Goal: Information Seeking & Learning: Compare options

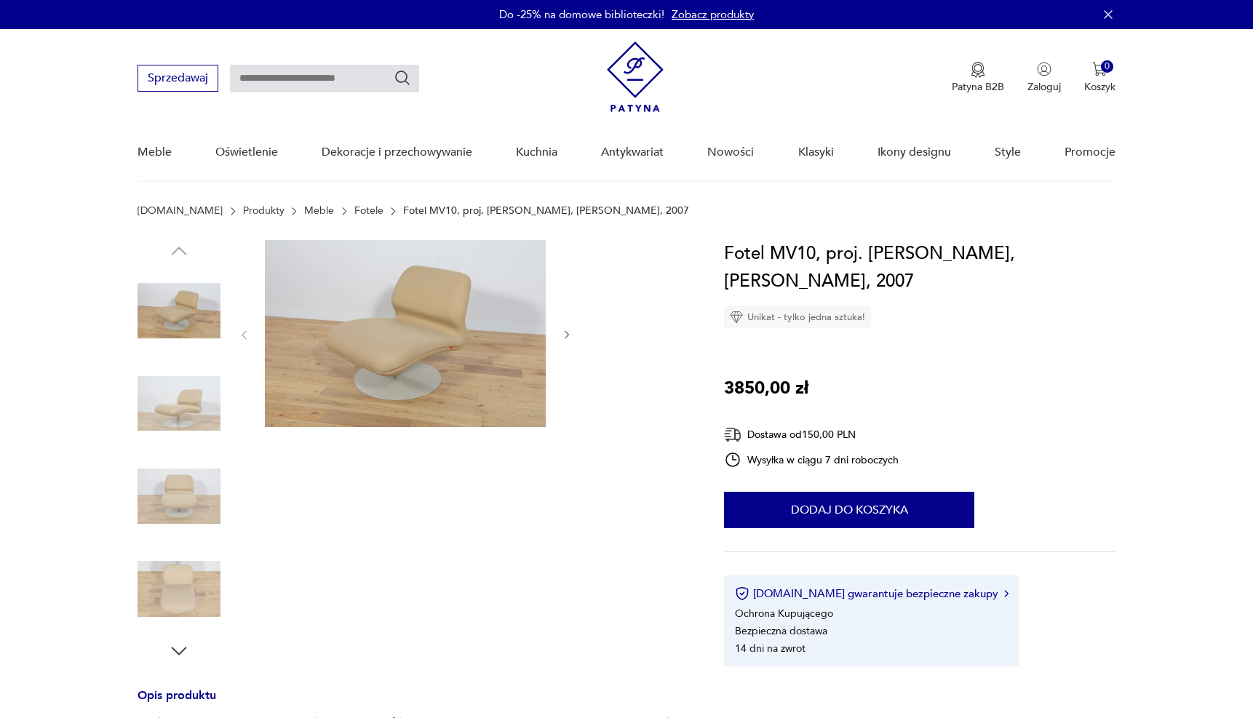
click at [354, 207] on link "Fotele" at bounding box center [368, 211] width 29 height 12
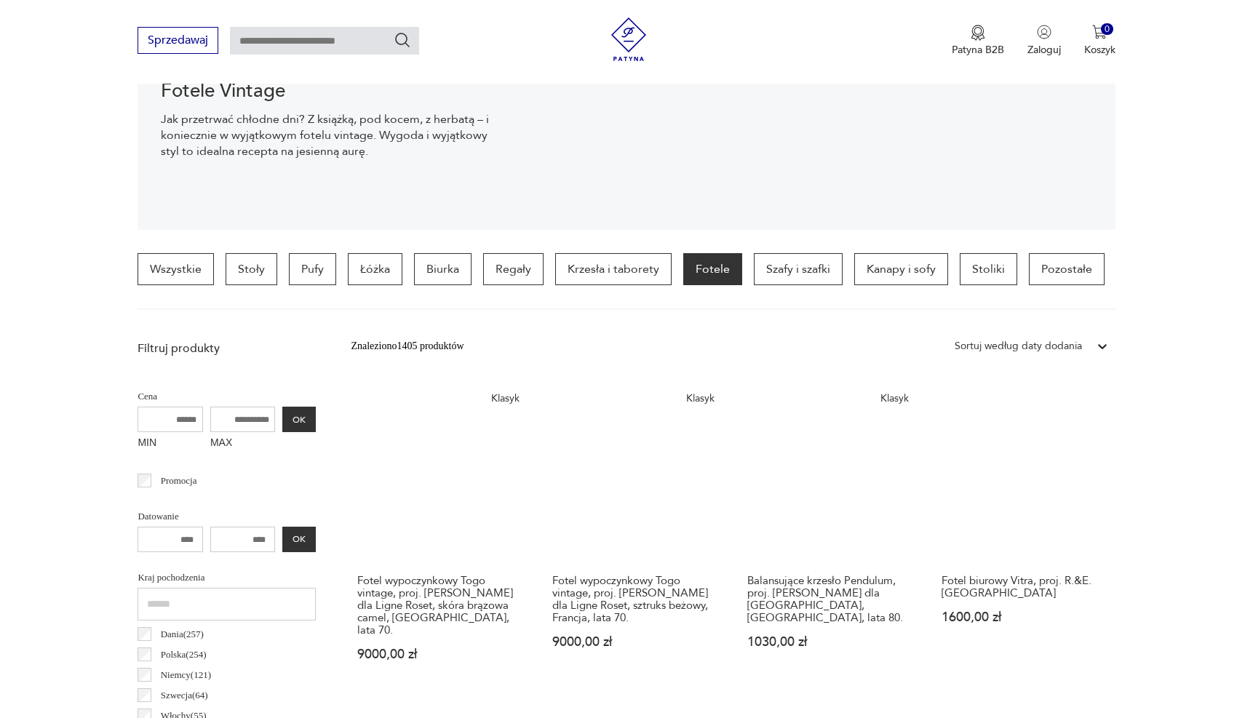
scroll to position [343, 0]
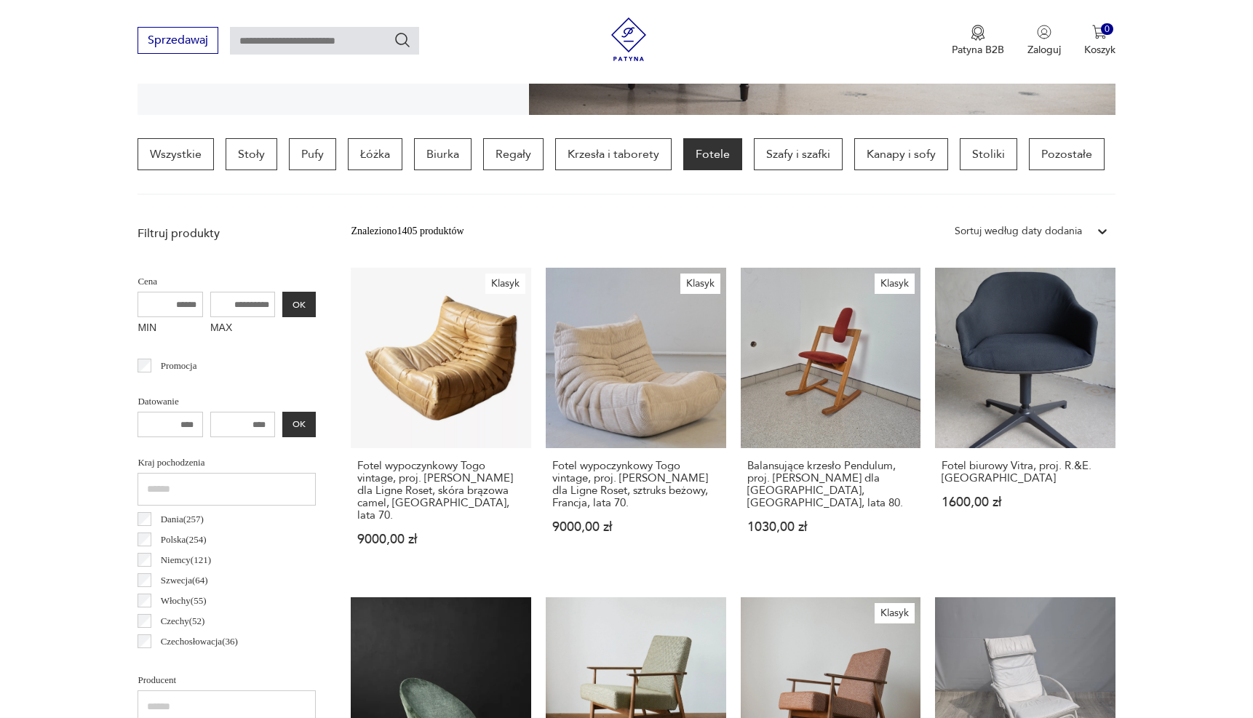
click at [255, 308] on input "MAX" at bounding box center [242, 304] width 65 height 25
type input "****"
click at [287, 304] on button "OK" at bounding box center [298, 304] width 33 height 25
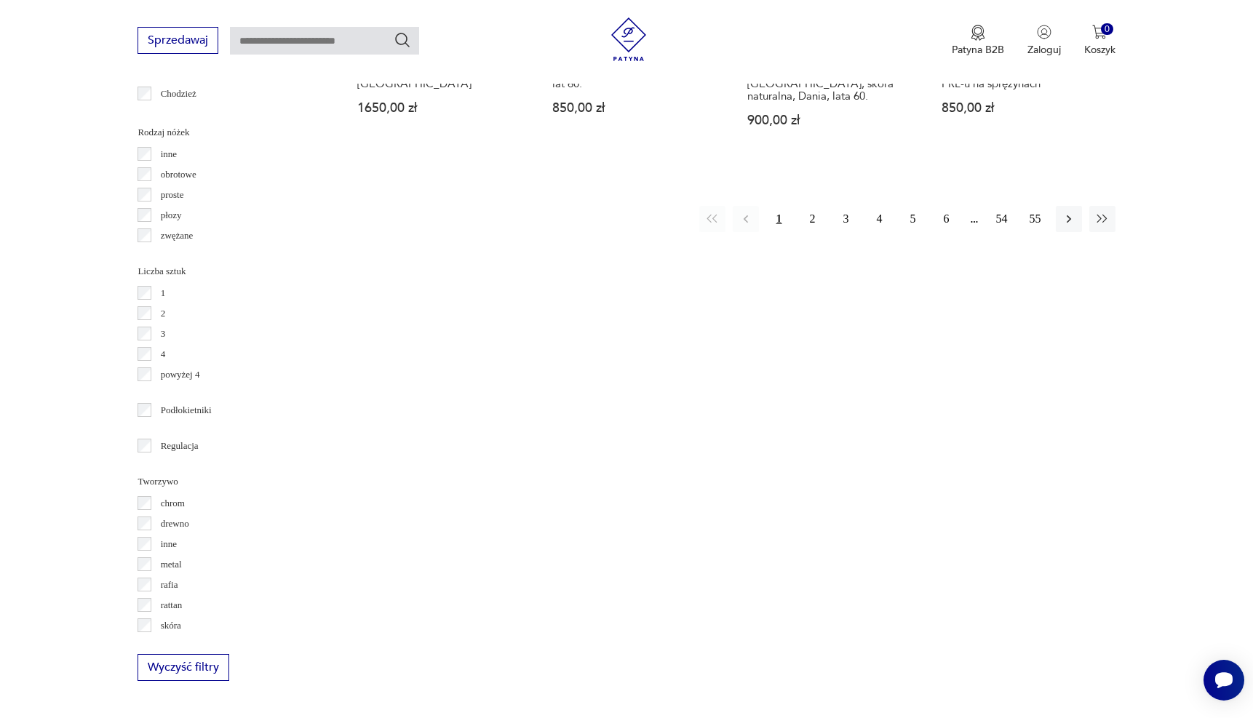
scroll to position [1667, 0]
click at [1066, 202] on button "button" at bounding box center [1069, 215] width 26 height 26
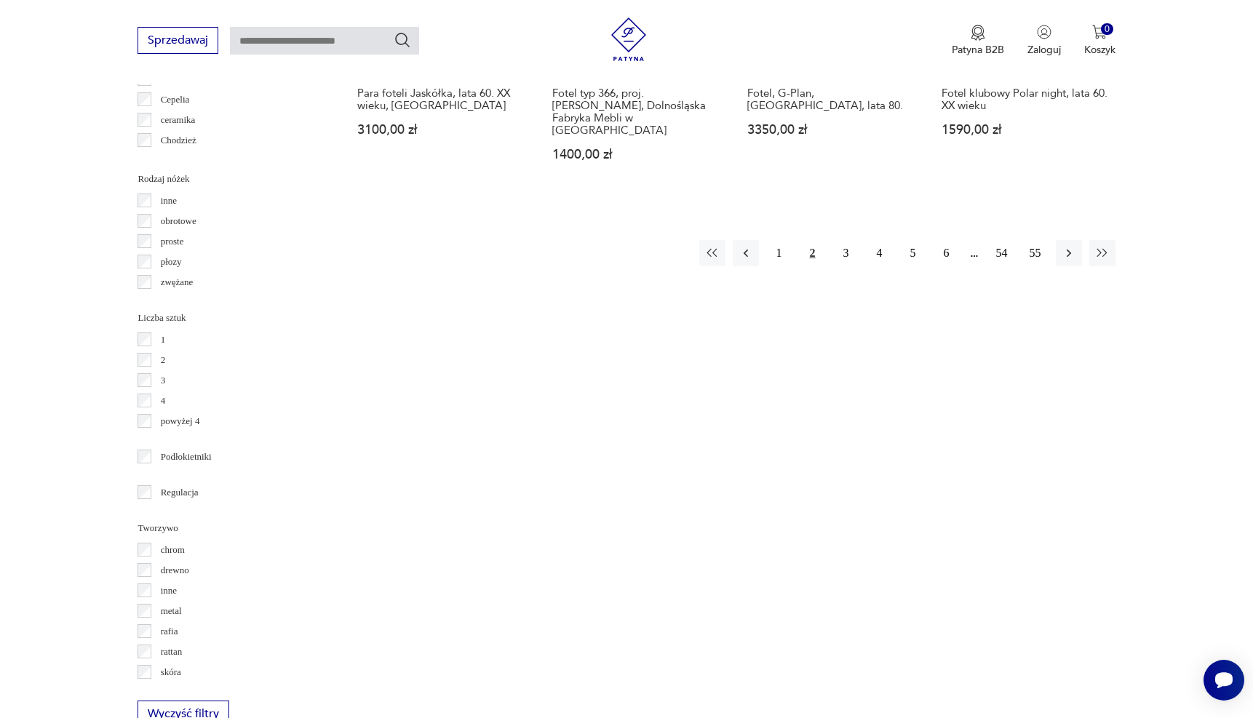
scroll to position [1638, 0]
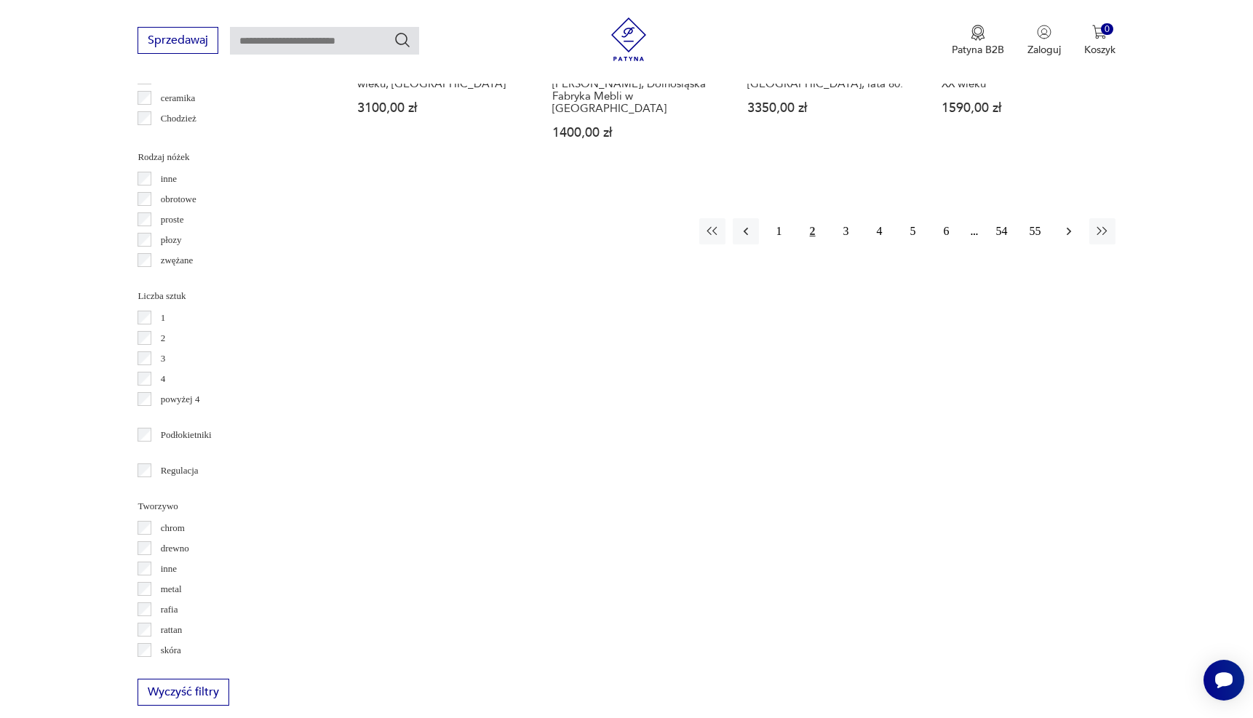
click at [1072, 224] on icon "button" at bounding box center [1068, 231] width 15 height 15
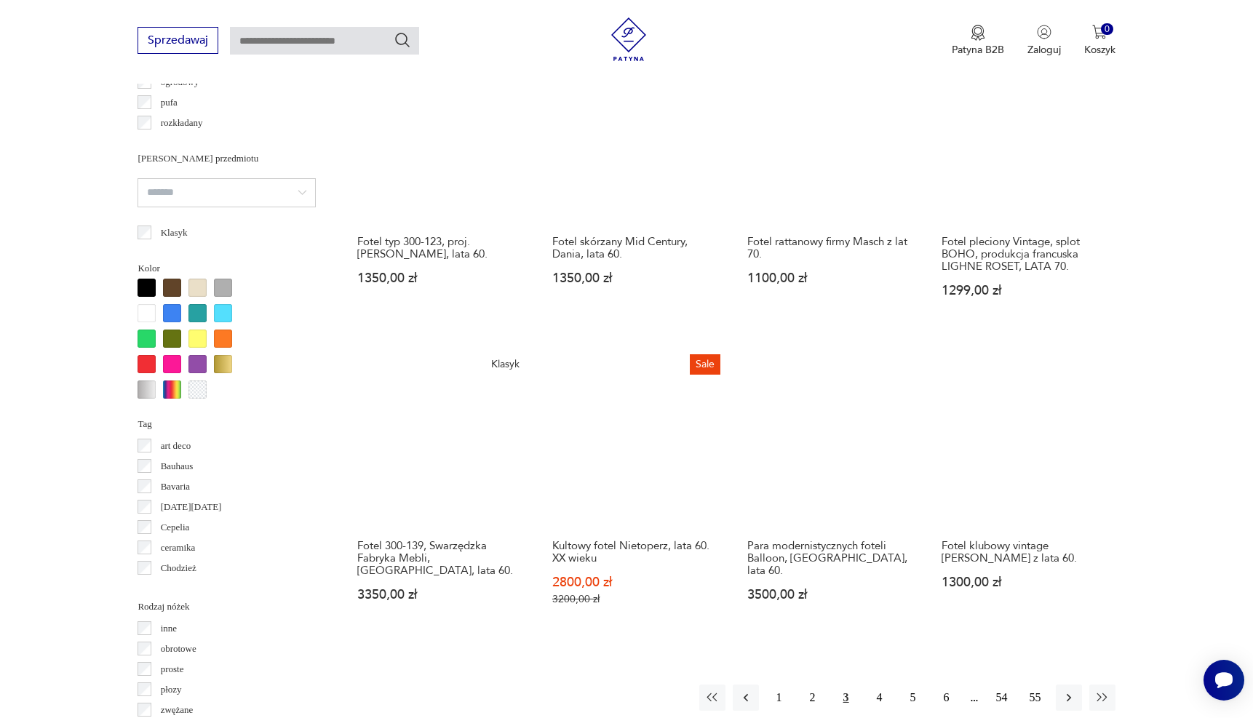
scroll to position [1191, 0]
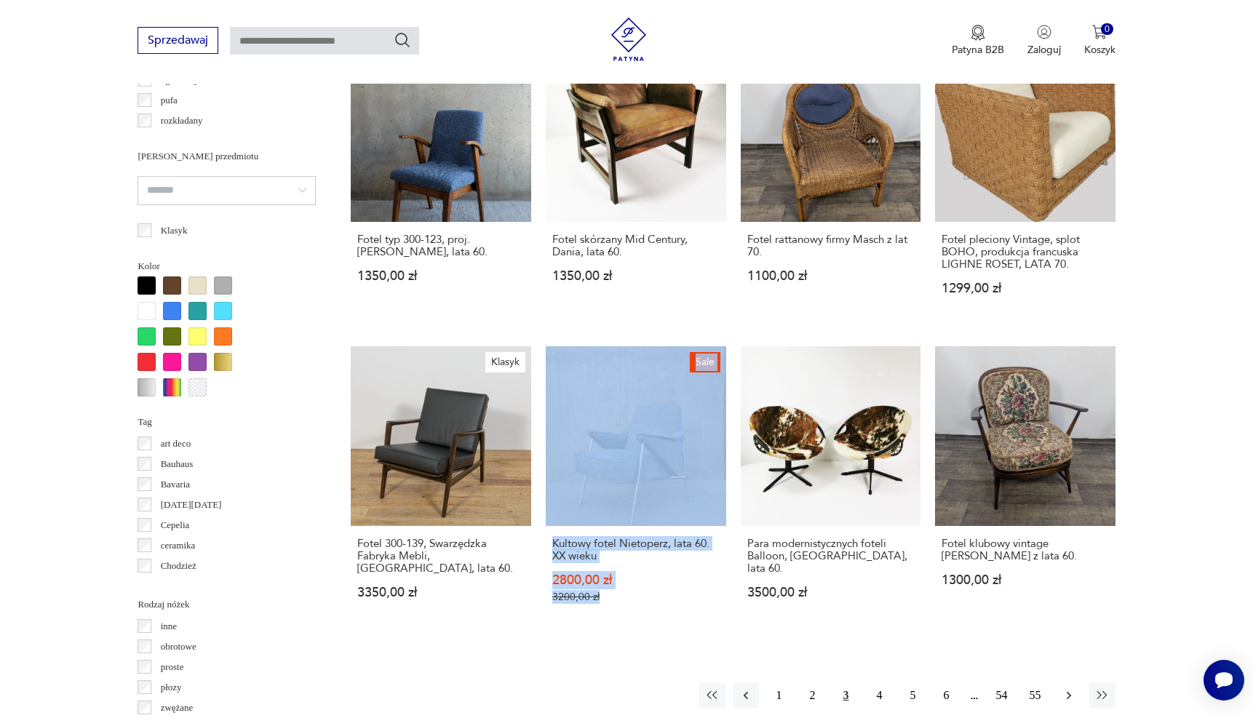
click at [1061, 688] on icon "button" at bounding box center [1068, 695] width 15 height 15
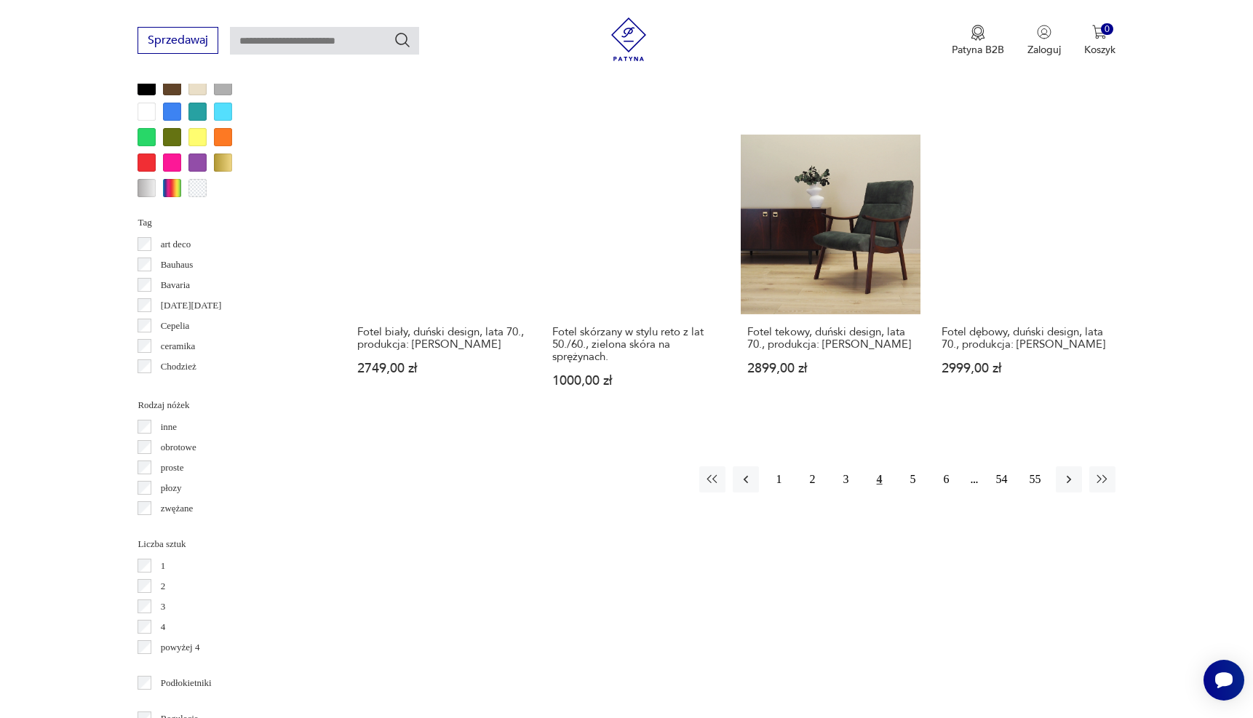
scroll to position [1400, 0]
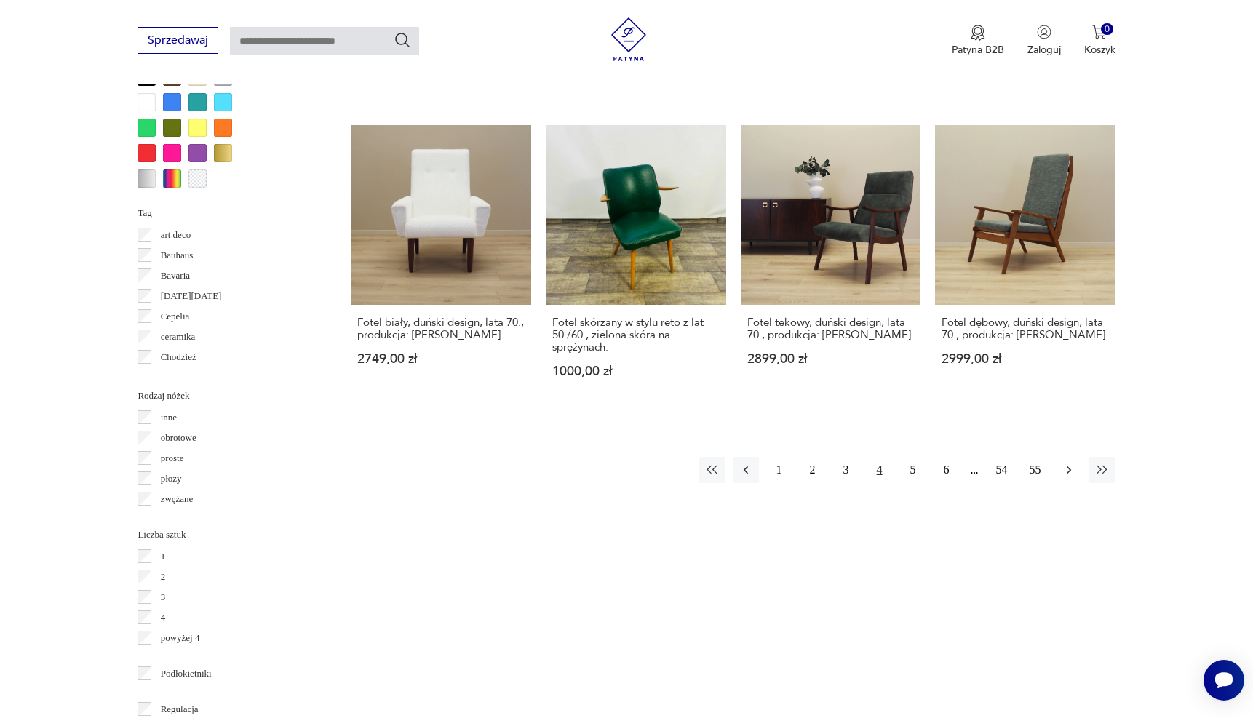
click at [1067, 466] on icon "button" at bounding box center [1068, 470] width 4 height 8
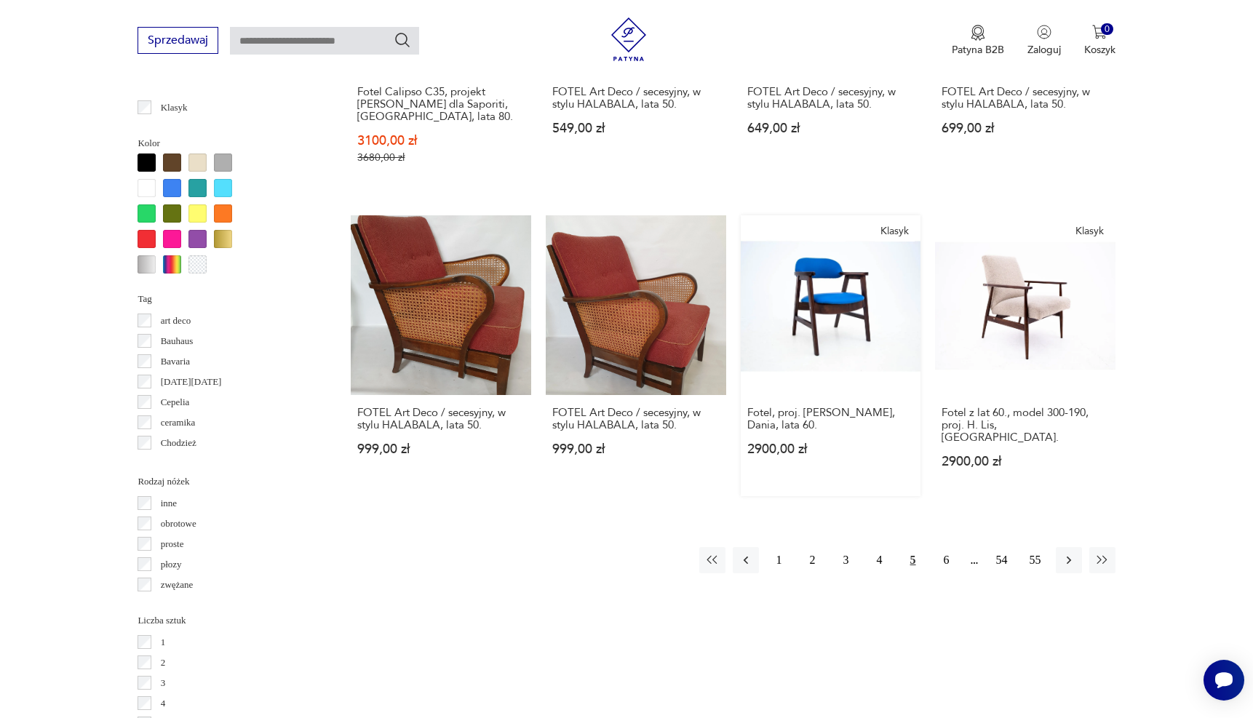
scroll to position [1341, 0]
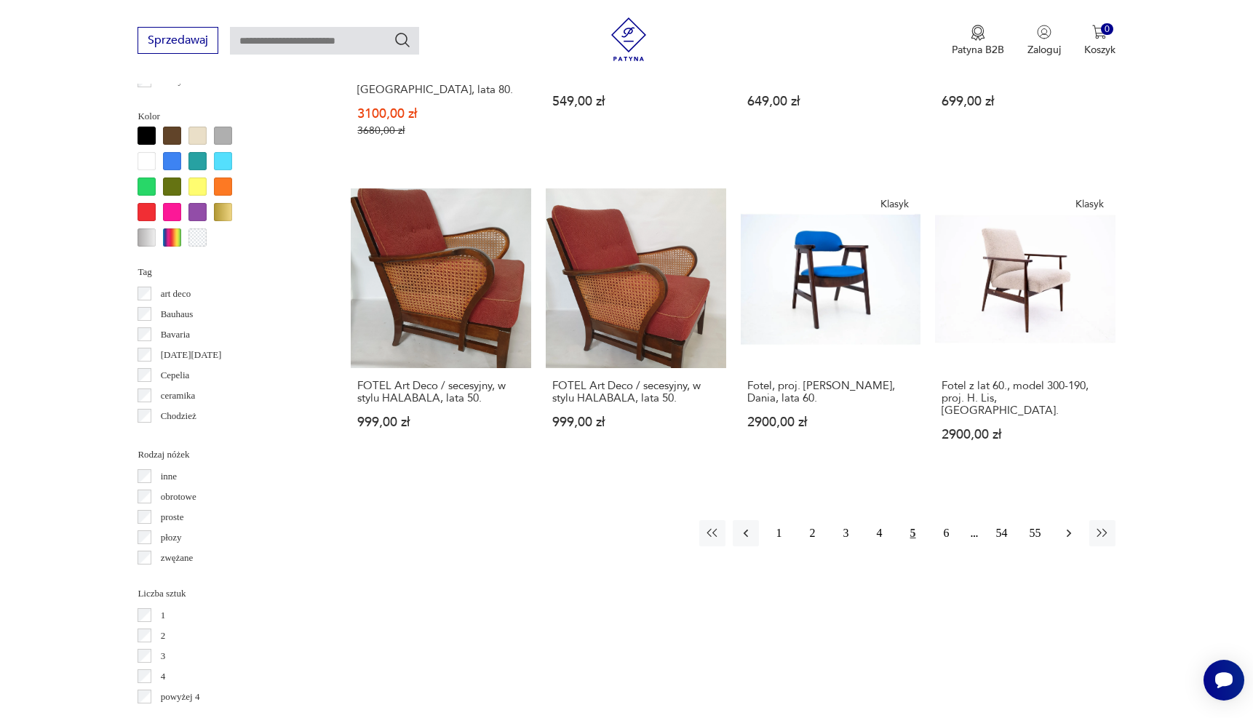
click at [1069, 530] on icon "button" at bounding box center [1068, 534] width 4 height 8
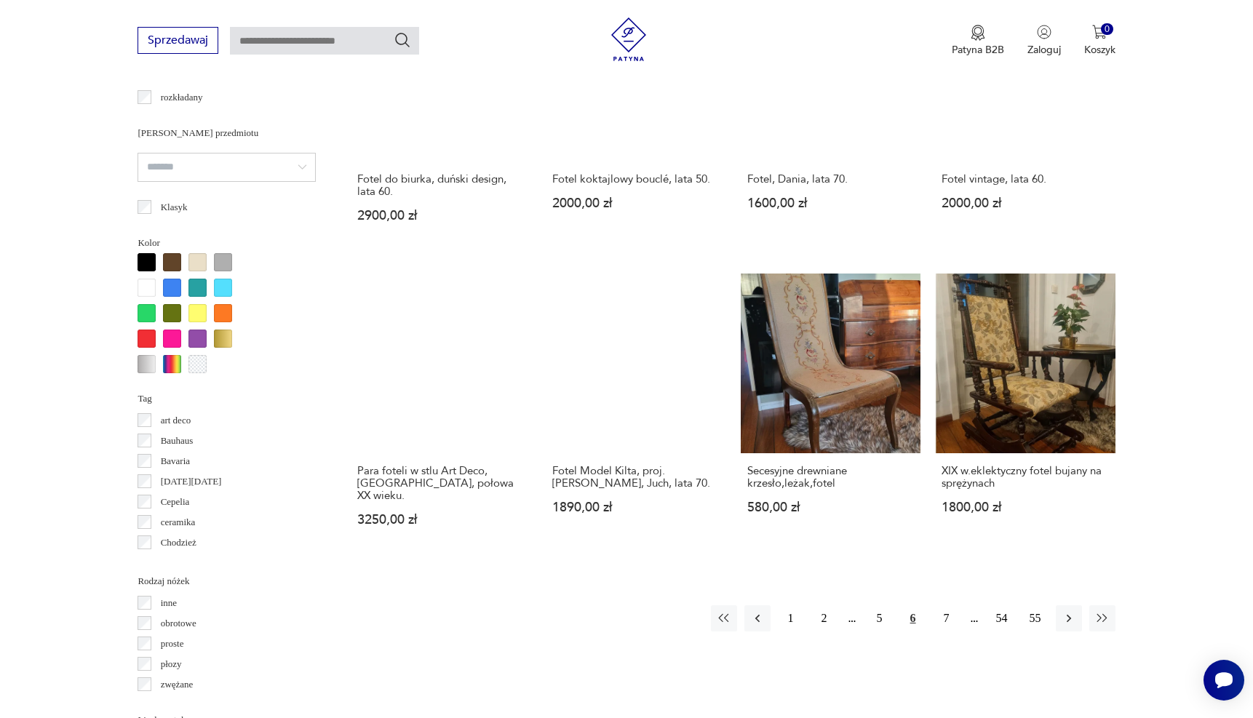
scroll to position [1216, 0]
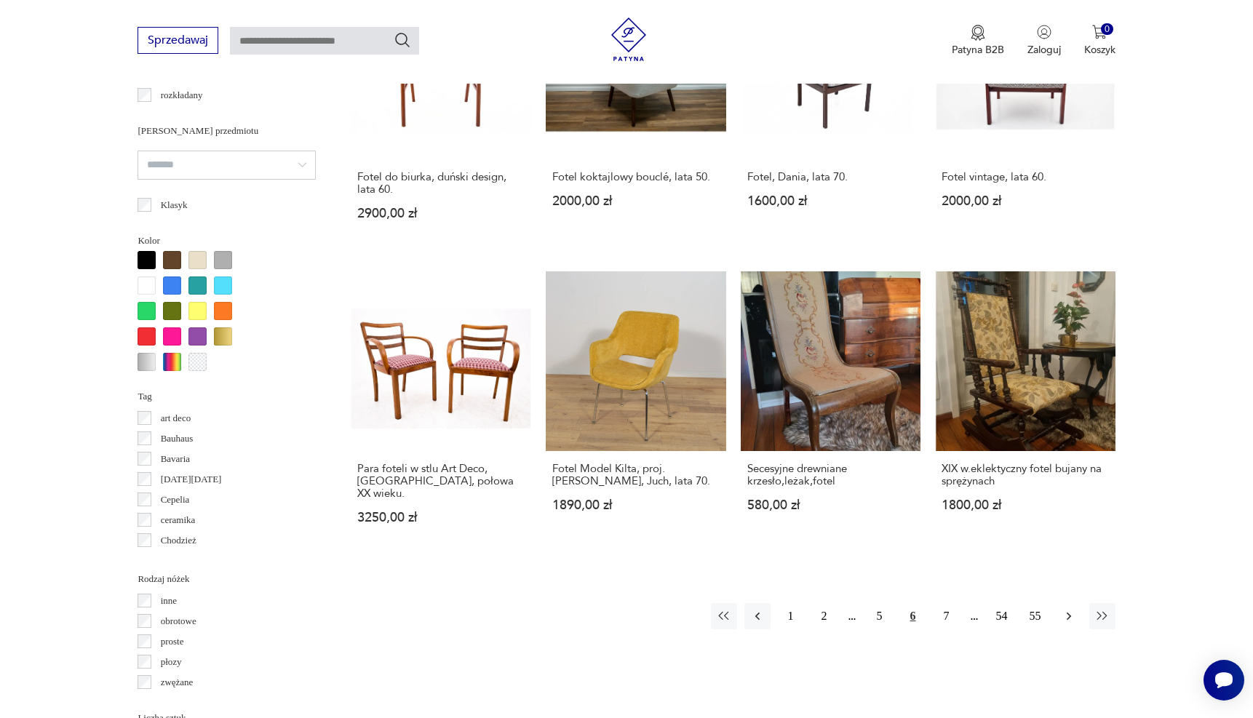
click at [1068, 613] on icon "button" at bounding box center [1068, 617] width 4 height 8
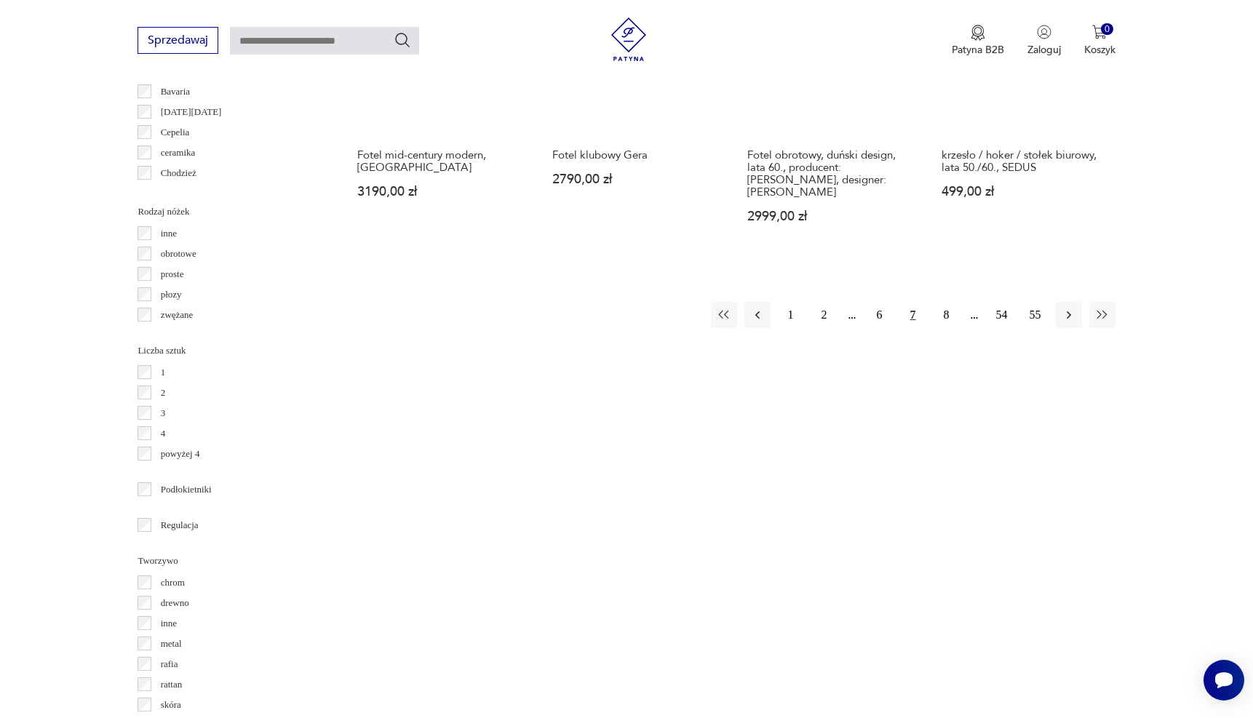
scroll to position [1611, 0]
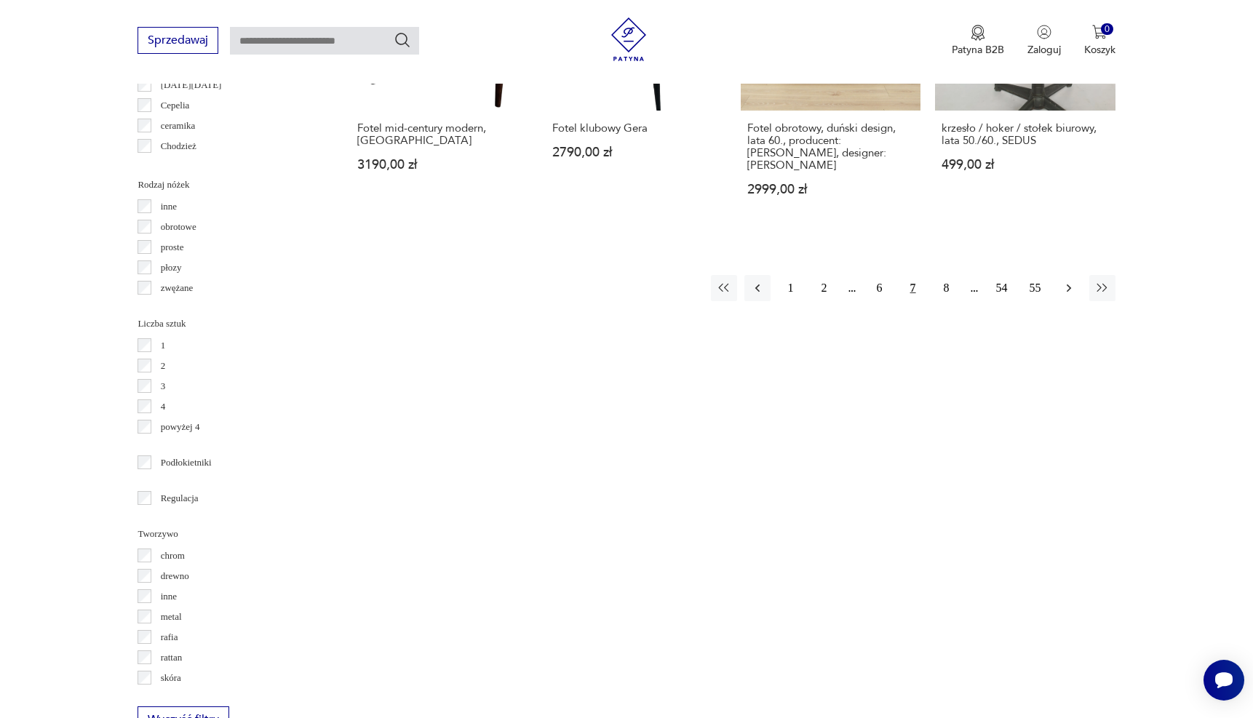
click at [1066, 275] on button "button" at bounding box center [1069, 288] width 26 height 26
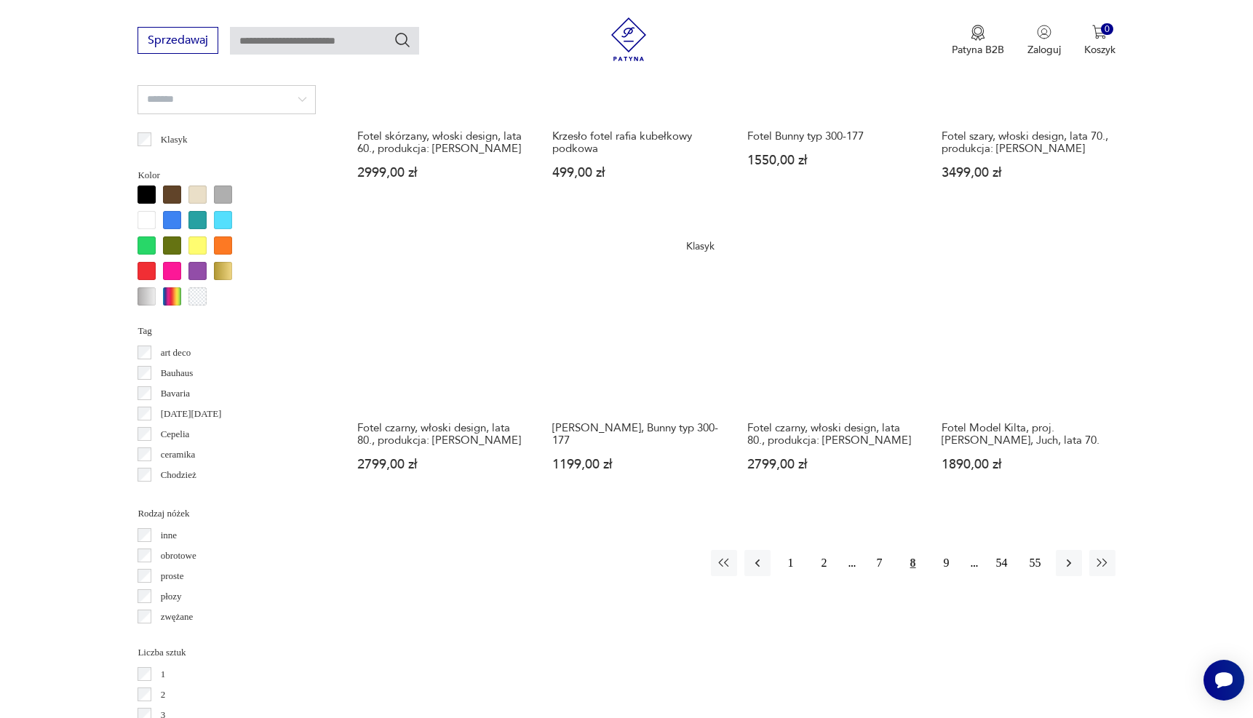
scroll to position [1300, 0]
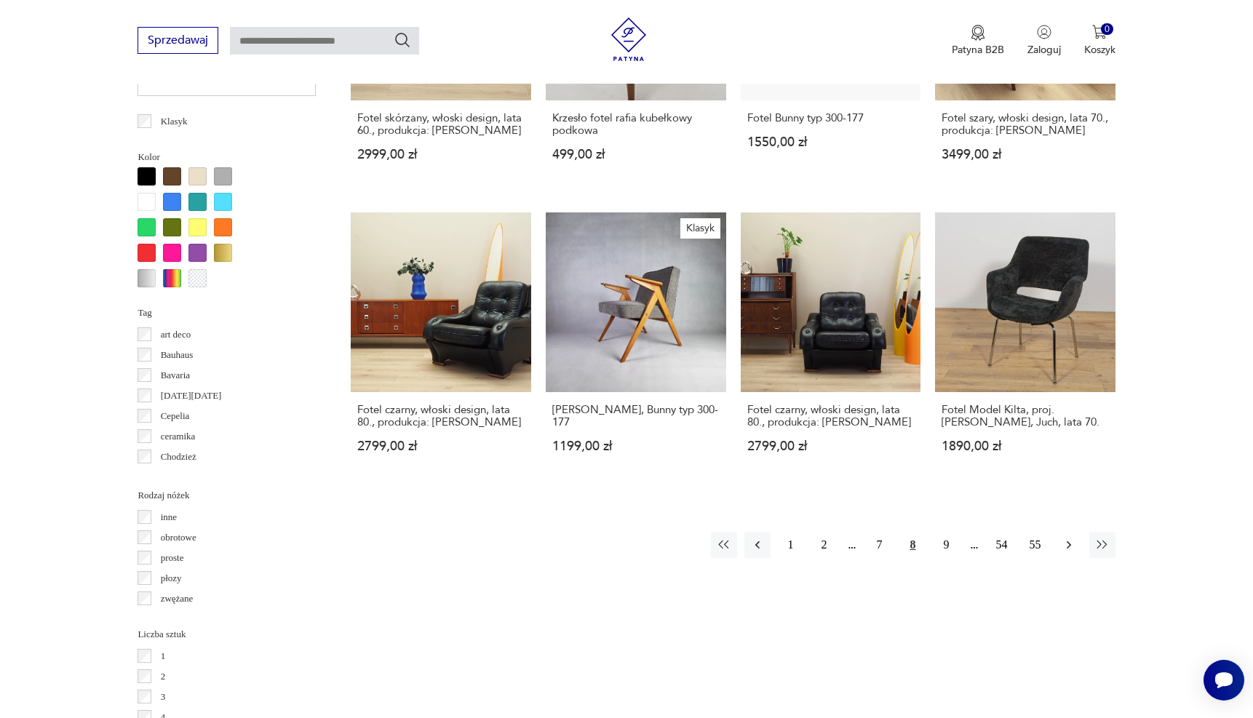
click at [1058, 536] on button "button" at bounding box center [1069, 545] width 26 height 26
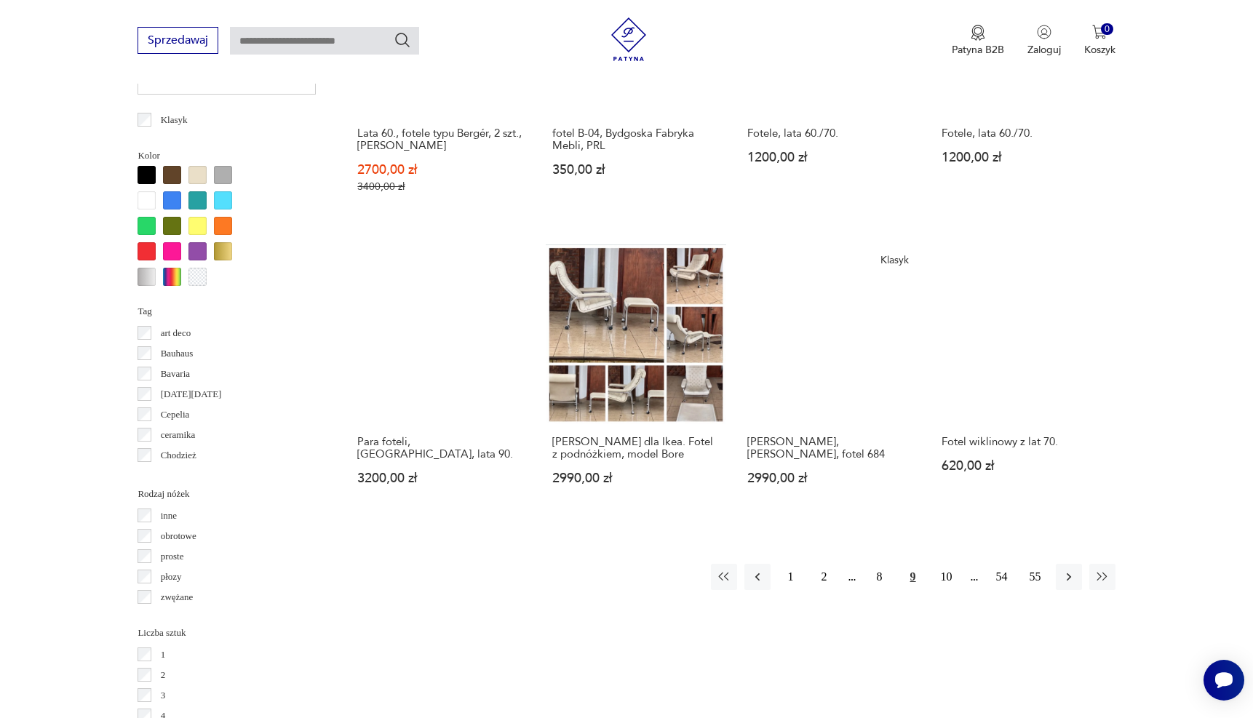
scroll to position [1302, 0]
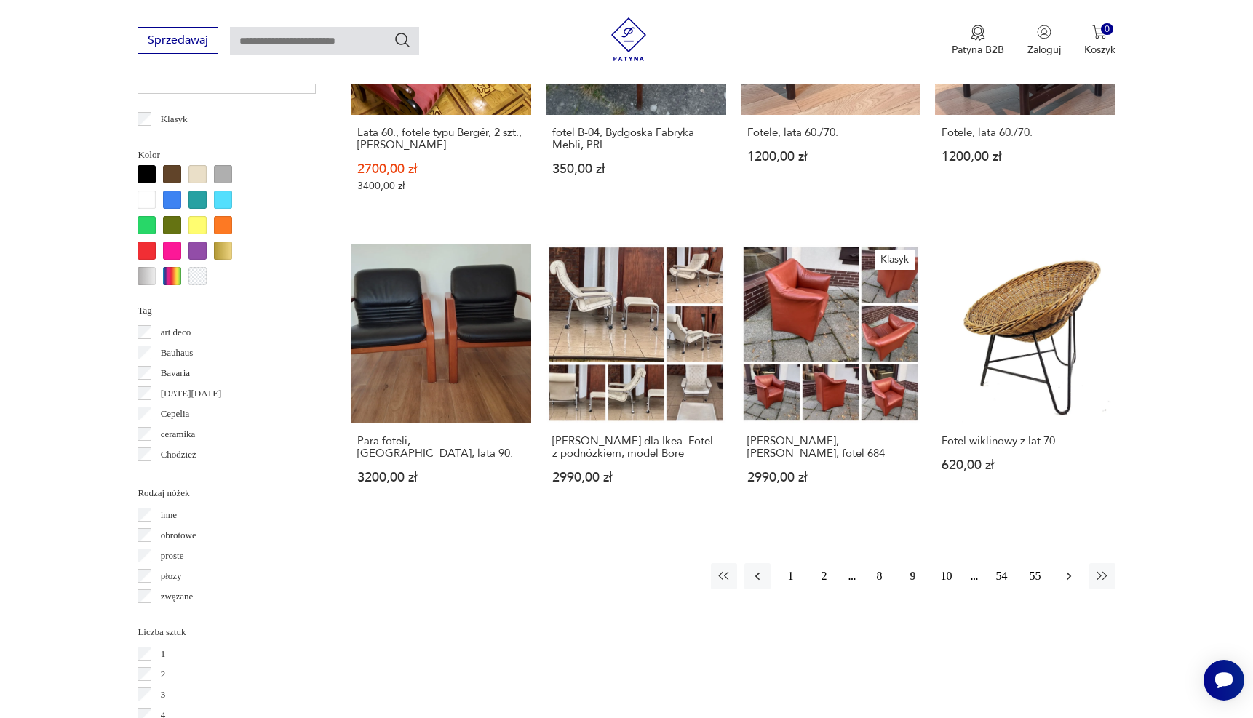
click at [1069, 574] on icon "button" at bounding box center [1068, 577] width 4 height 8
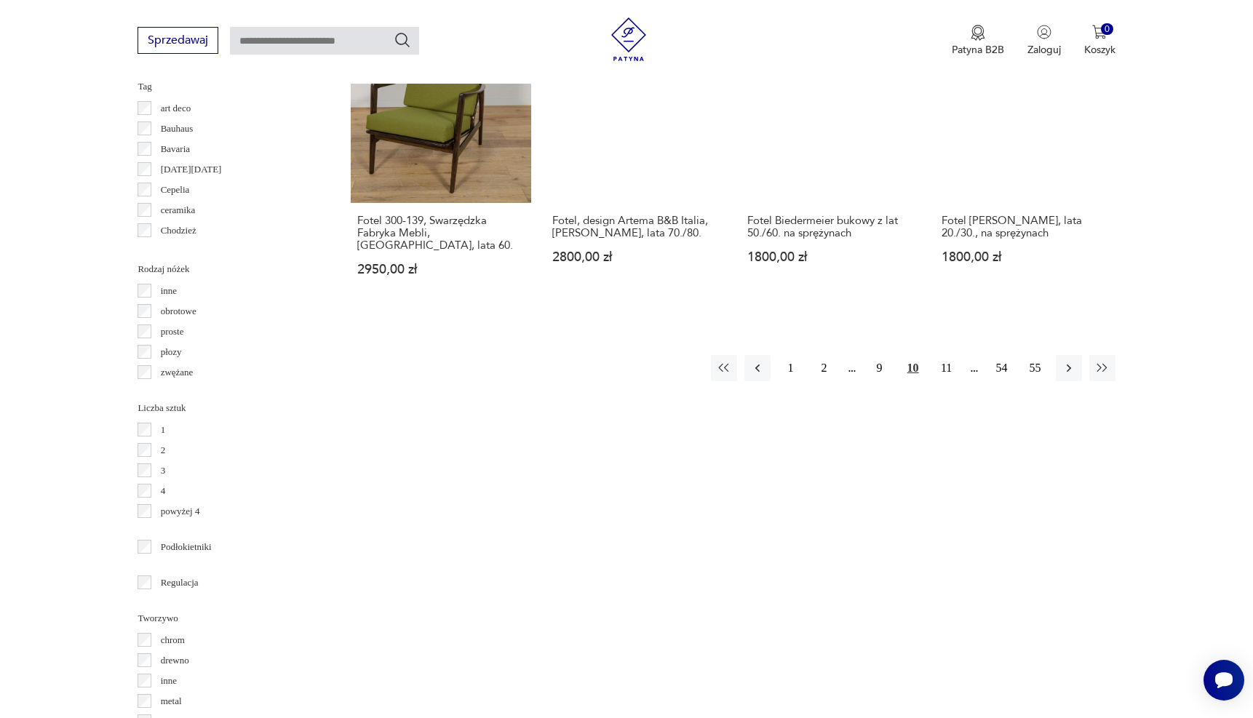
scroll to position [1573, 0]
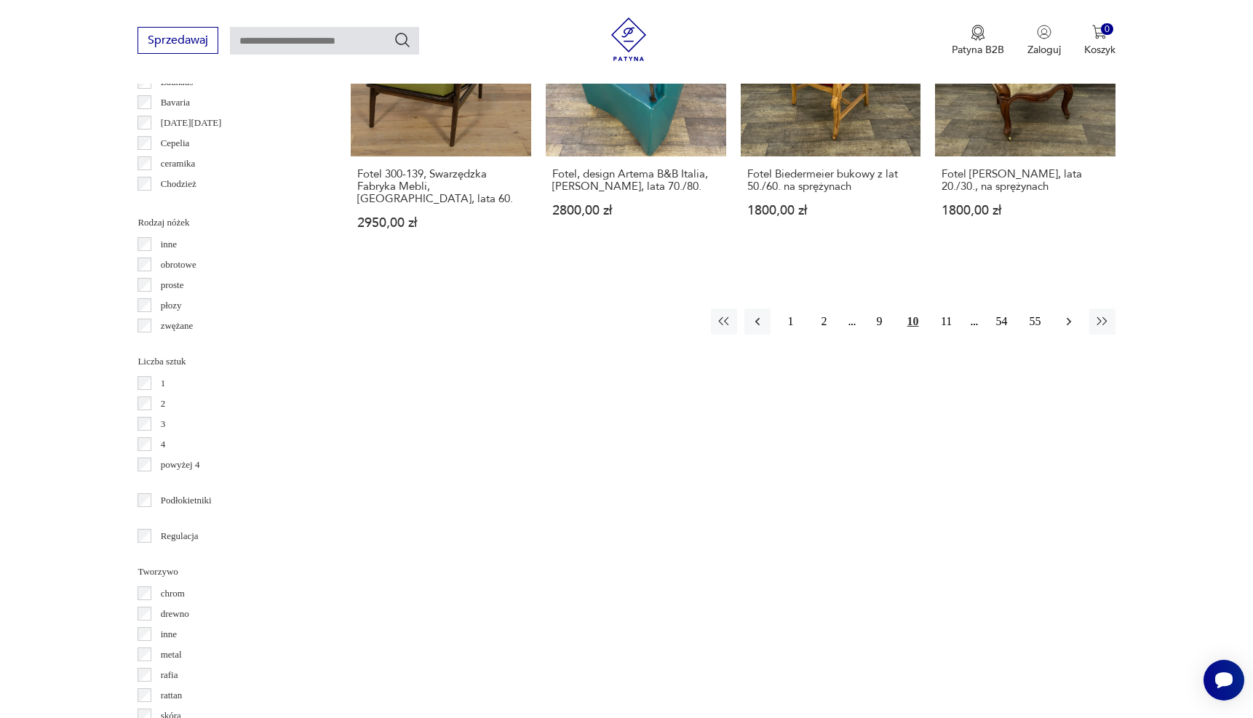
click at [1070, 314] on icon "button" at bounding box center [1068, 321] width 15 height 15
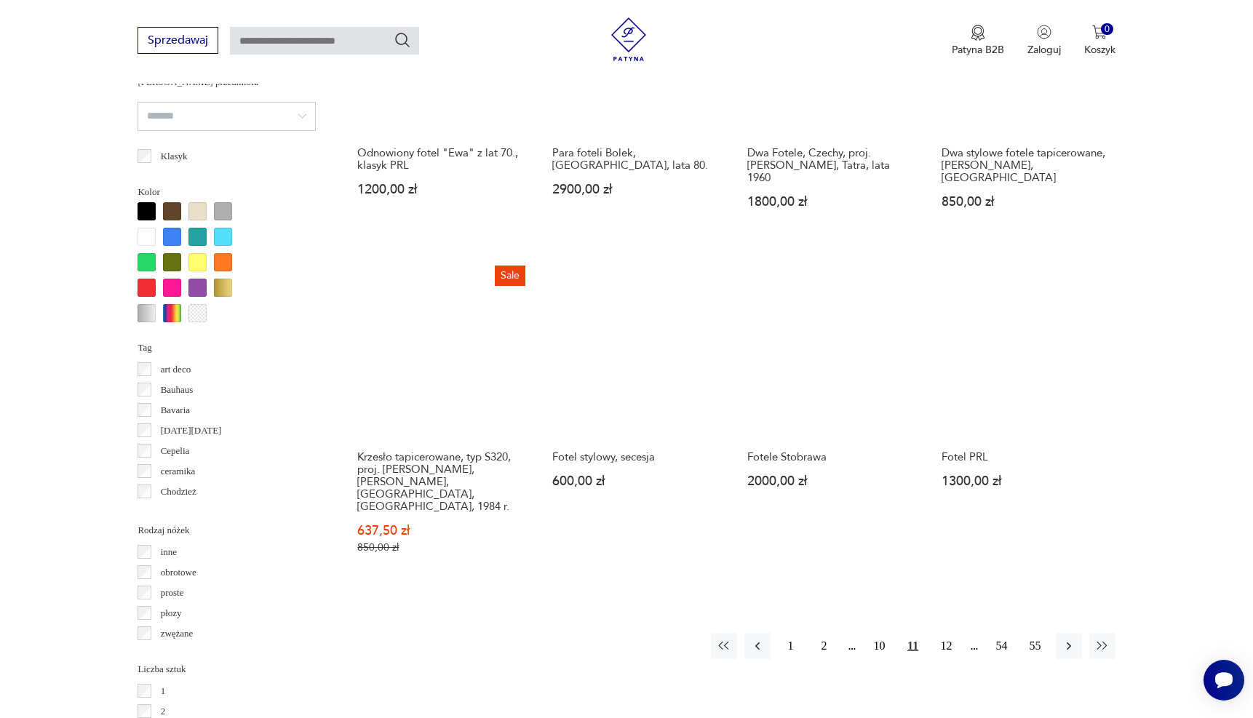
scroll to position [1268, 0]
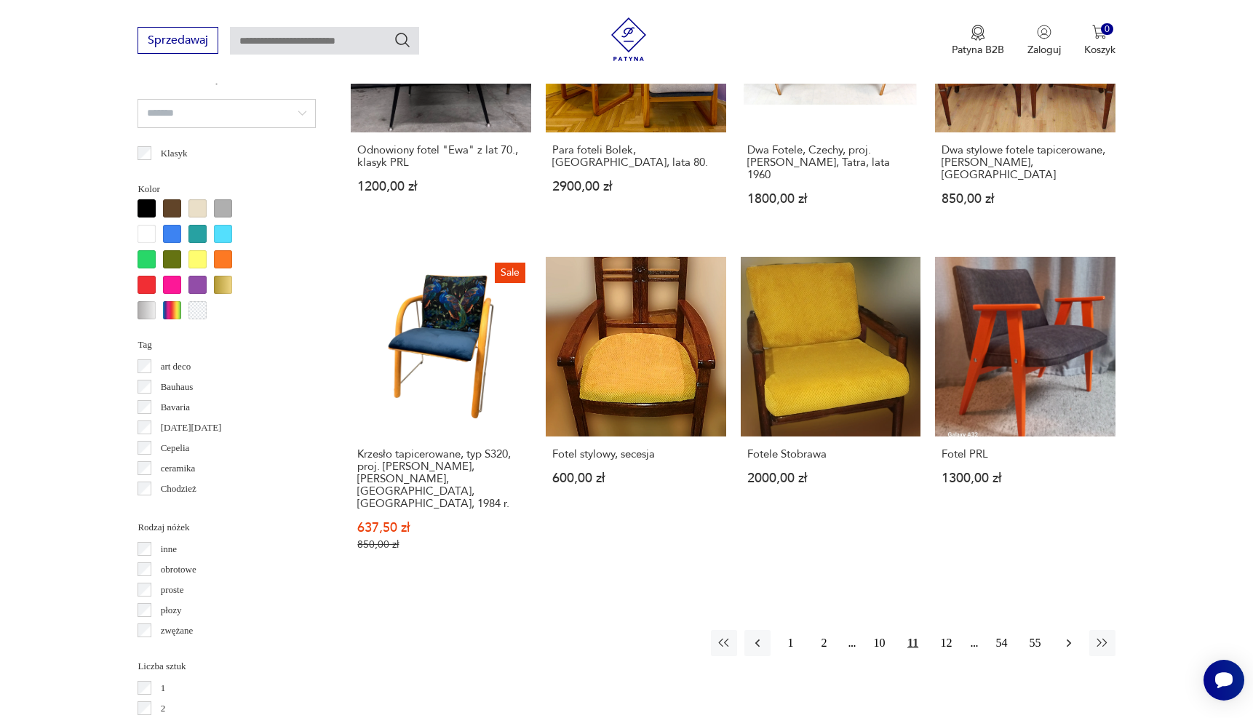
click at [1062, 636] on icon "button" at bounding box center [1068, 643] width 15 height 15
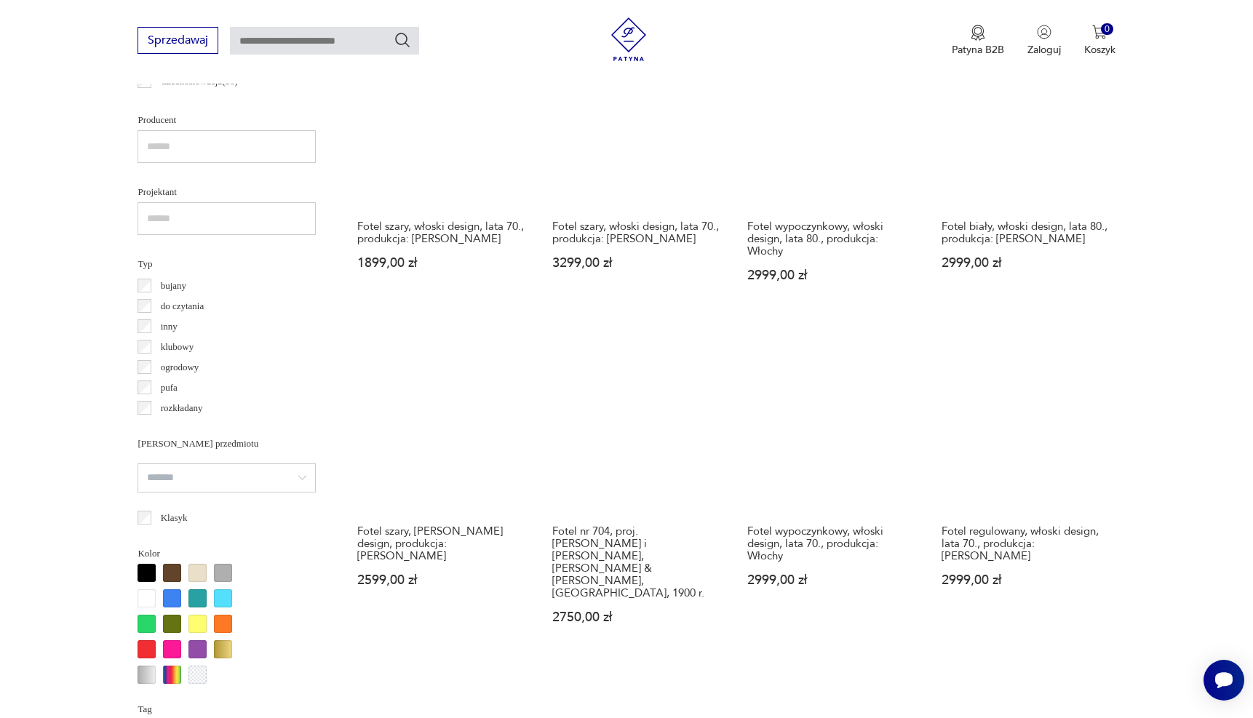
scroll to position [906, 0]
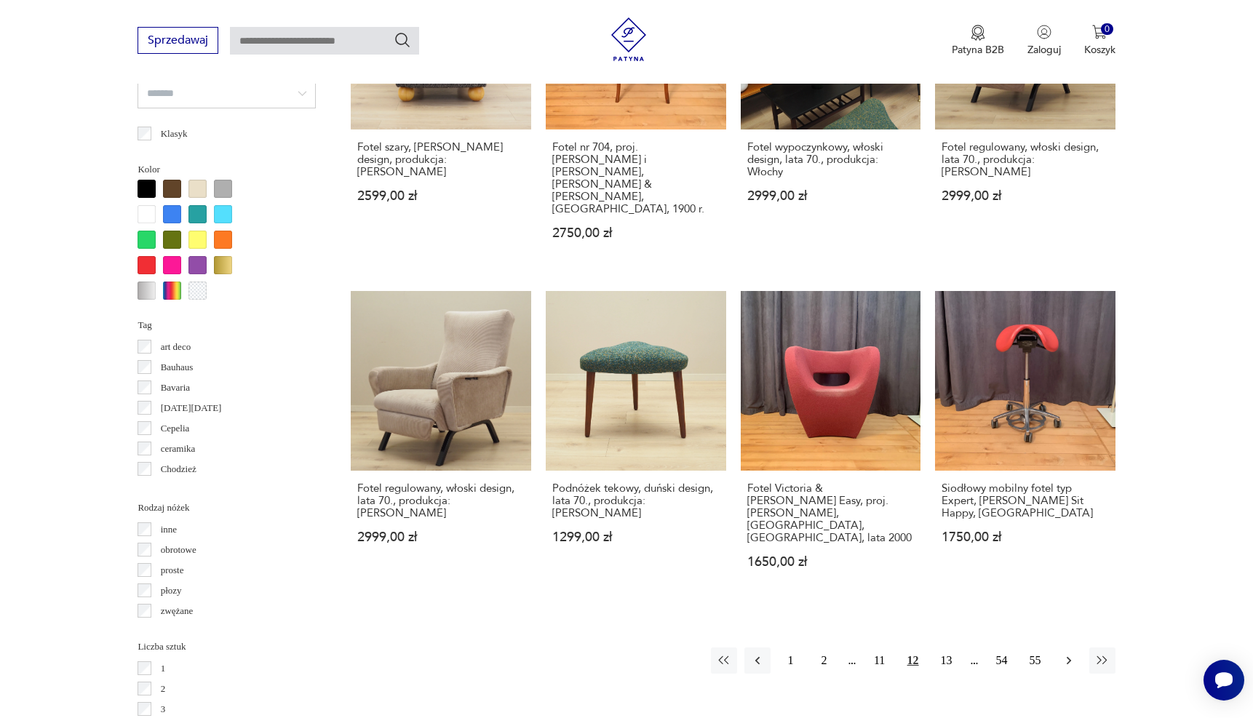
click at [1070, 653] on icon "button" at bounding box center [1068, 660] width 15 height 15
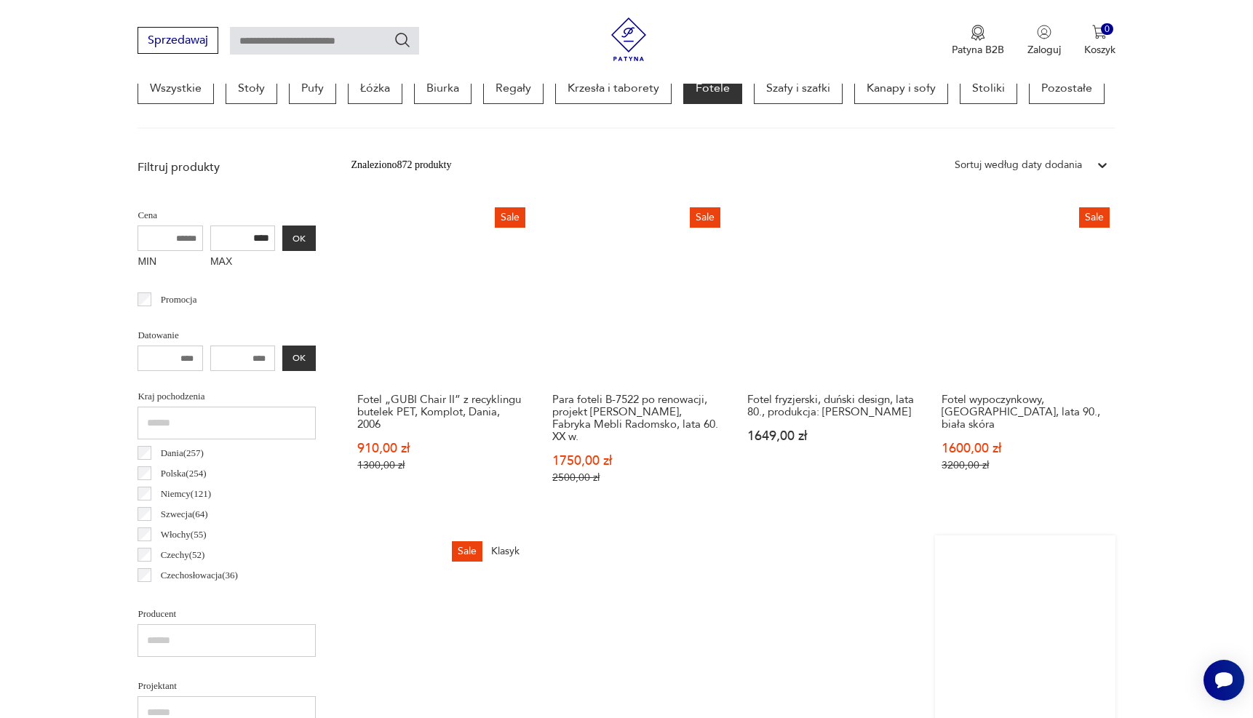
scroll to position [426, 0]
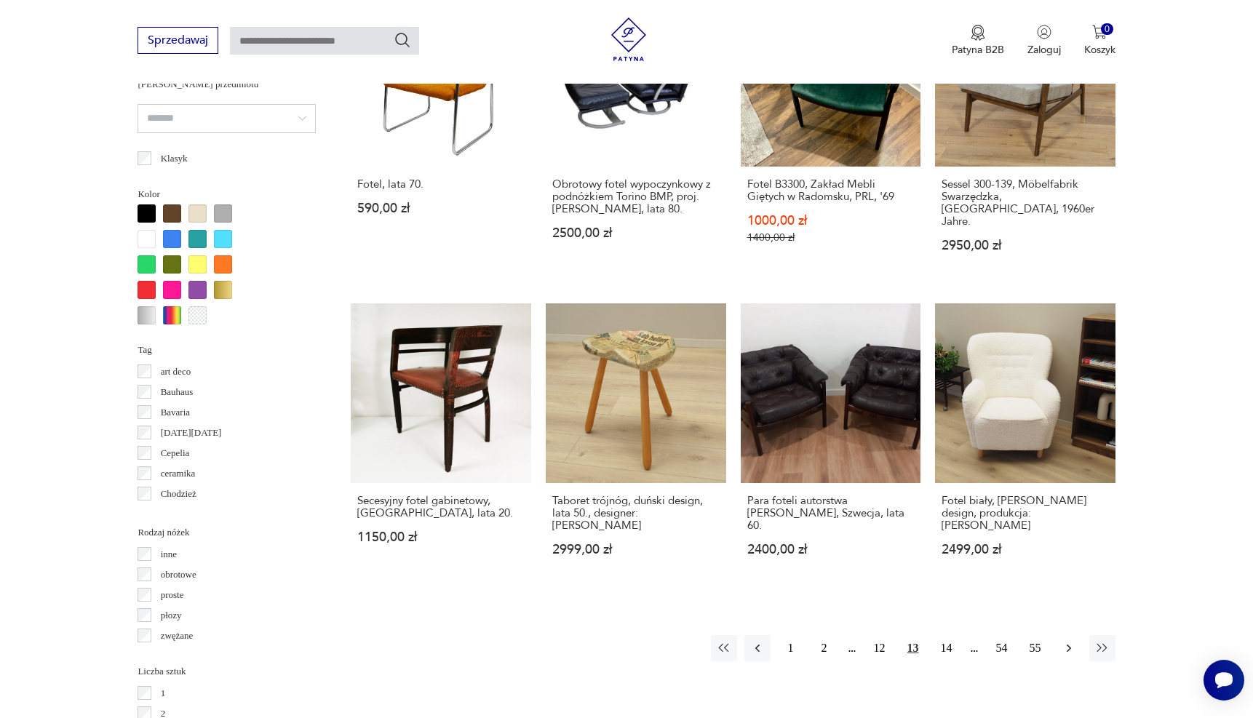
click at [1075, 641] on icon "button" at bounding box center [1068, 648] width 15 height 15
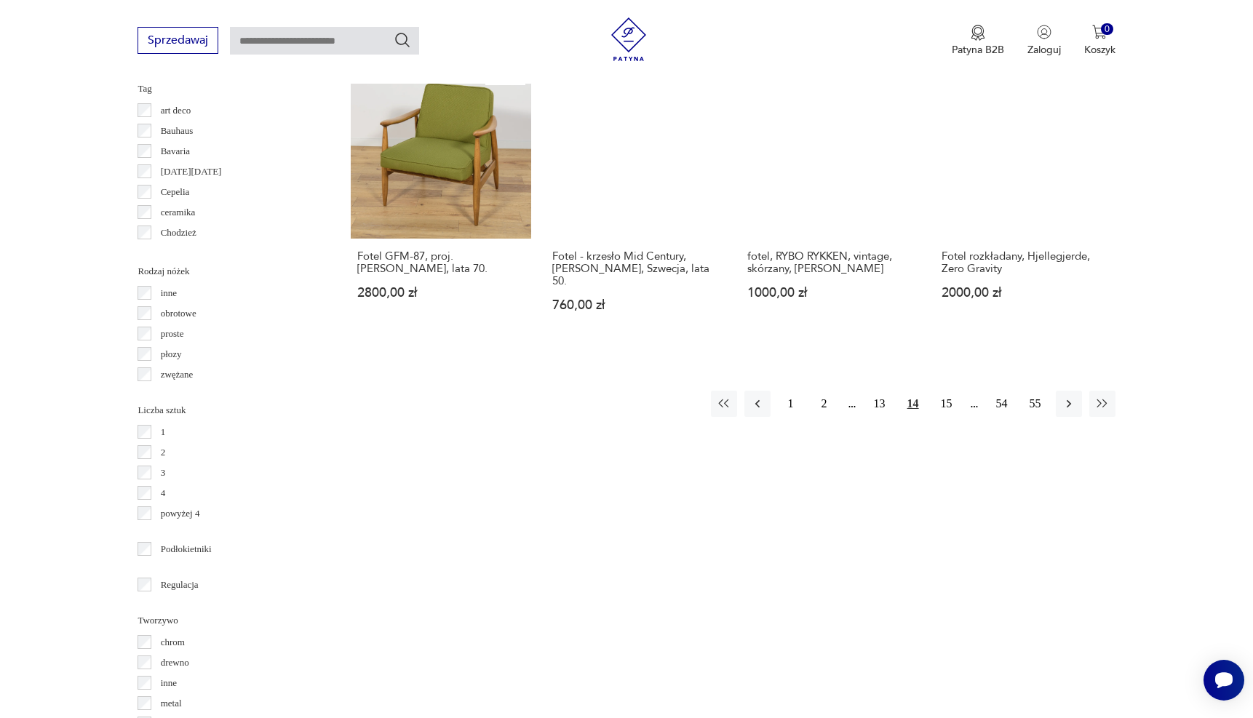
scroll to position [1547, 0]
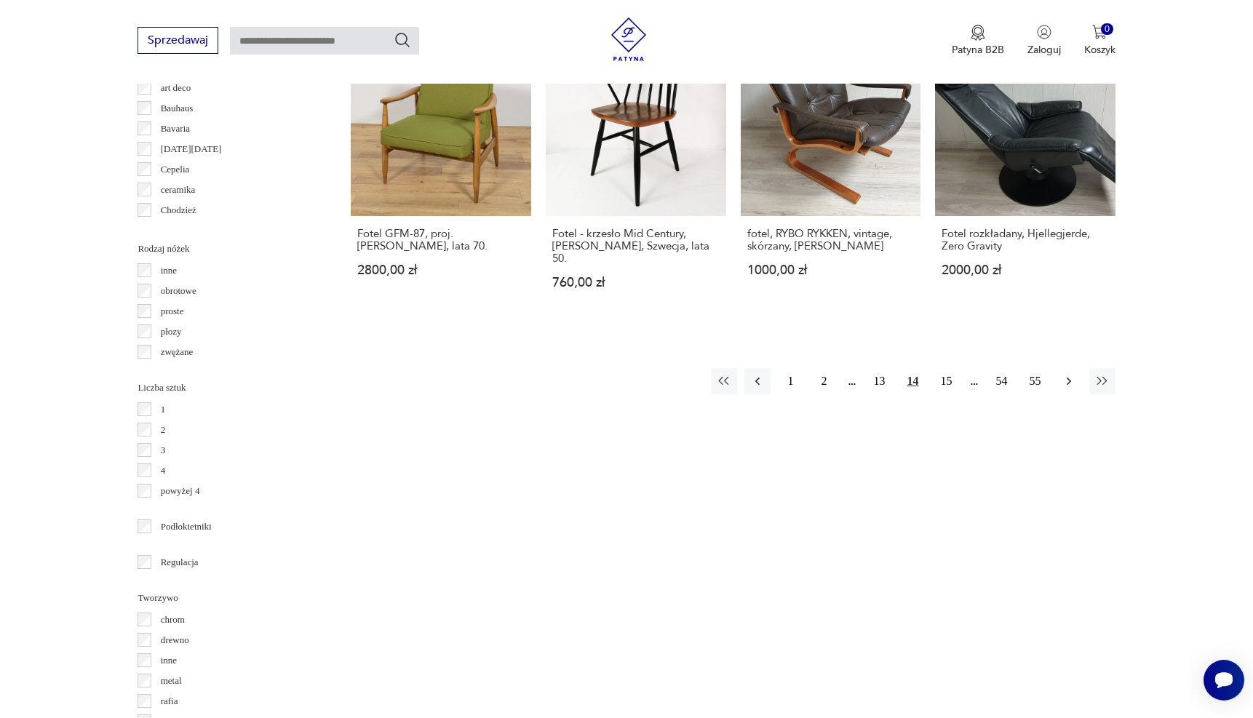
click at [1069, 368] on button "button" at bounding box center [1069, 381] width 26 height 26
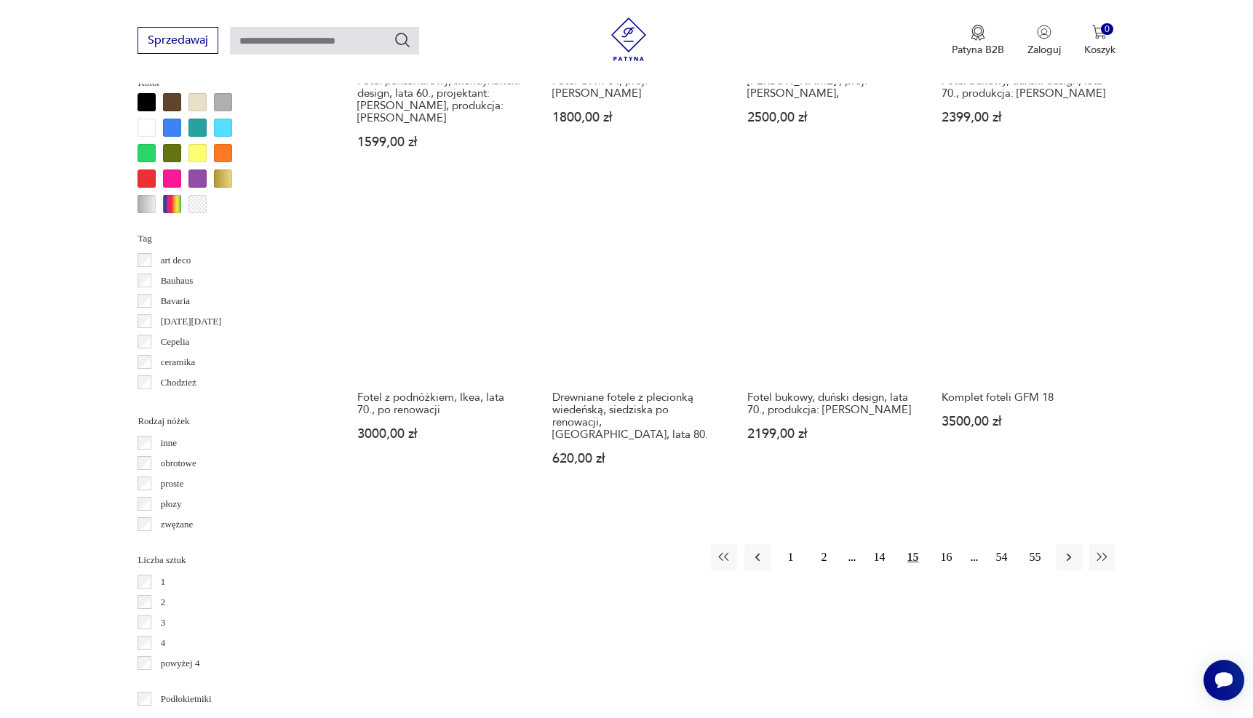
scroll to position [1415, 0]
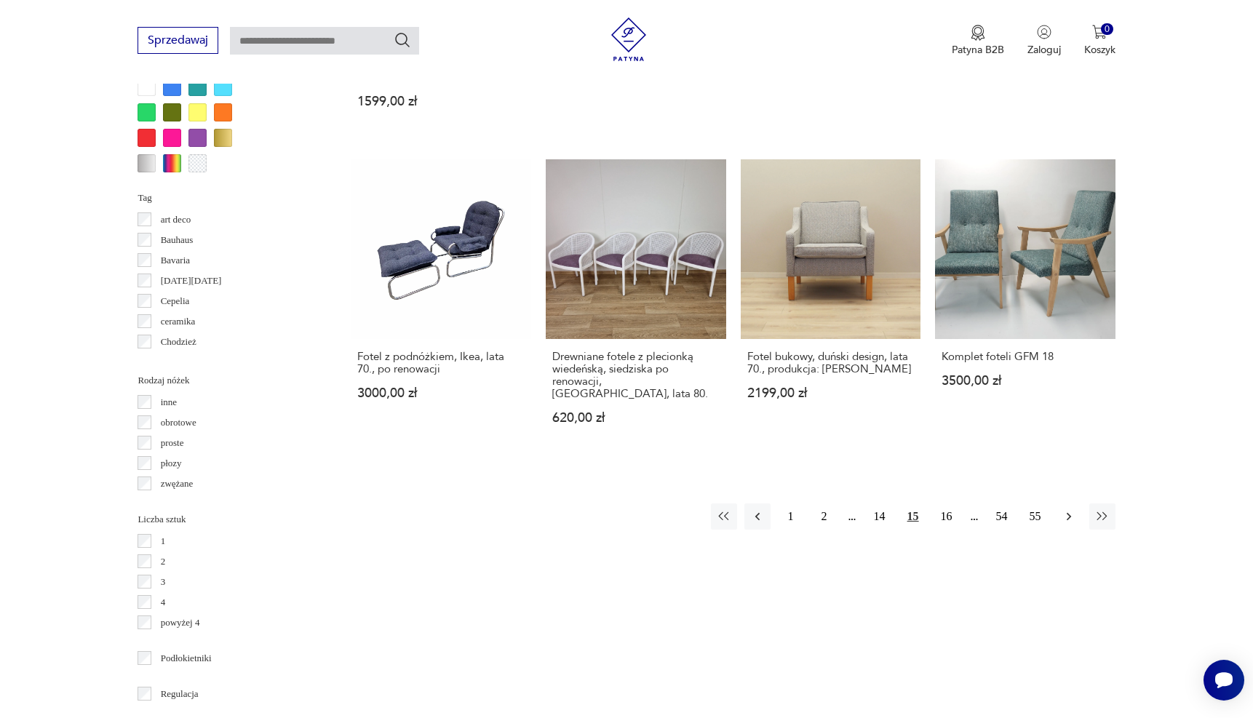
click at [1069, 509] on icon "button" at bounding box center [1068, 516] width 15 height 15
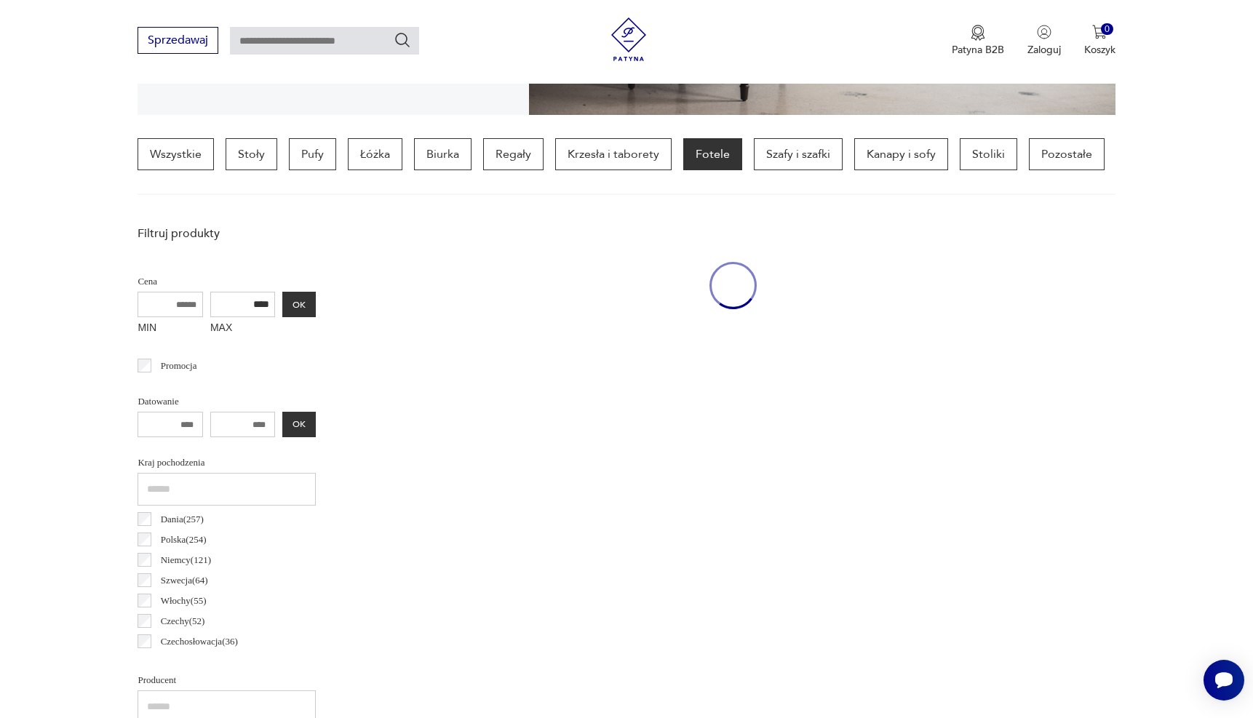
scroll to position [343, 0]
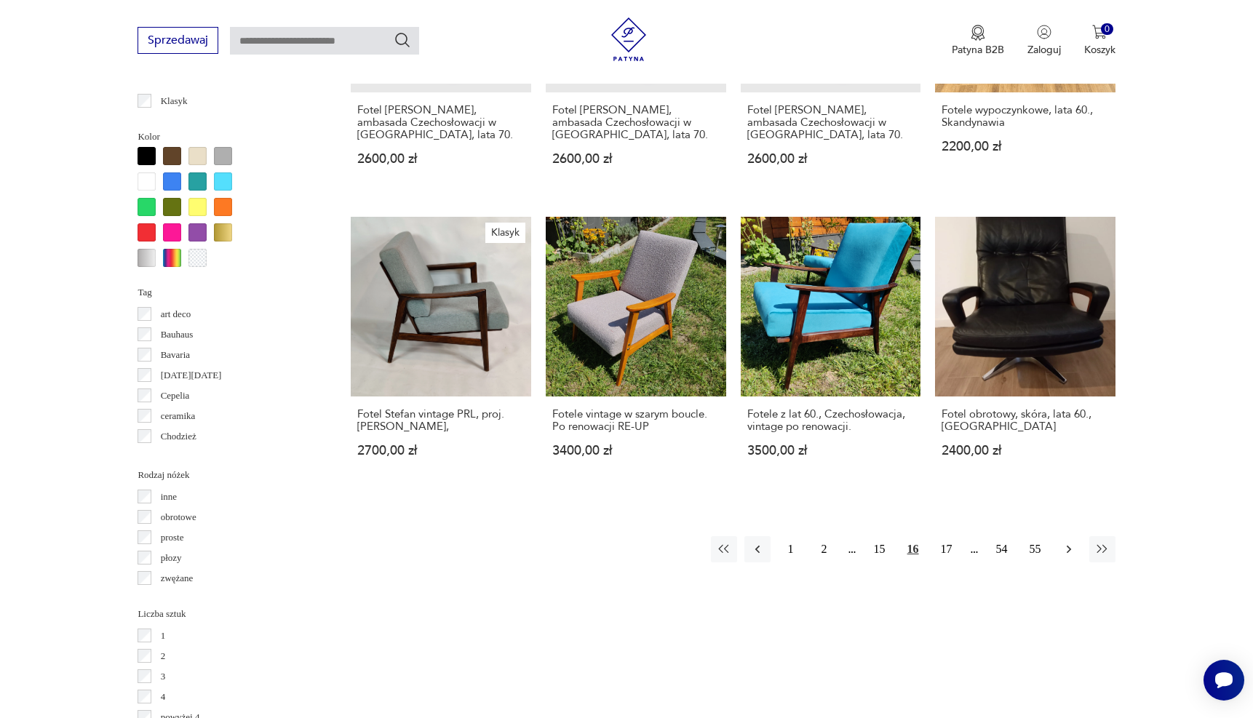
click at [1071, 542] on icon "button" at bounding box center [1068, 549] width 15 height 15
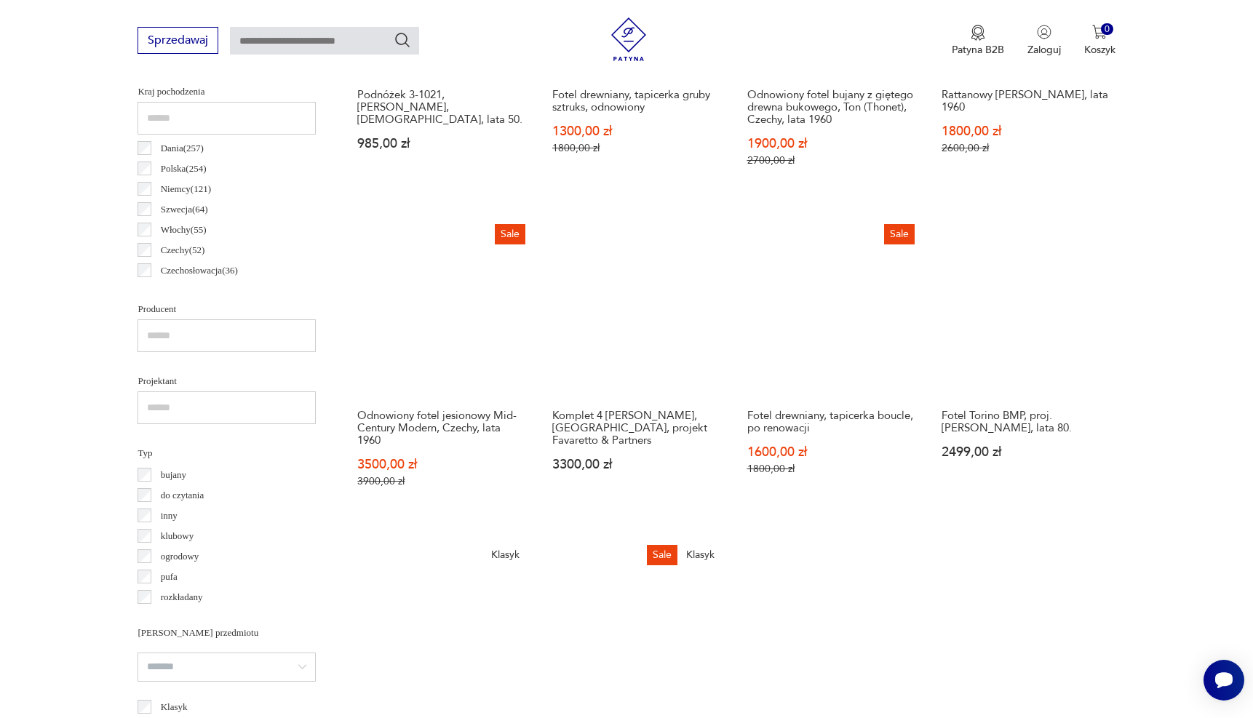
scroll to position [760, 0]
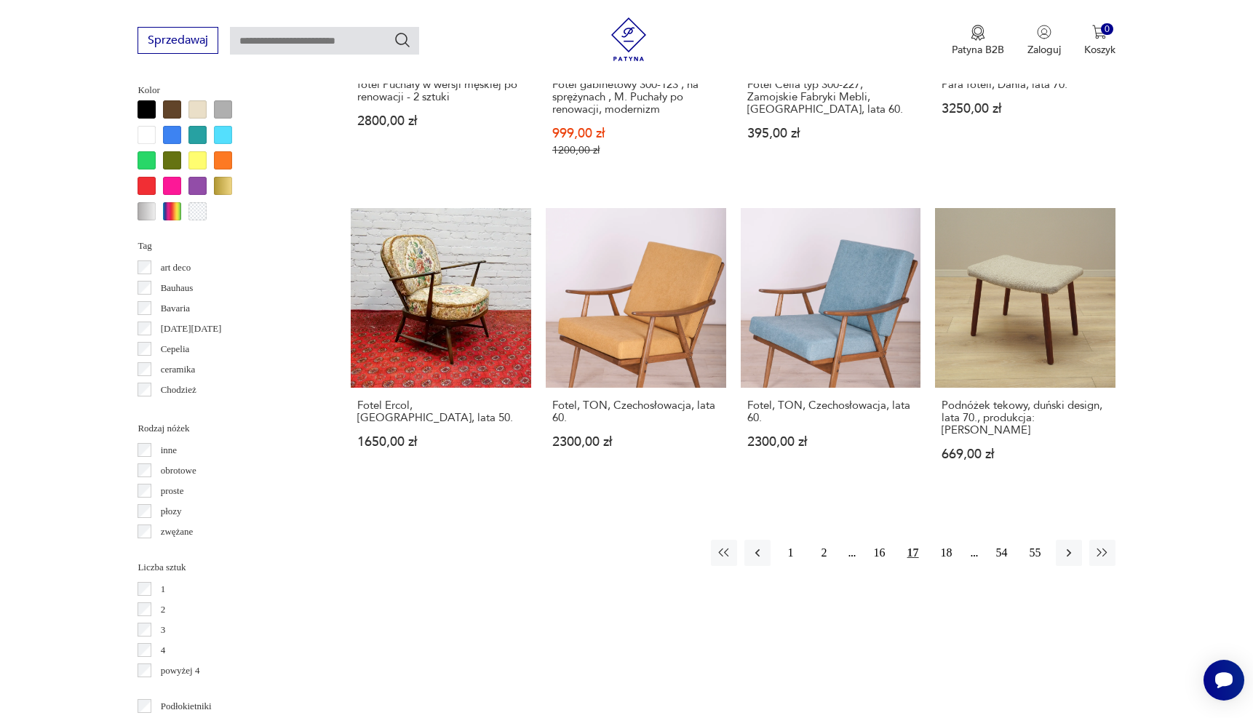
click at [1071, 546] on icon "button" at bounding box center [1068, 553] width 15 height 15
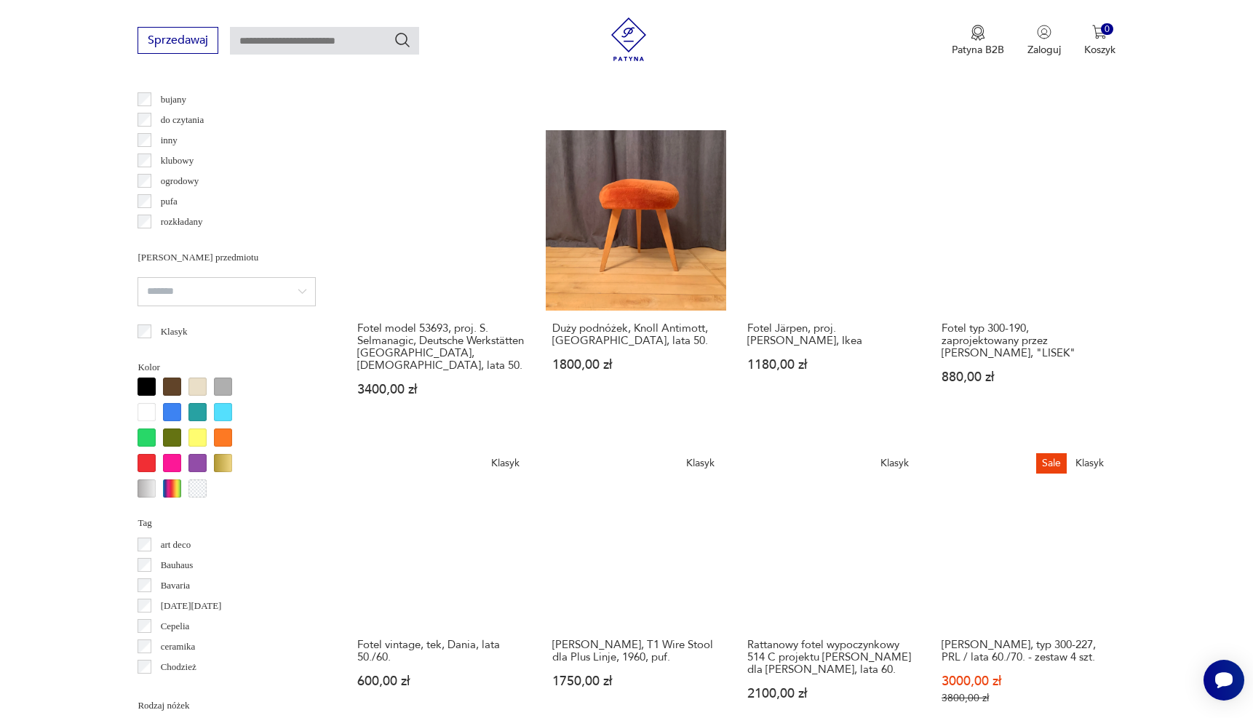
scroll to position [1092, 0]
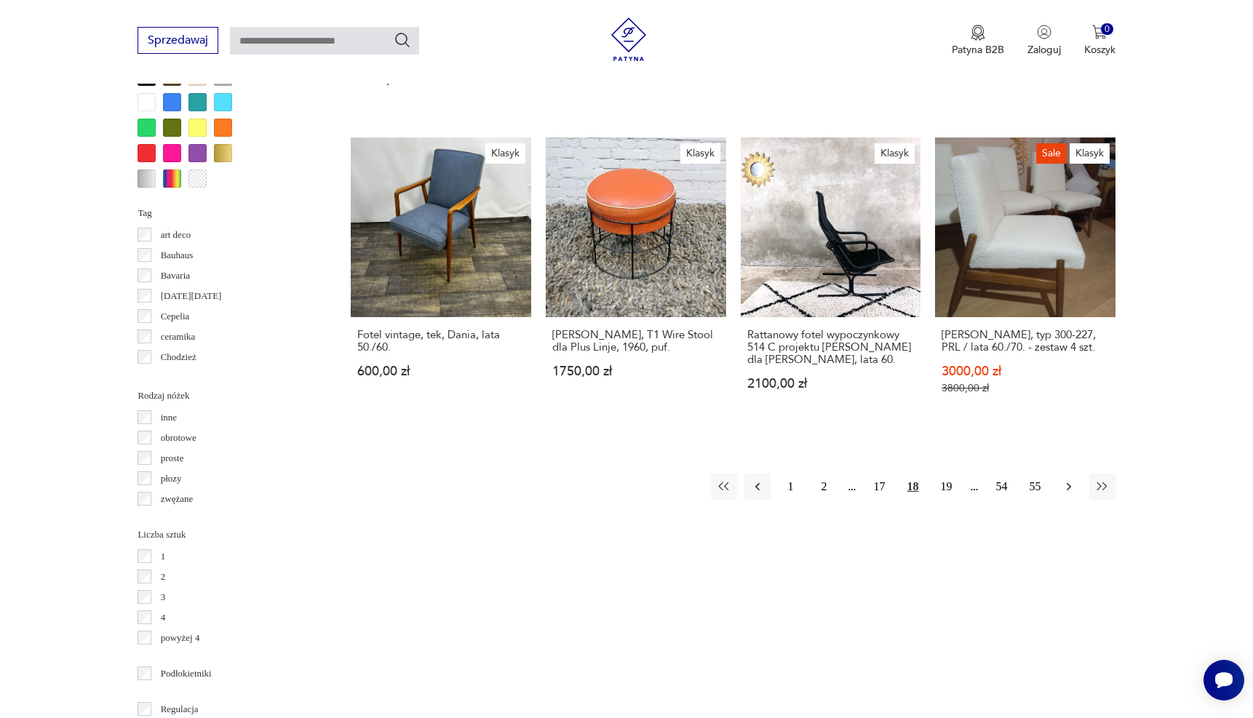
click at [1061, 493] on button "button" at bounding box center [1069, 487] width 26 height 26
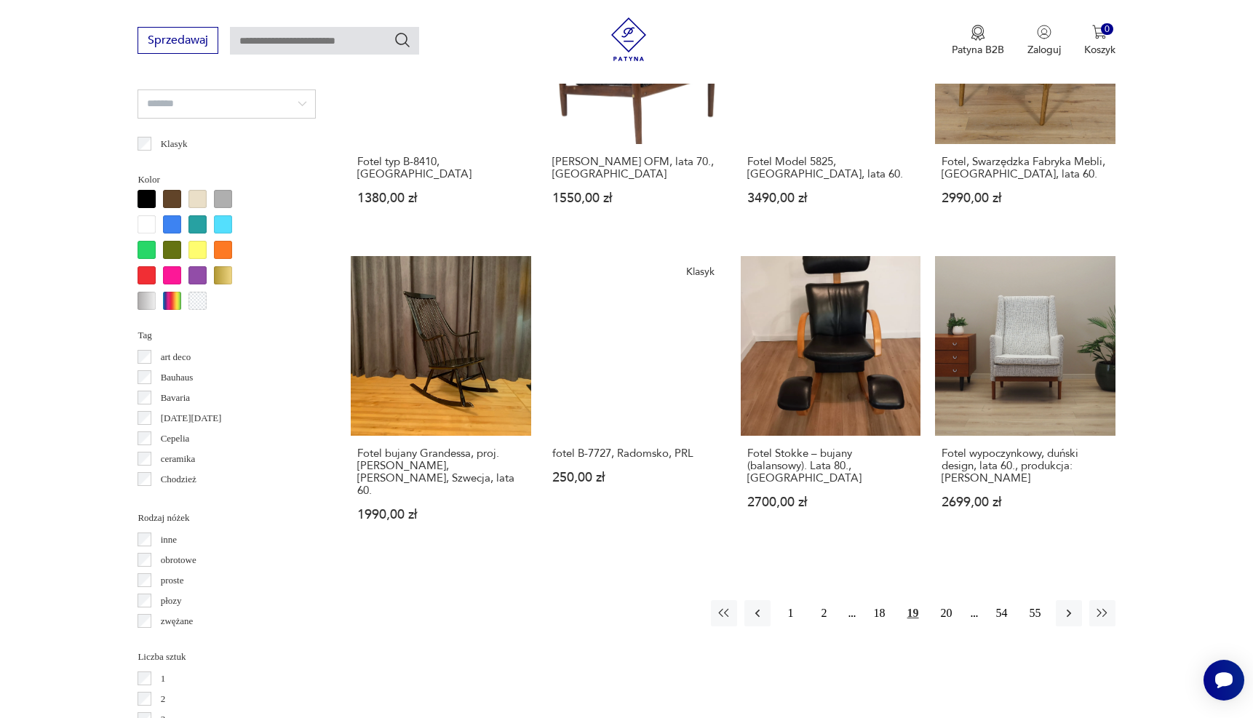
scroll to position [1278, 0]
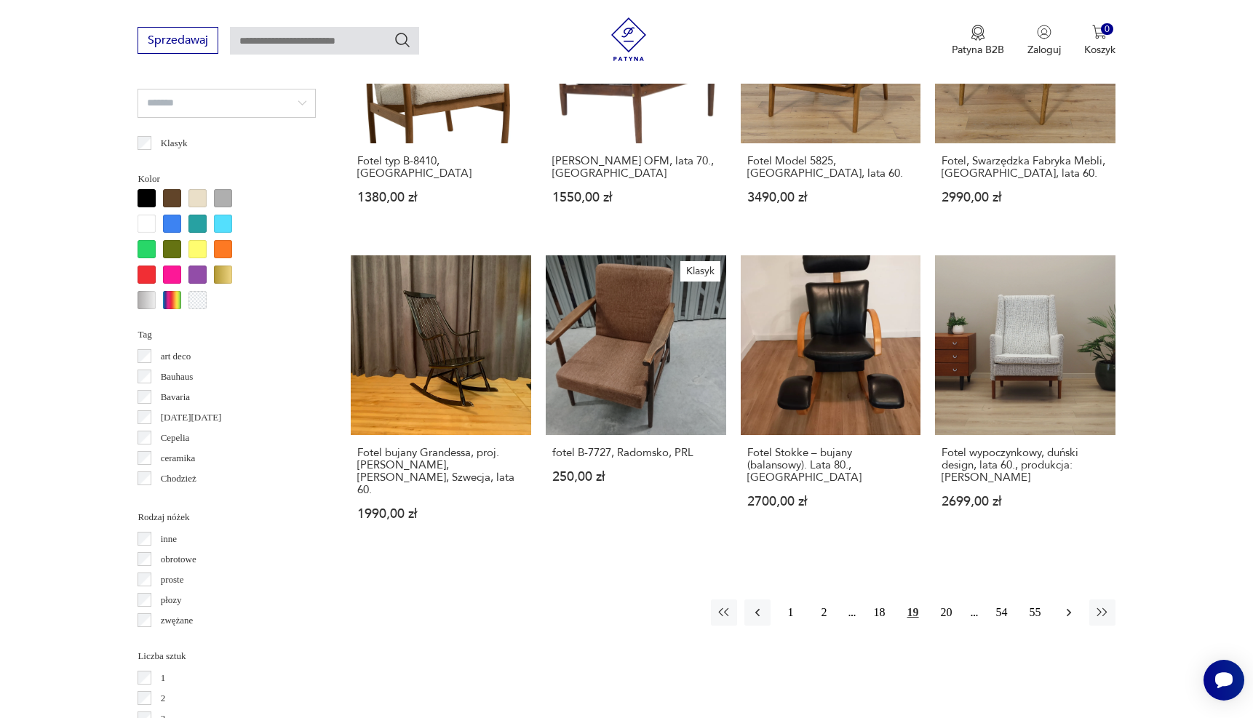
click at [1072, 605] on icon "button" at bounding box center [1068, 612] width 15 height 15
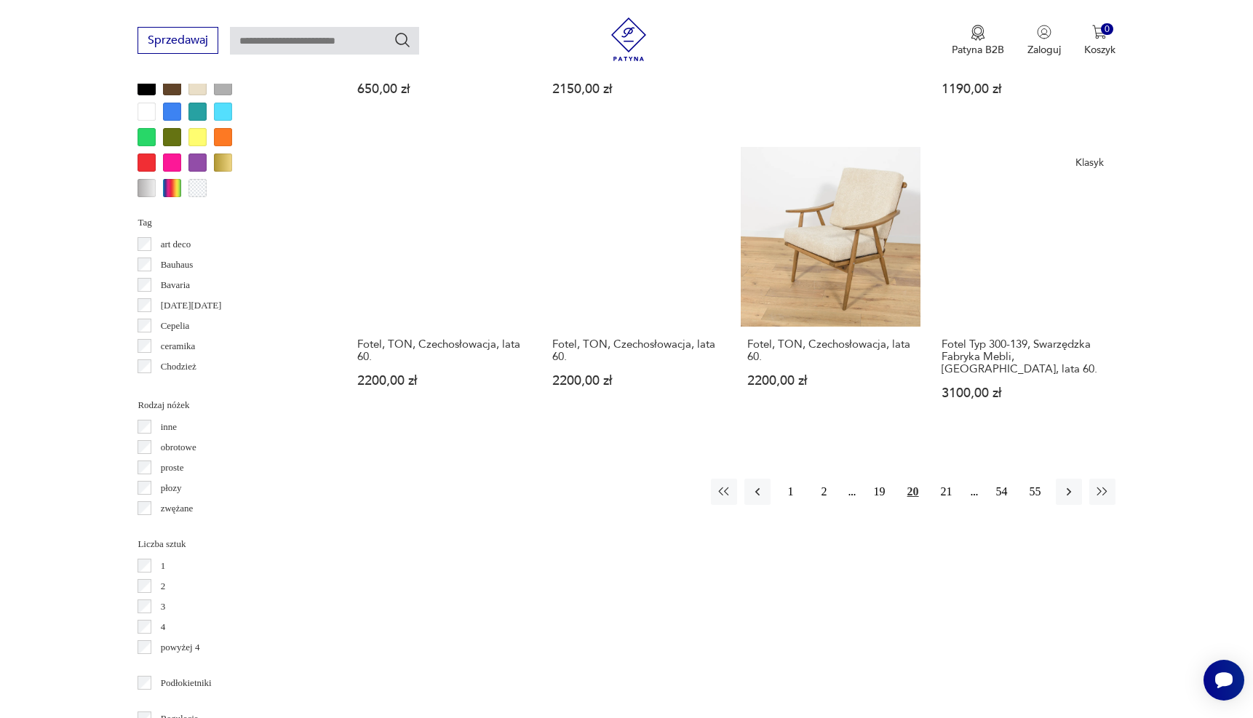
scroll to position [1404, 0]
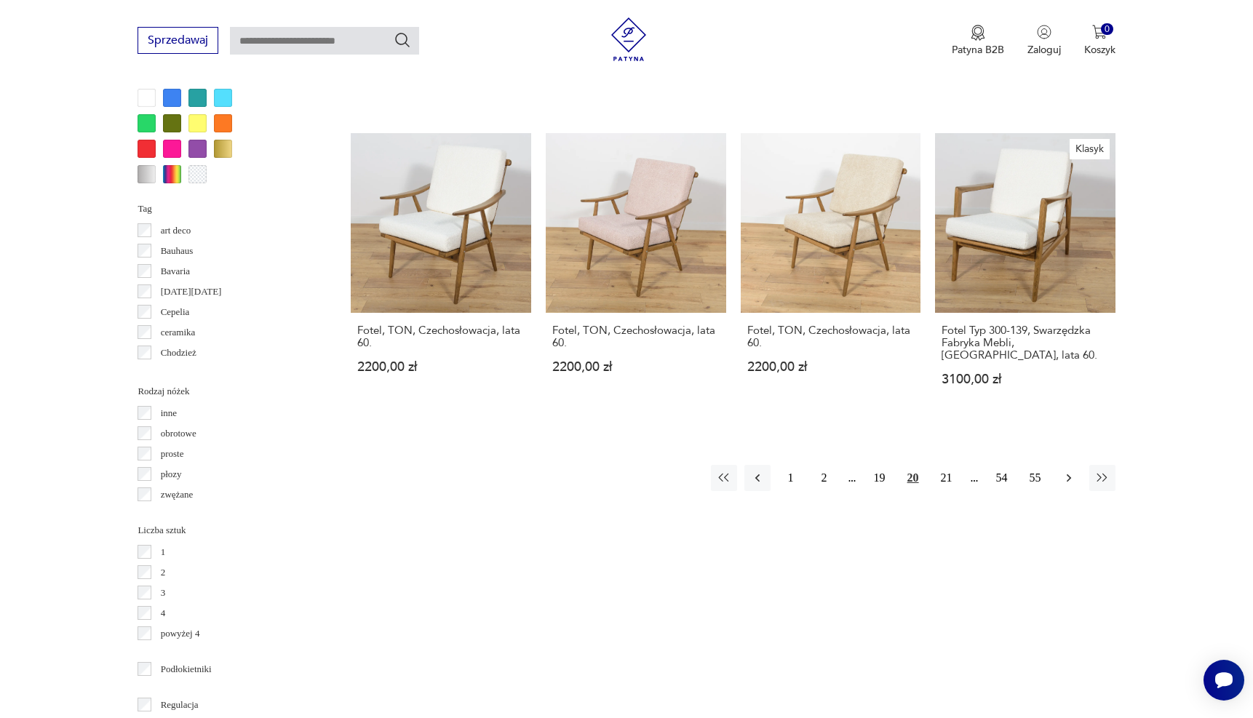
click at [1072, 471] on icon "button" at bounding box center [1068, 478] width 15 height 15
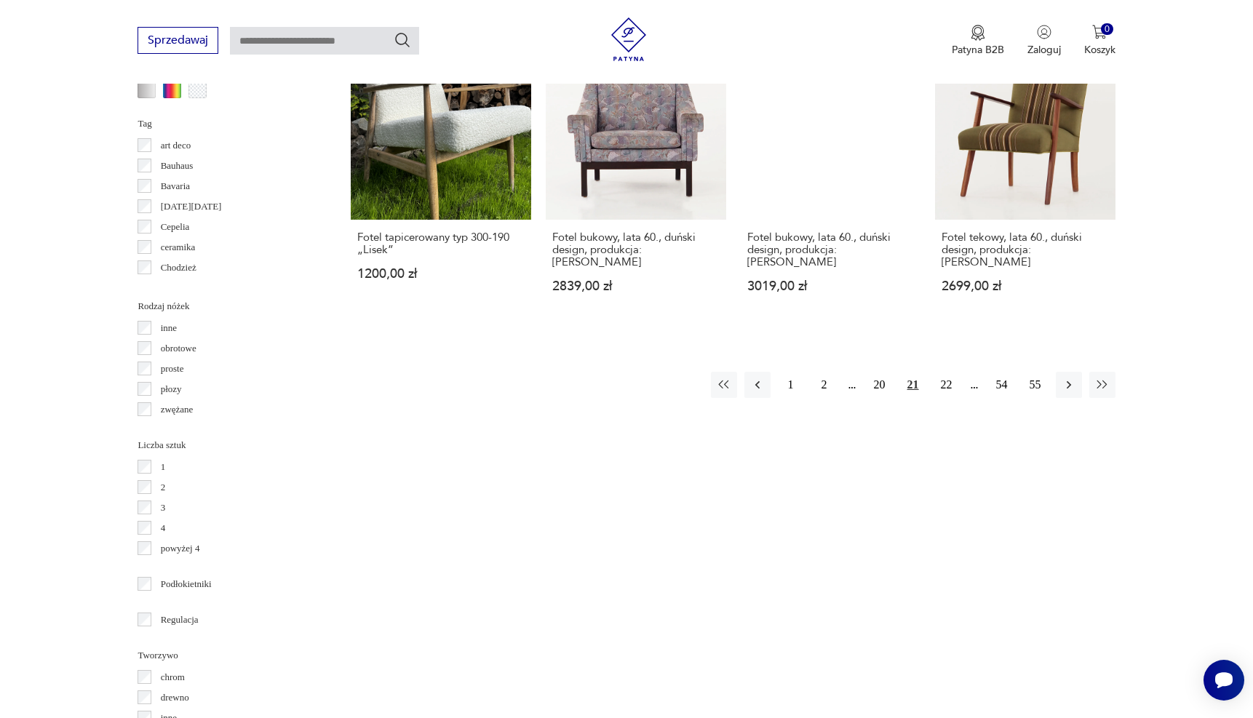
scroll to position [1502, 0]
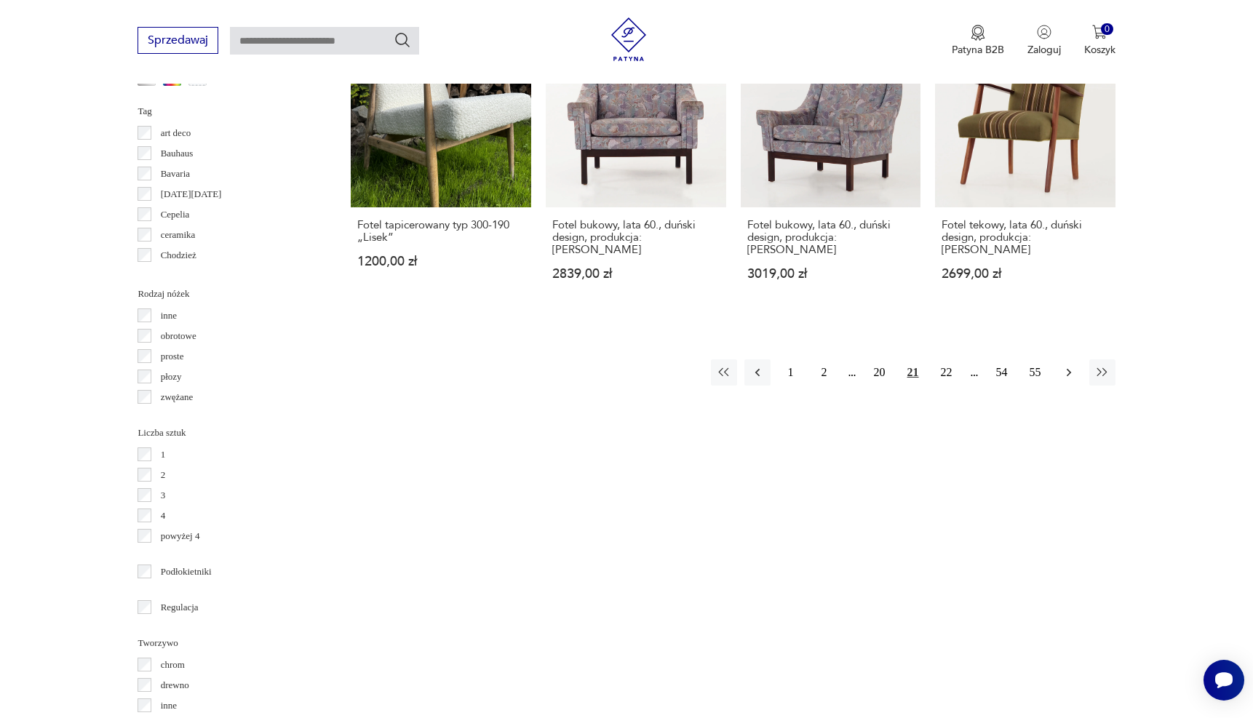
click at [1077, 359] on button "button" at bounding box center [1069, 372] width 26 height 26
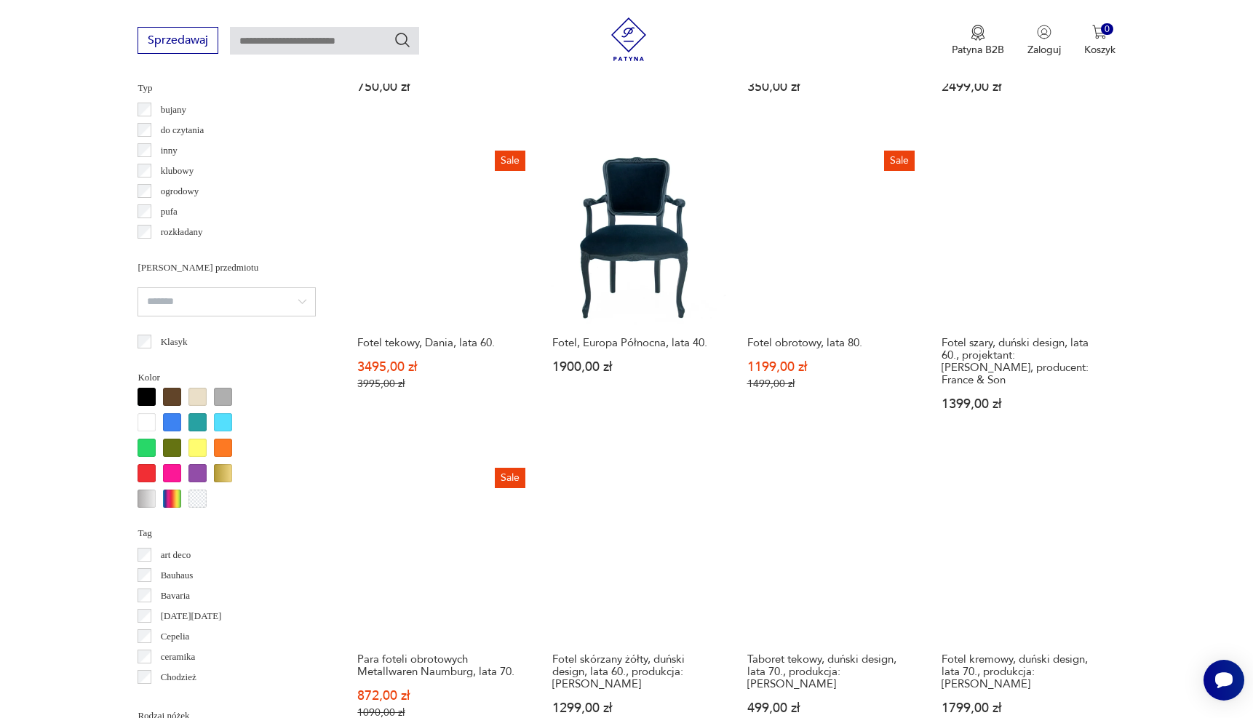
scroll to position [1106, 0]
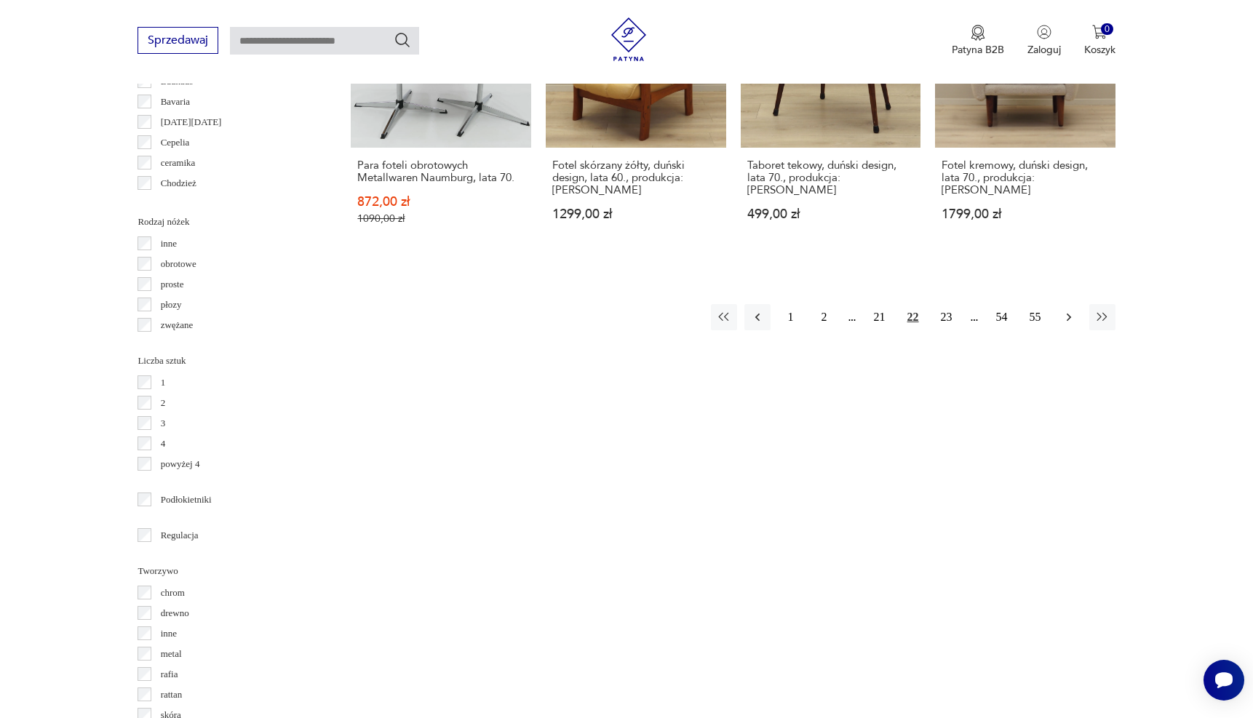
click at [1080, 304] on button "button" at bounding box center [1069, 317] width 26 height 26
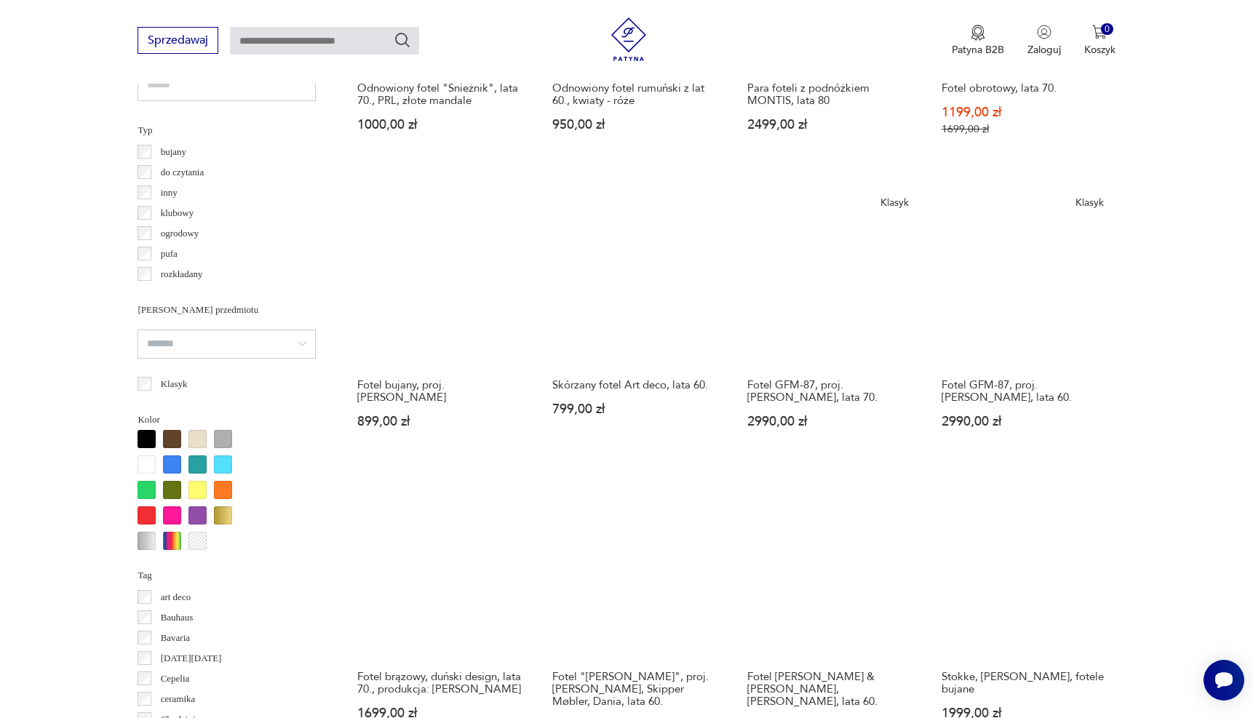
scroll to position [1051, 0]
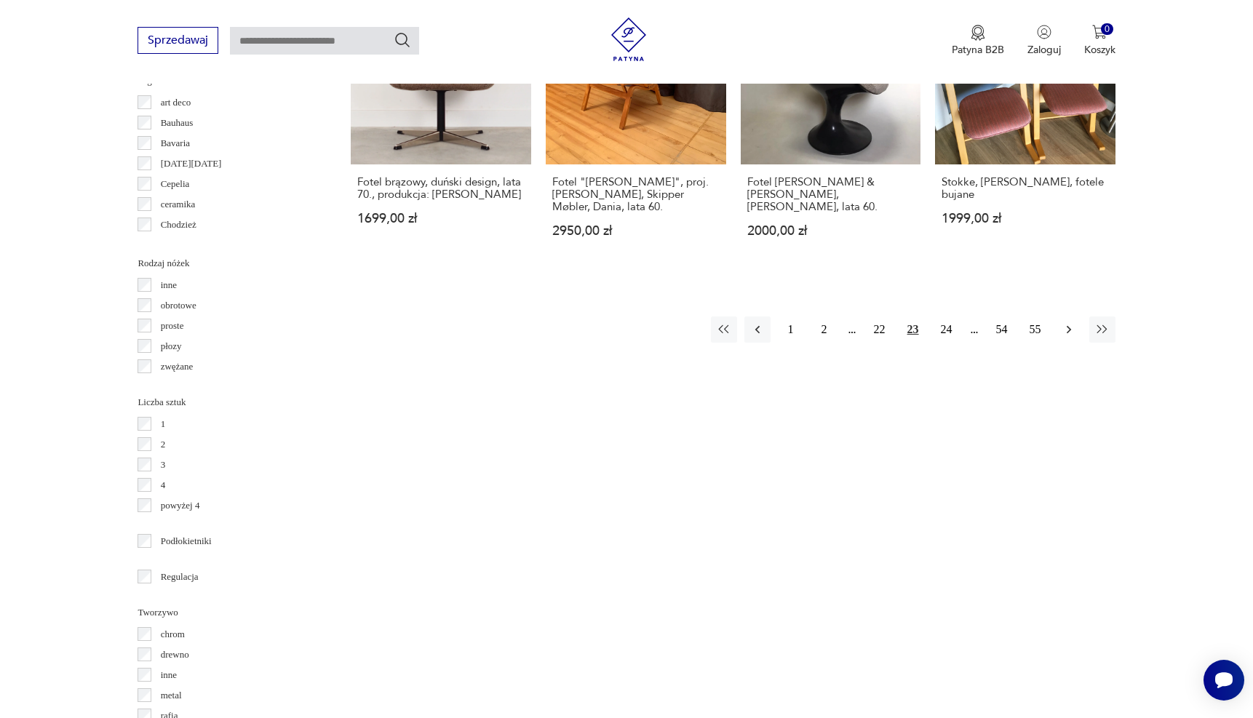
click at [1069, 328] on button "button" at bounding box center [1069, 329] width 26 height 26
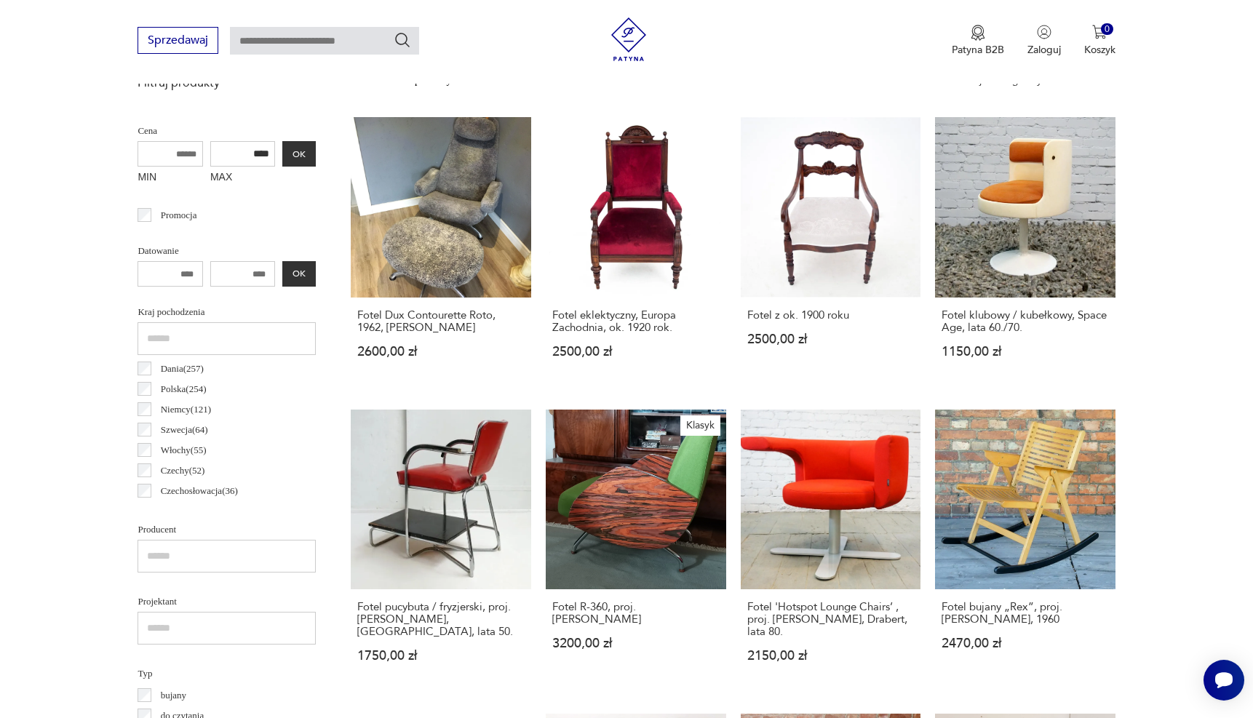
scroll to position [495, 0]
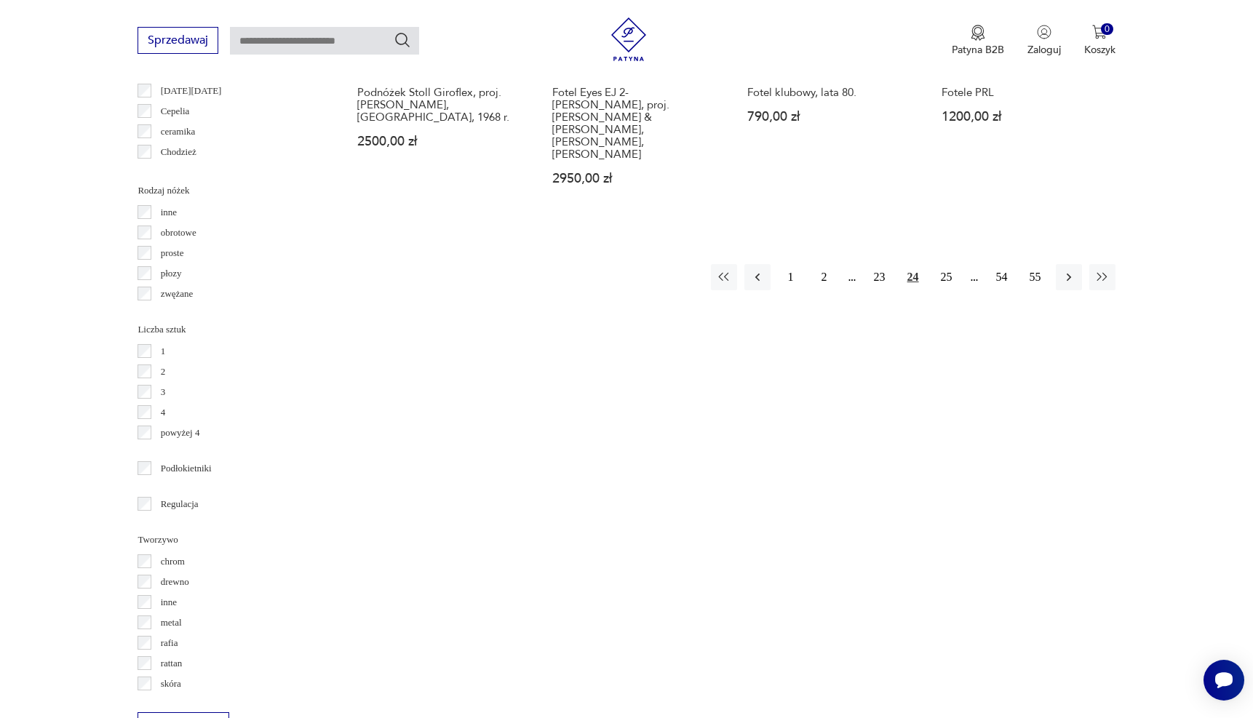
scroll to position [1646, 0]
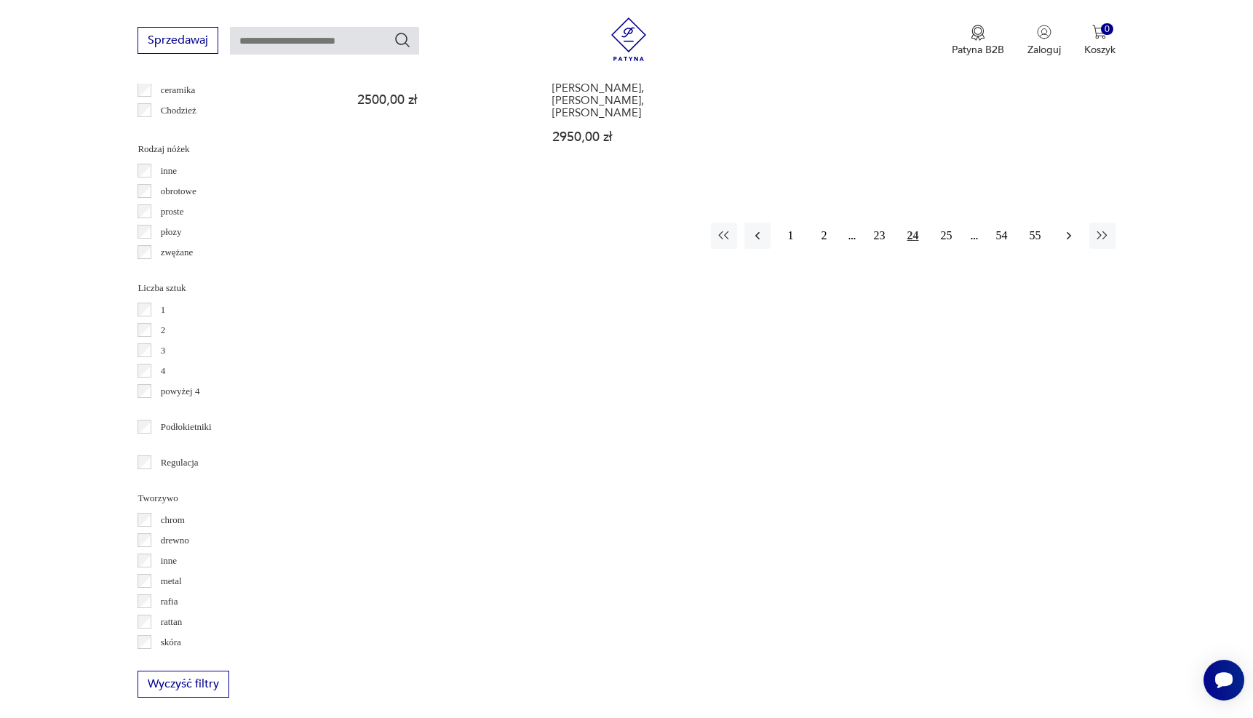
click at [1066, 228] on icon "button" at bounding box center [1068, 235] width 15 height 15
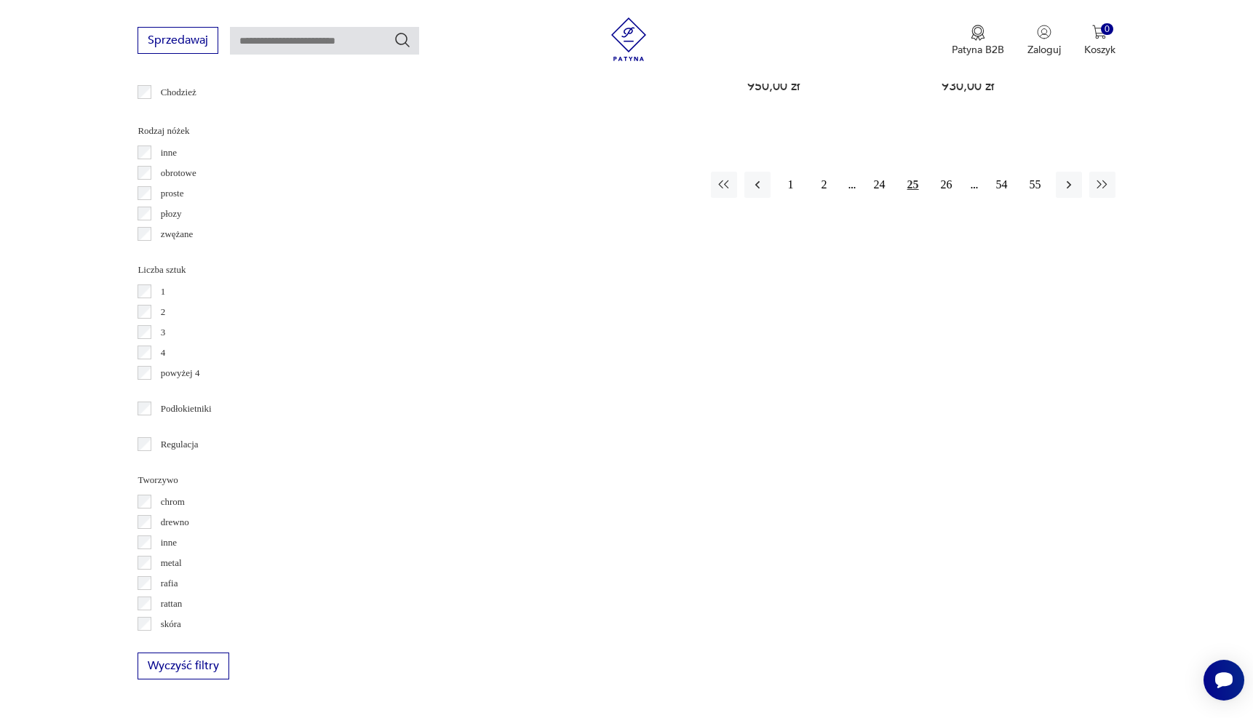
scroll to position [1673, 0]
click at [1067, 180] on icon "button" at bounding box center [1068, 177] width 15 height 15
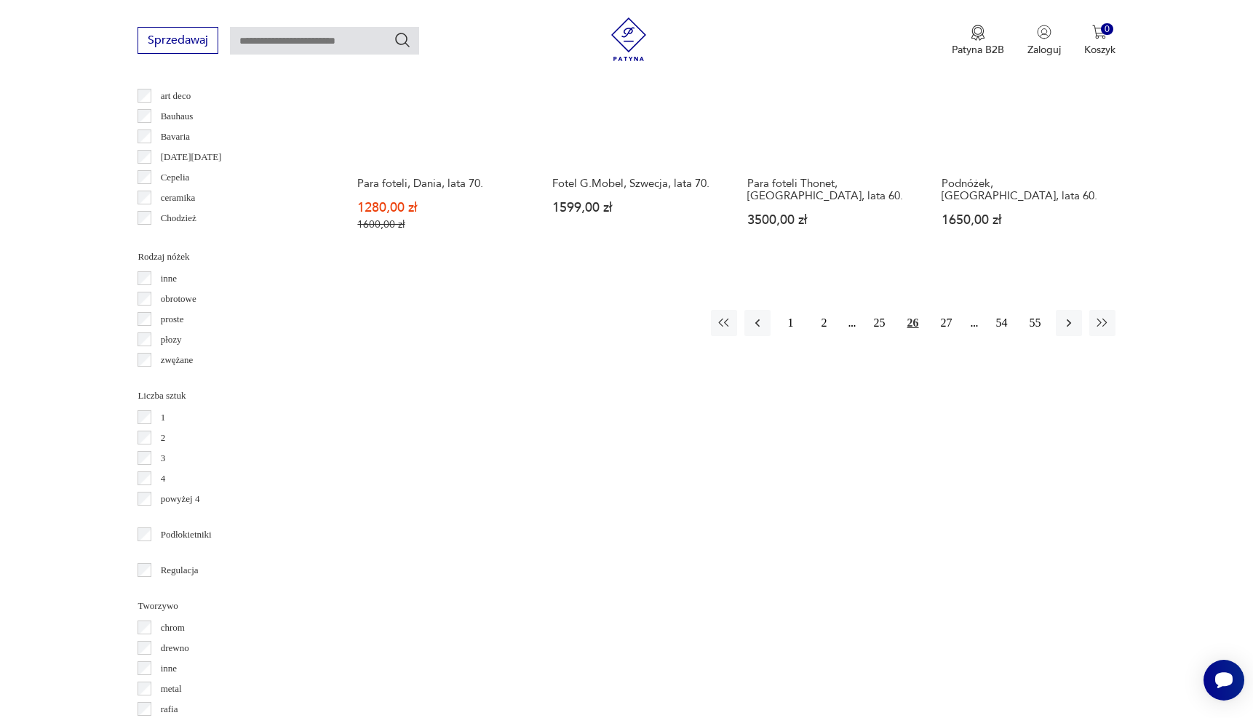
scroll to position [1582, 0]
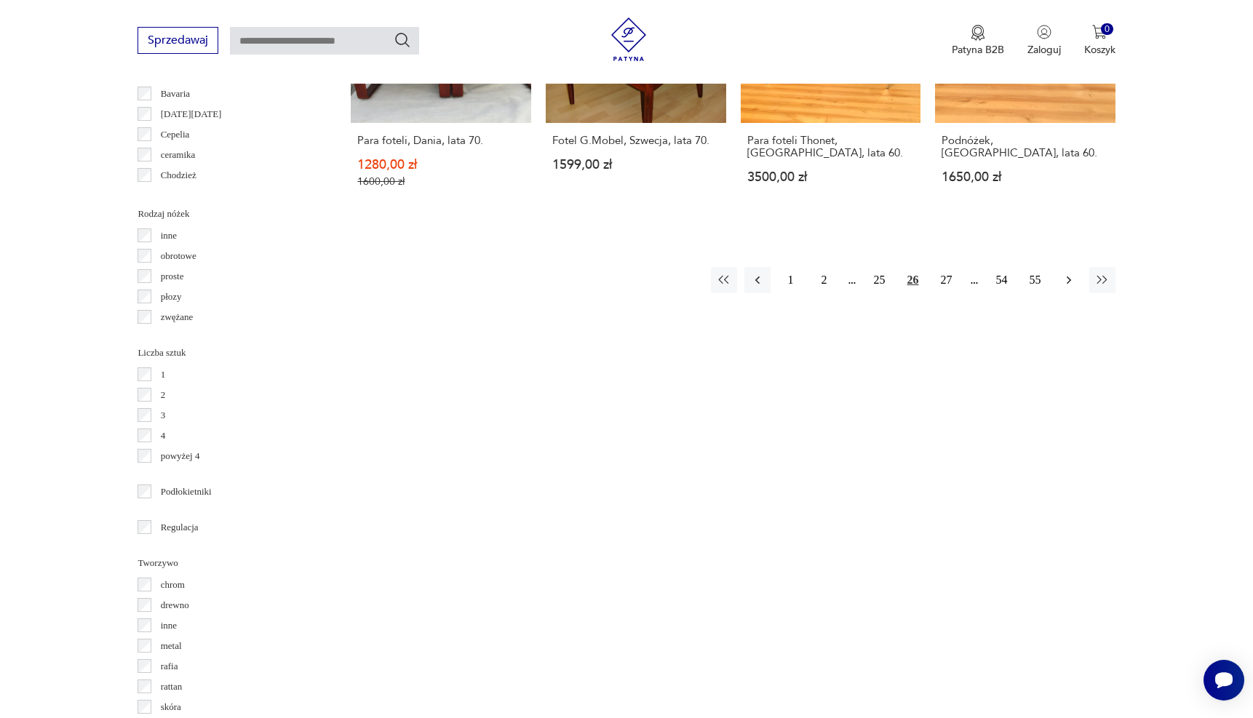
click at [1066, 279] on icon "button" at bounding box center [1068, 280] width 15 height 15
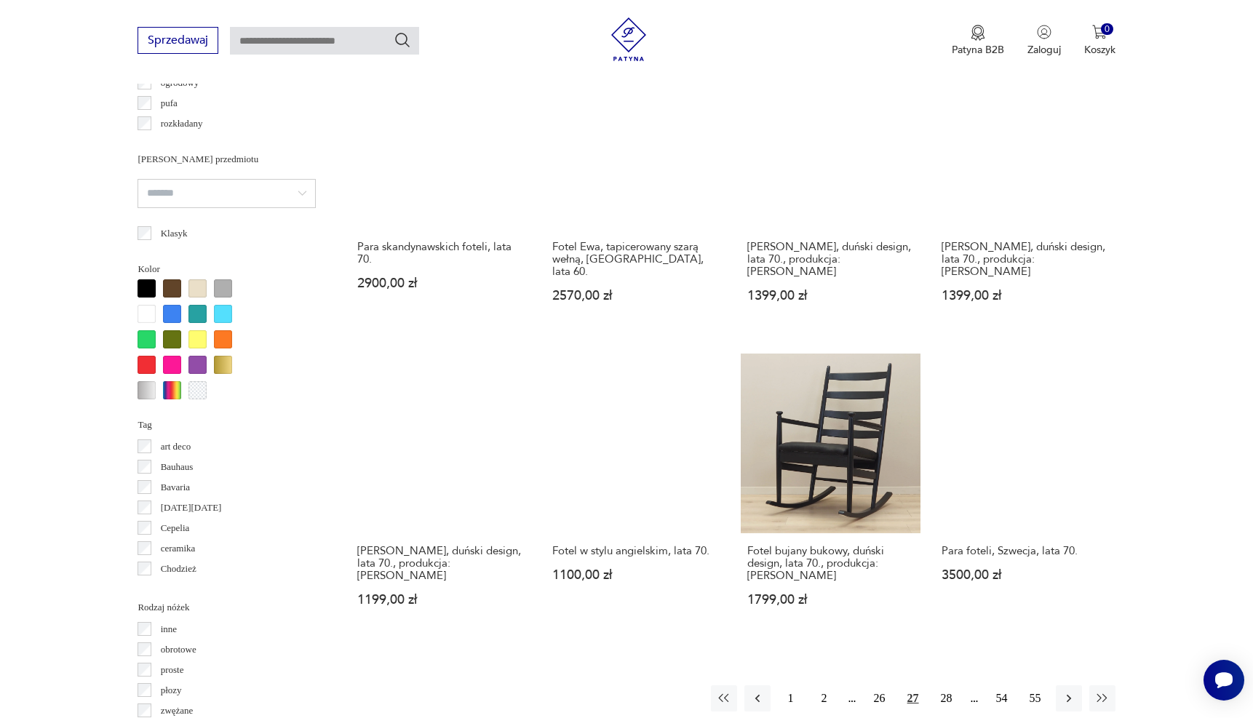
scroll to position [1191, 0]
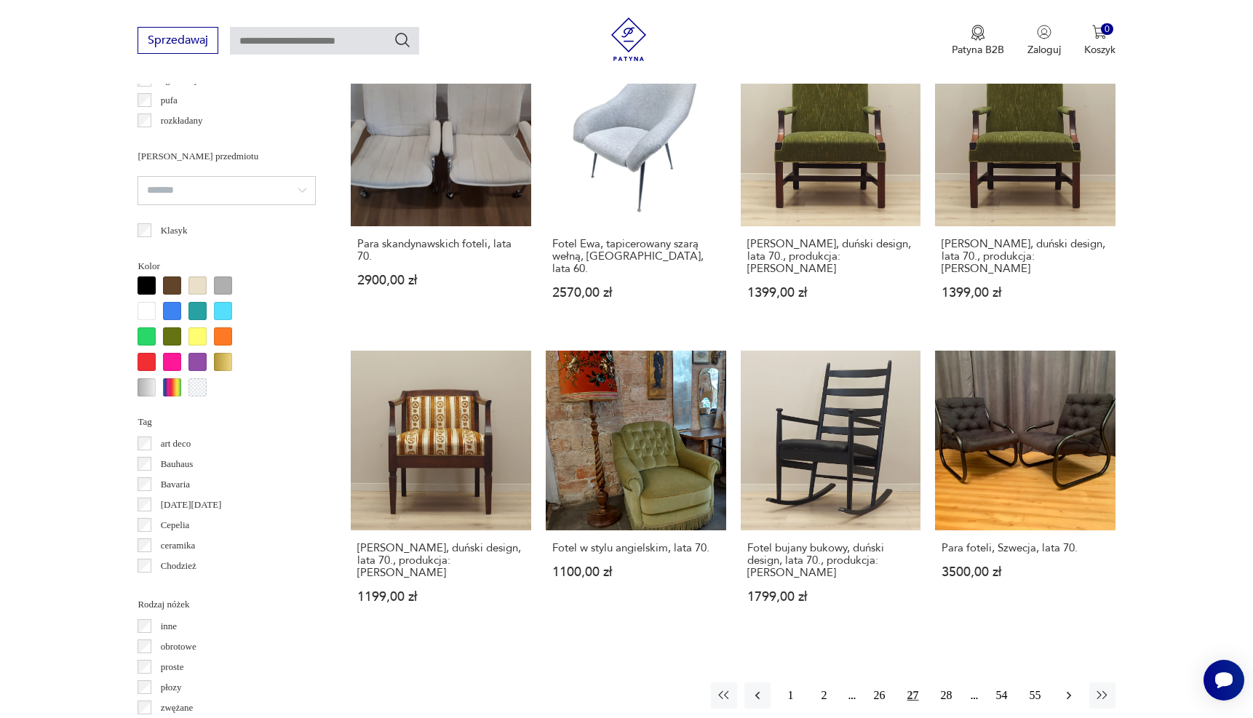
click at [1063, 682] on button "button" at bounding box center [1069, 695] width 26 height 26
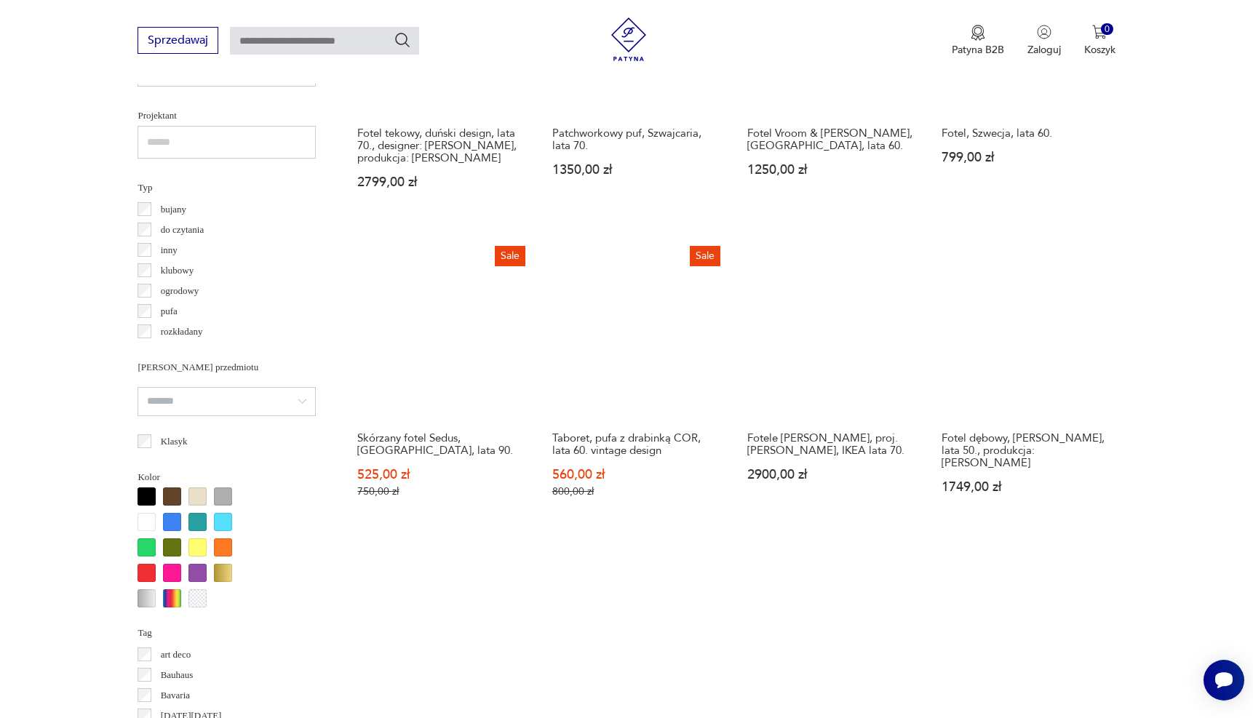
scroll to position [1039, 0]
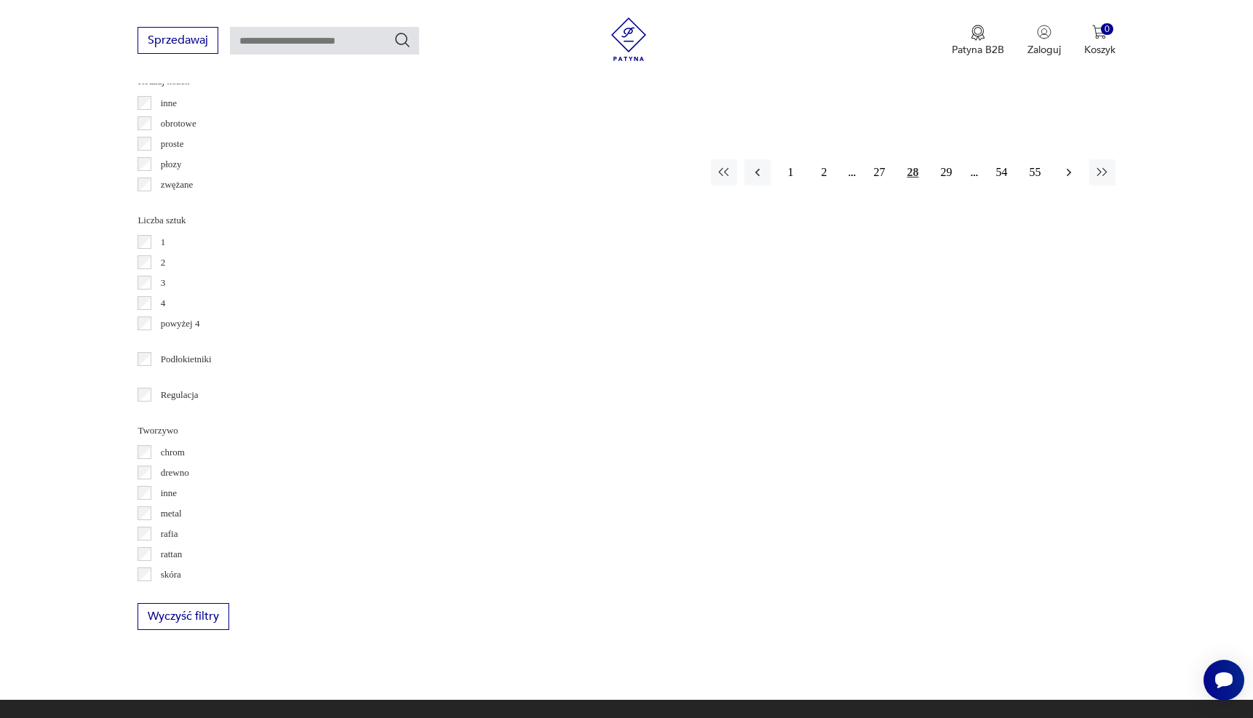
click at [1069, 165] on icon "button" at bounding box center [1068, 172] width 15 height 15
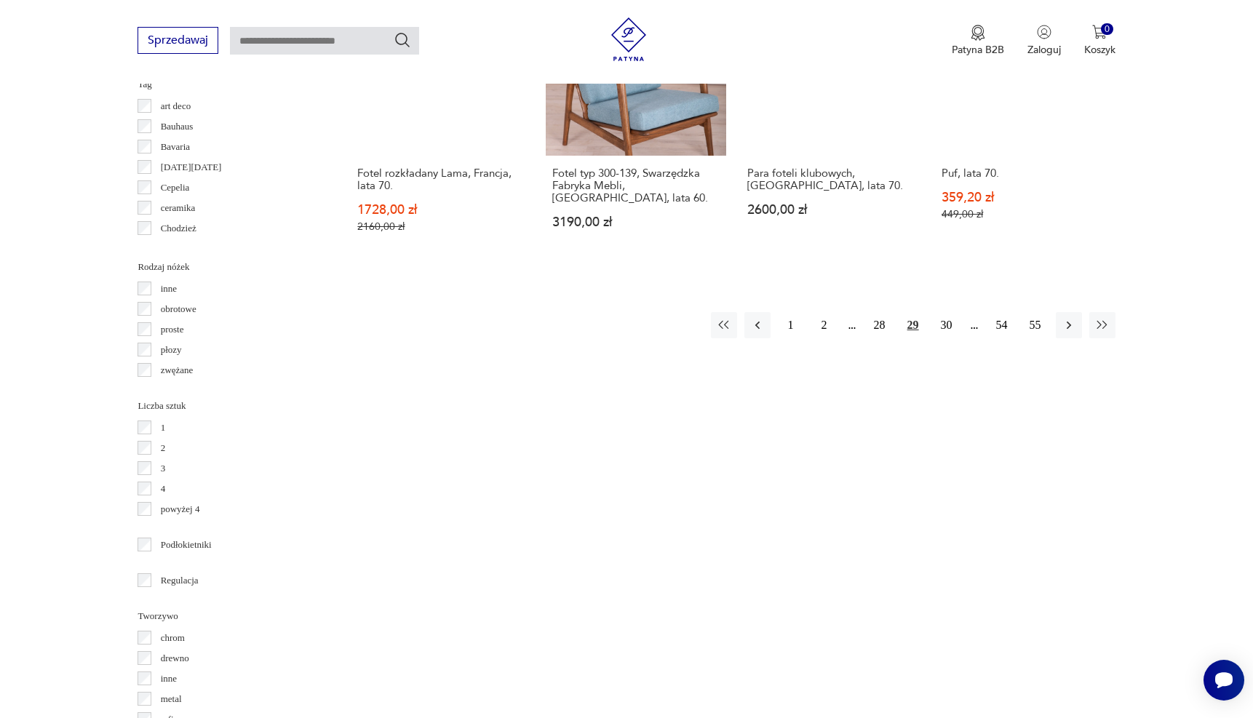
scroll to position [1531, 0]
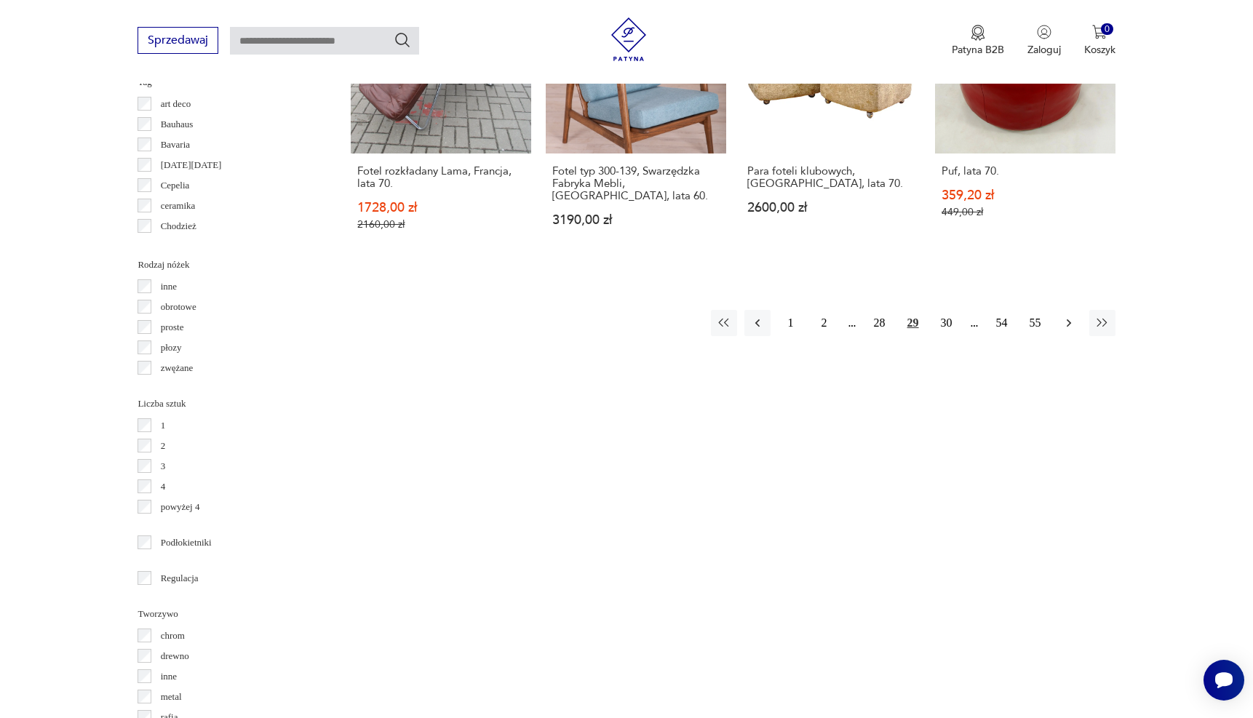
click at [1074, 319] on icon "button" at bounding box center [1068, 323] width 15 height 15
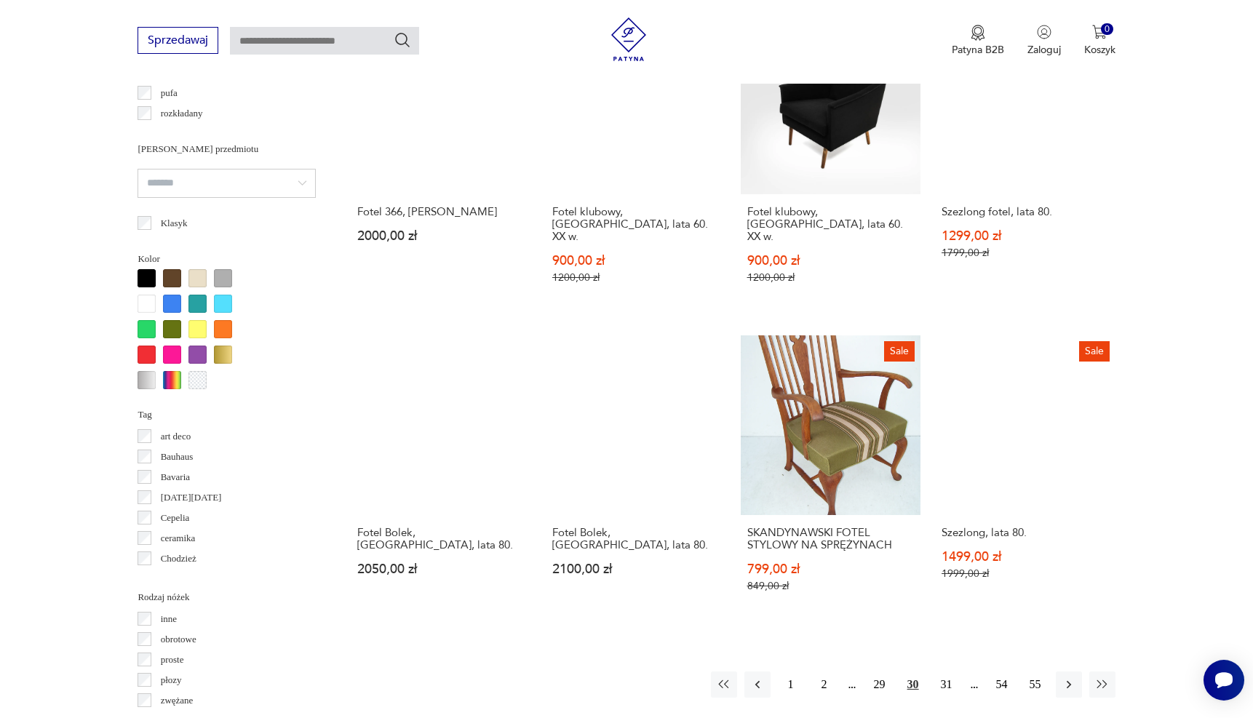
scroll to position [1199, 0]
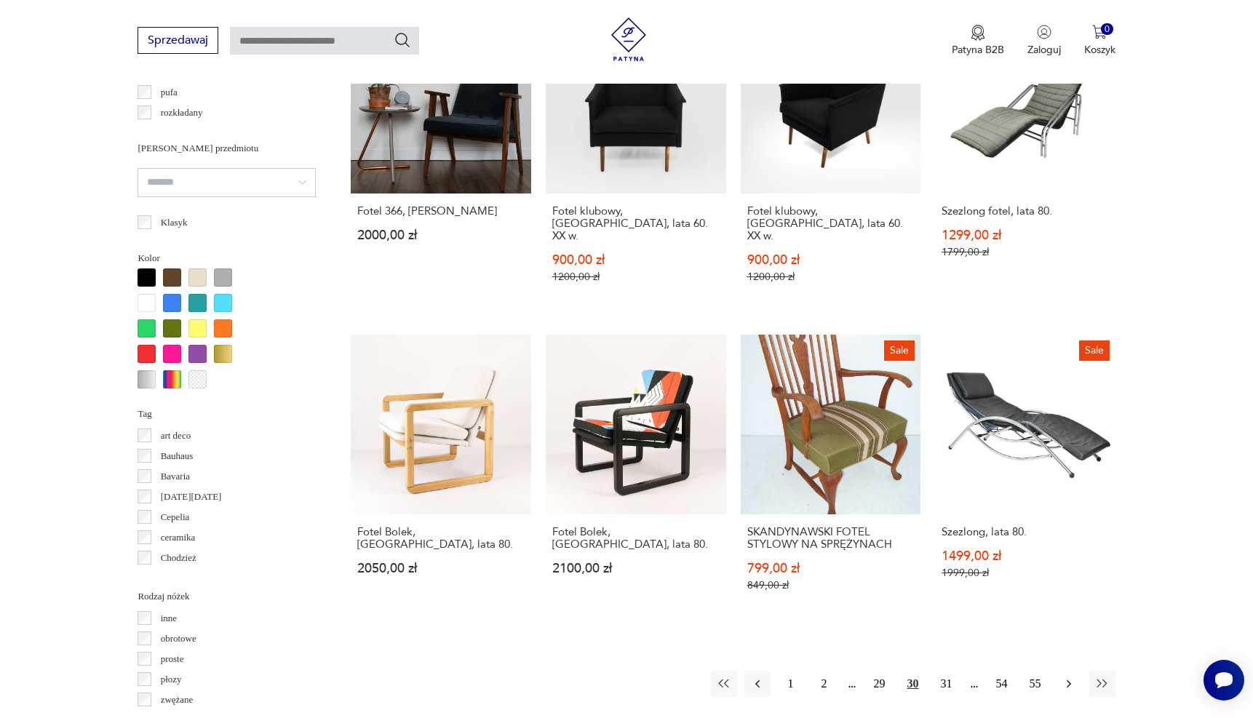
click at [1062, 677] on icon "button" at bounding box center [1068, 684] width 15 height 15
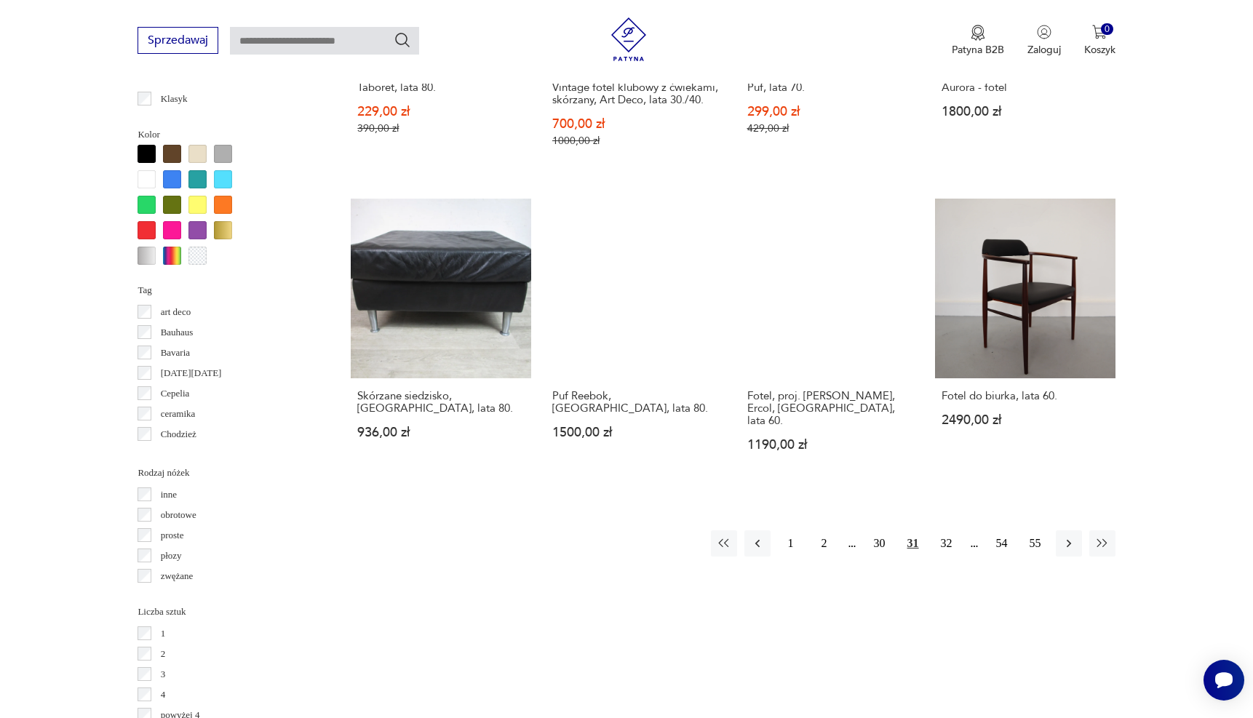
scroll to position [1323, 0]
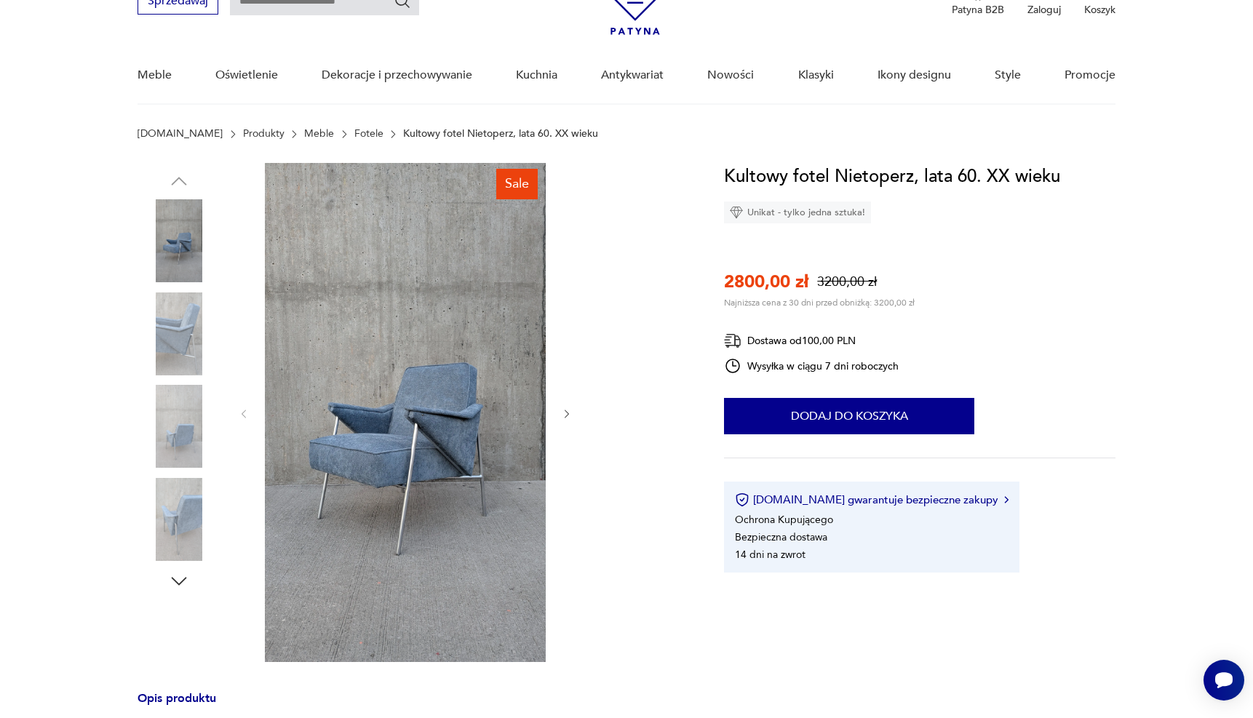
scroll to position [82, 0]
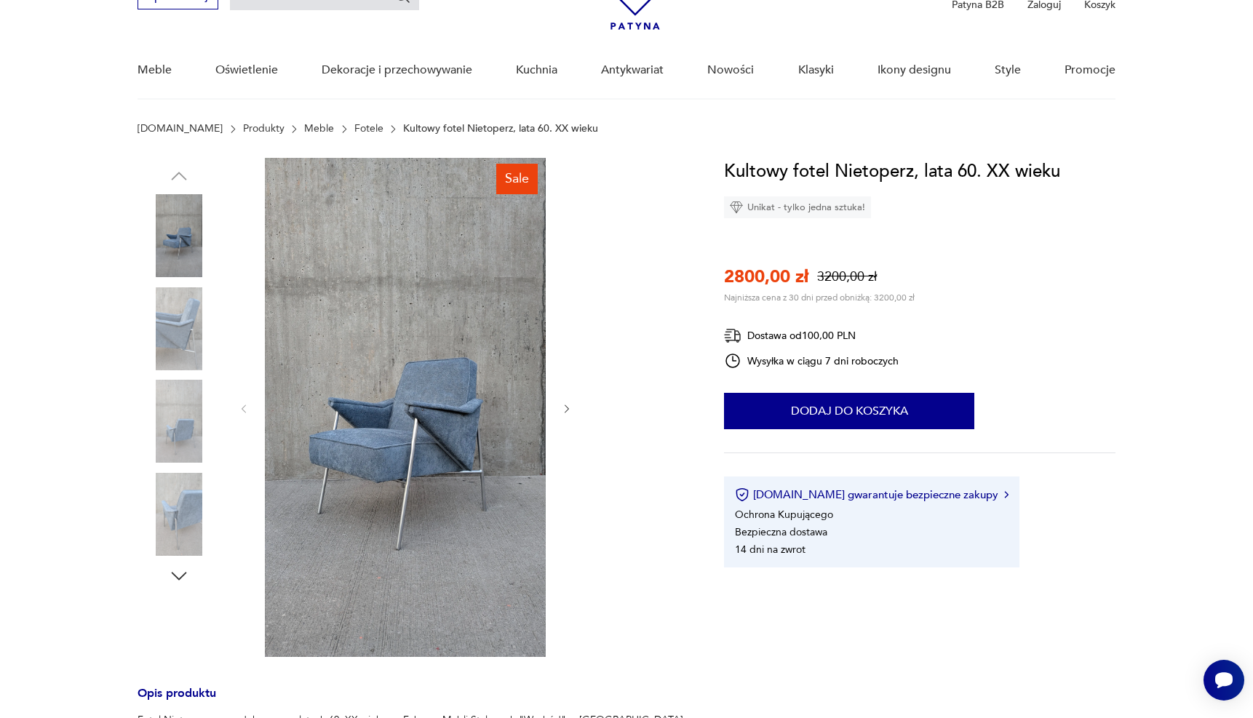
click at [570, 445] on div at bounding box center [405, 409] width 335 height 502
click at [563, 403] on icon "button" at bounding box center [567, 409] width 12 height 12
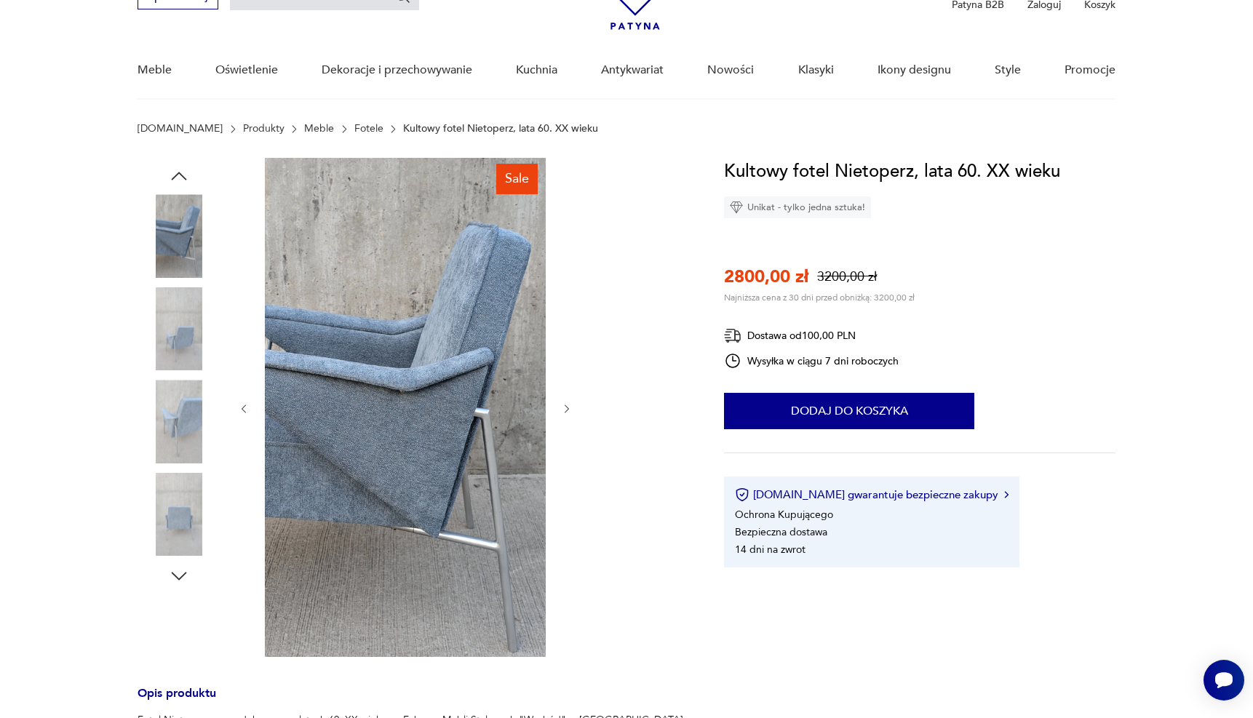
click at [563, 403] on icon "button" at bounding box center [567, 409] width 12 height 12
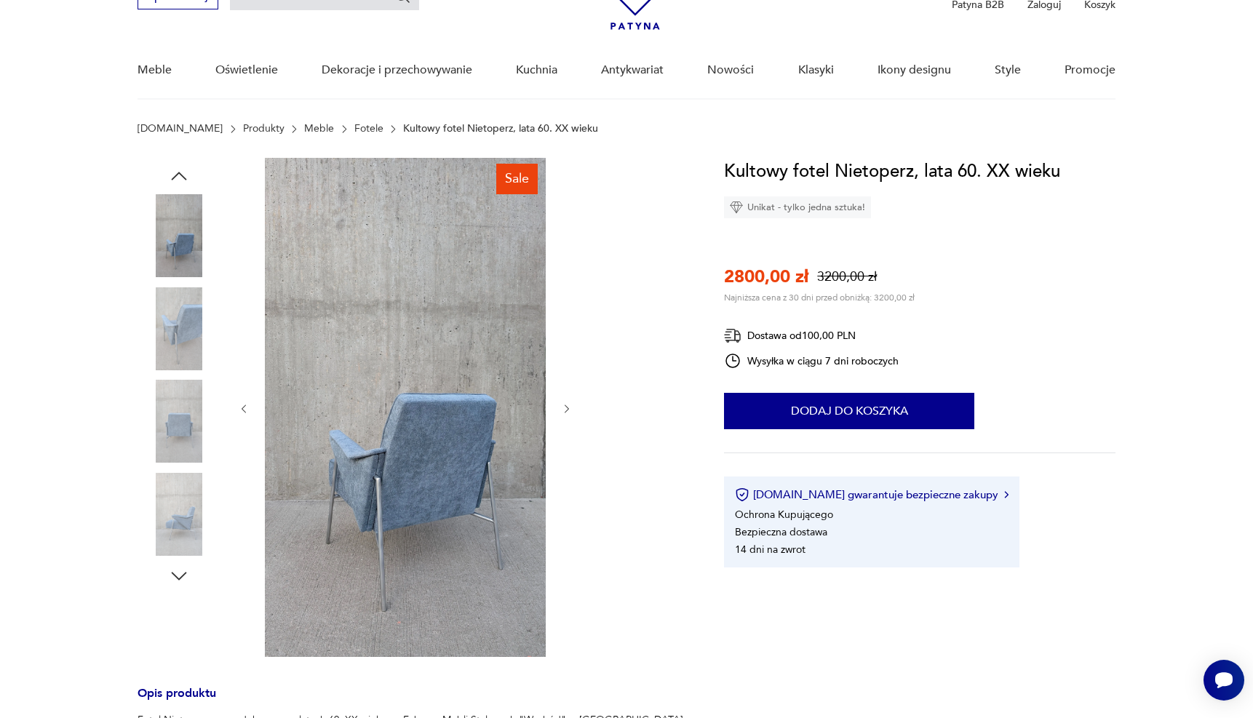
click at [563, 403] on icon "button" at bounding box center [567, 409] width 12 height 12
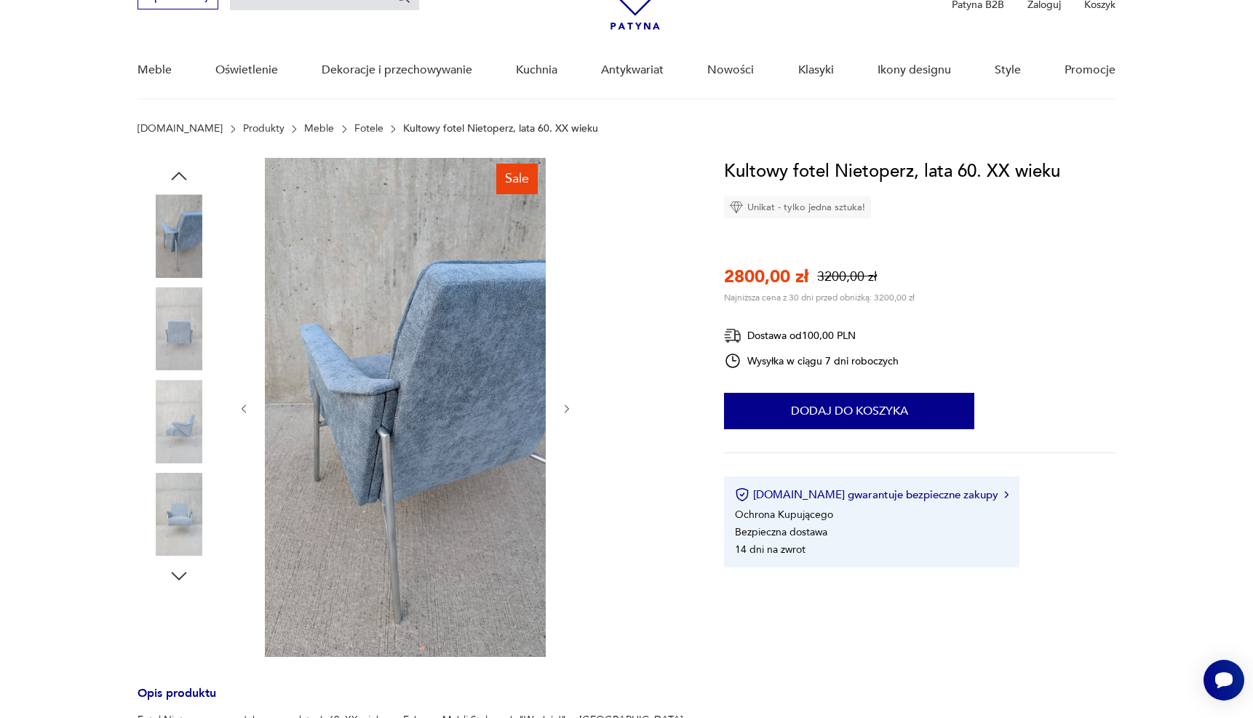
click at [563, 403] on icon "button" at bounding box center [567, 409] width 12 height 12
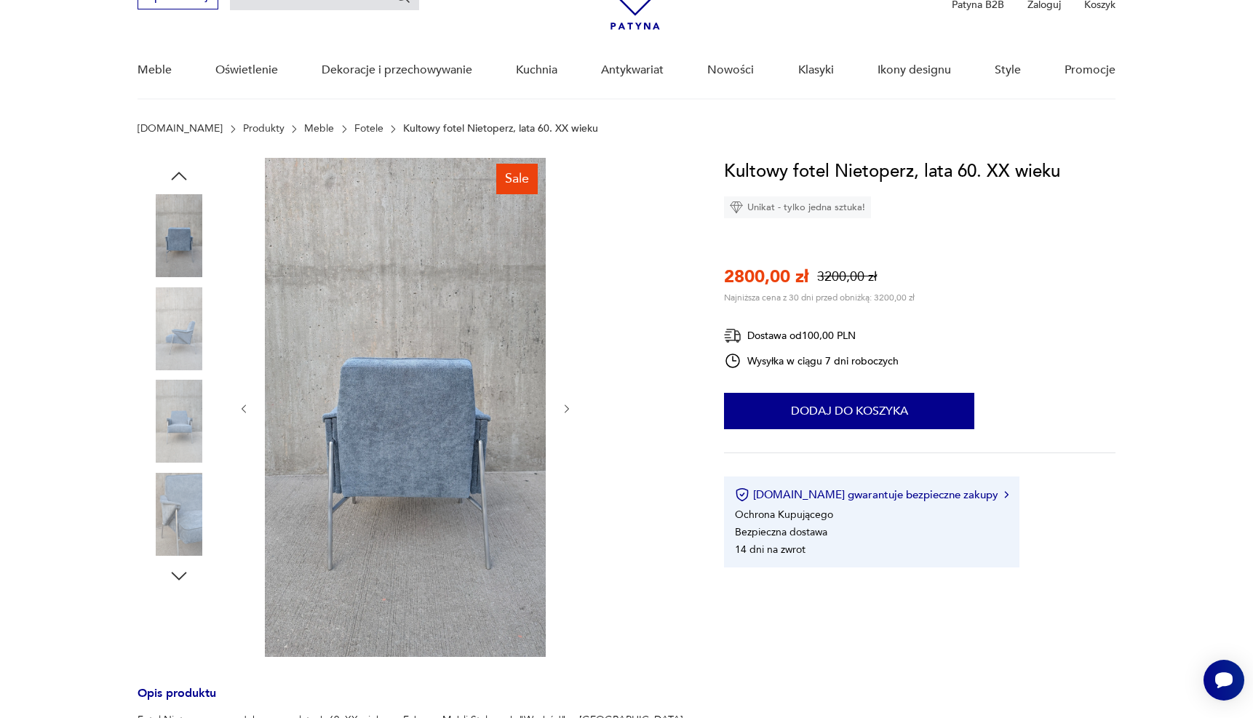
click at [563, 403] on icon "button" at bounding box center [567, 409] width 12 height 12
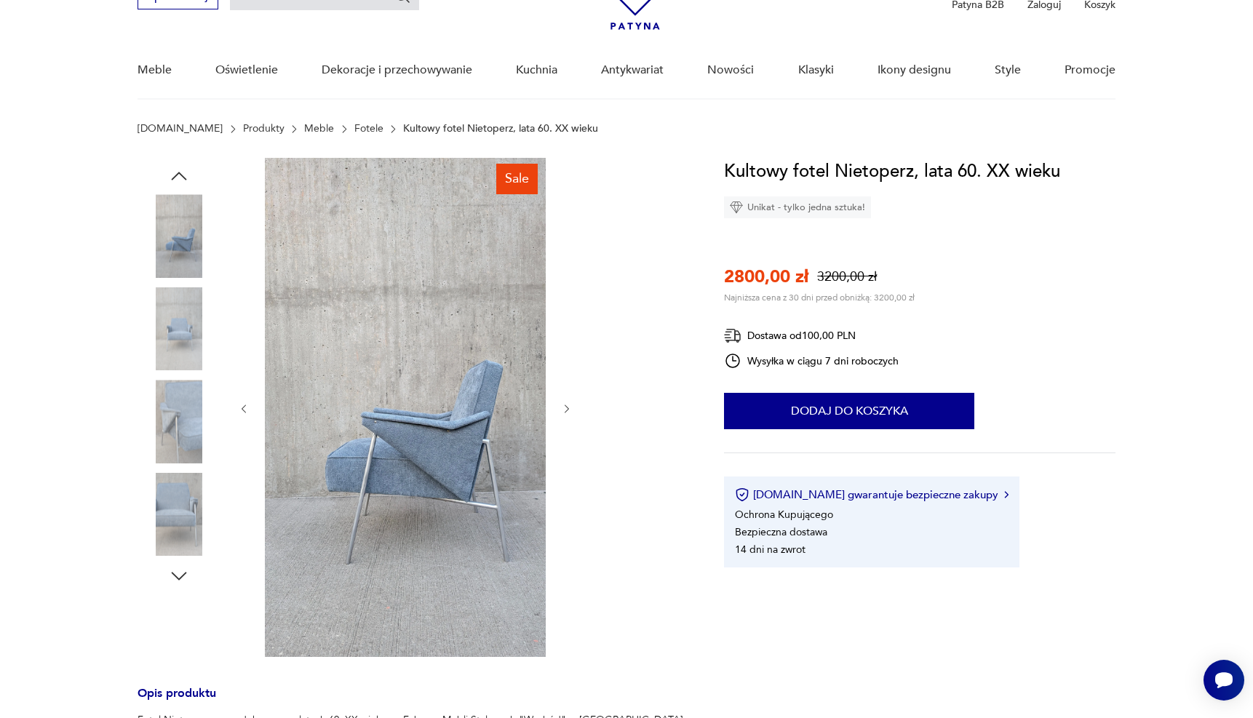
click at [563, 403] on icon "button" at bounding box center [567, 409] width 12 height 12
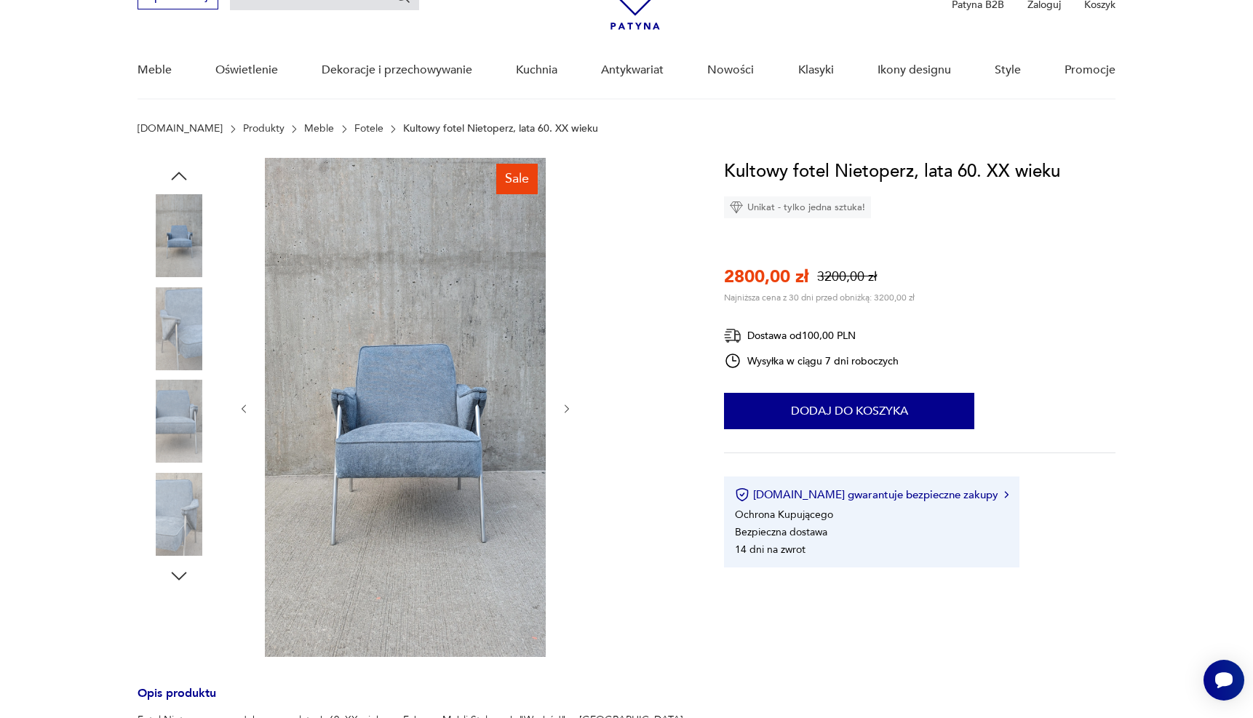
click at [563, 403] on icon "button" at bounding box center [567, 409] width 12 height 12
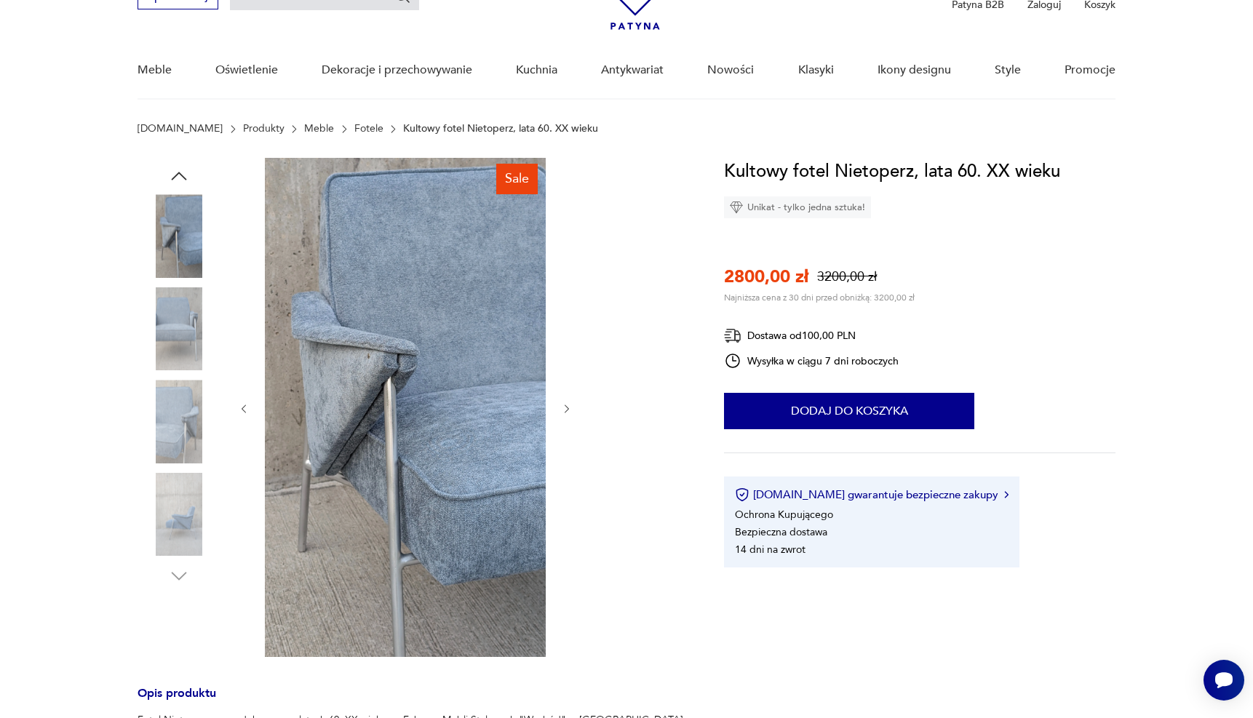
click at [563, 403] on icon "button" at bounding box center [567, 409] width 12 height 12
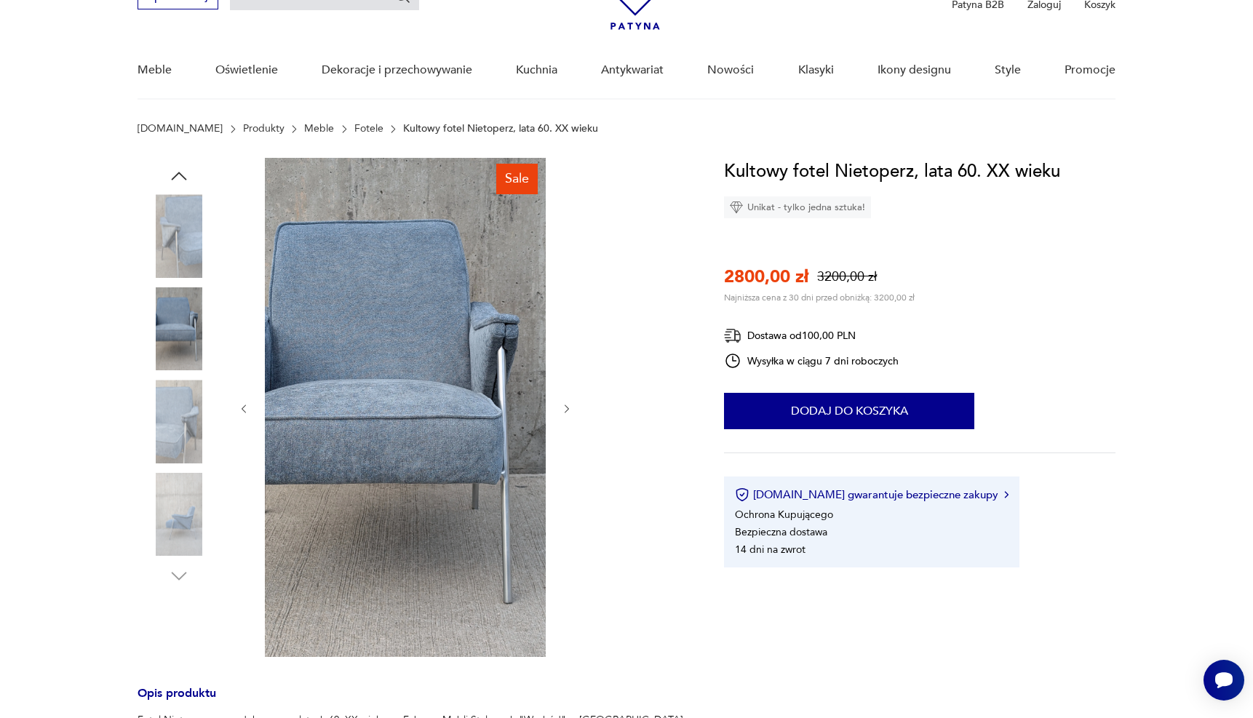
click at [563, 403] on icon "button" at bounding box center [567, 409] width 12 height 12
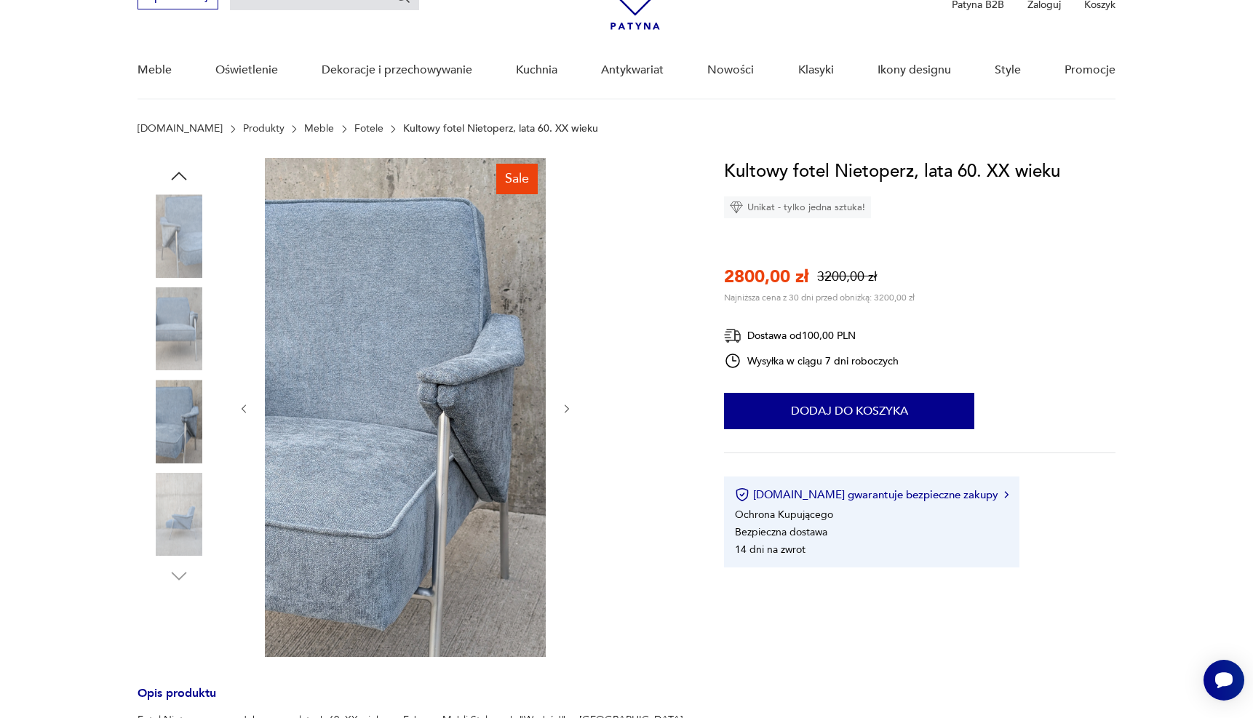
click at [563, 403] on icon "button" at bounding box center [567, 409] width 12 height 12
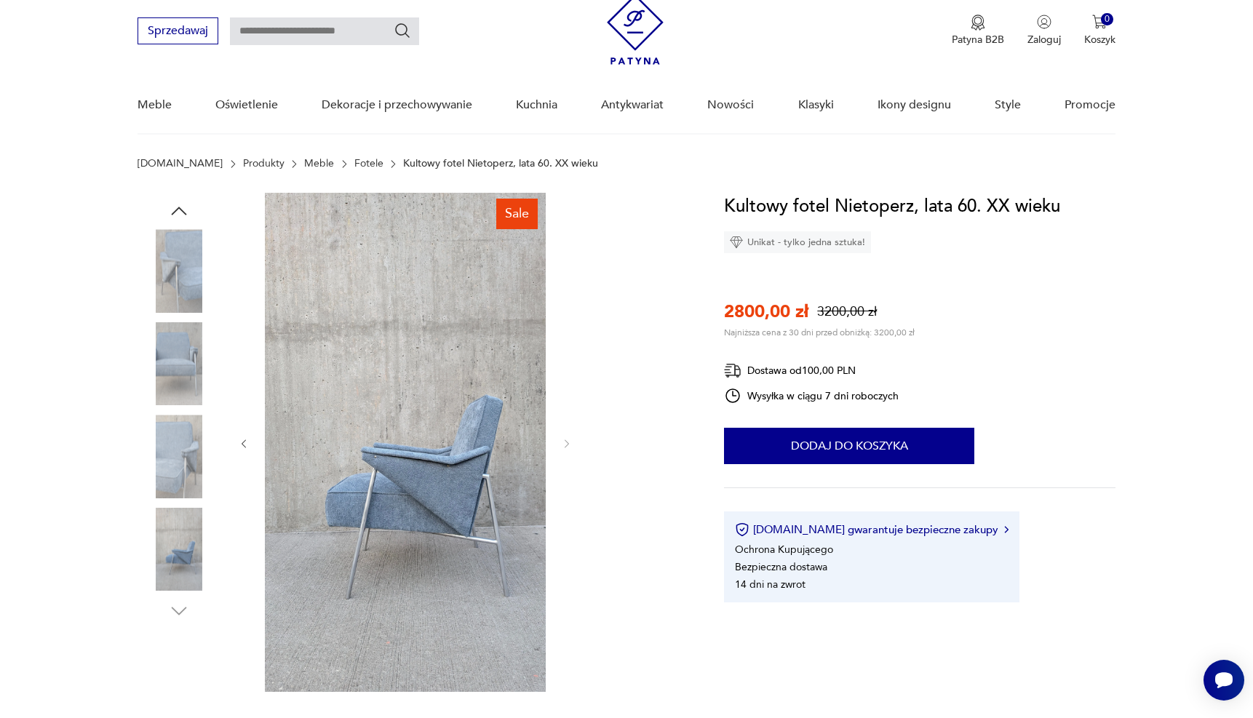
scroll to position [0, 0]
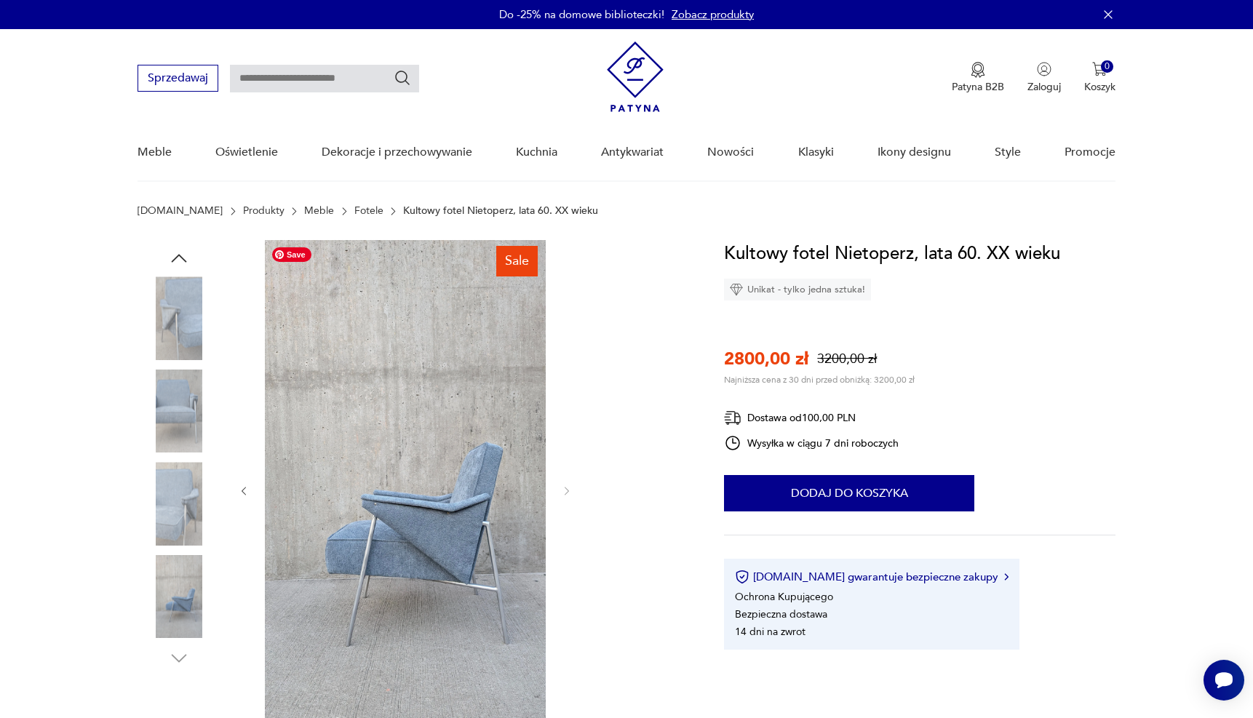
click at [442, 441] on img at bounding box center [405, 489] width 281 height 499
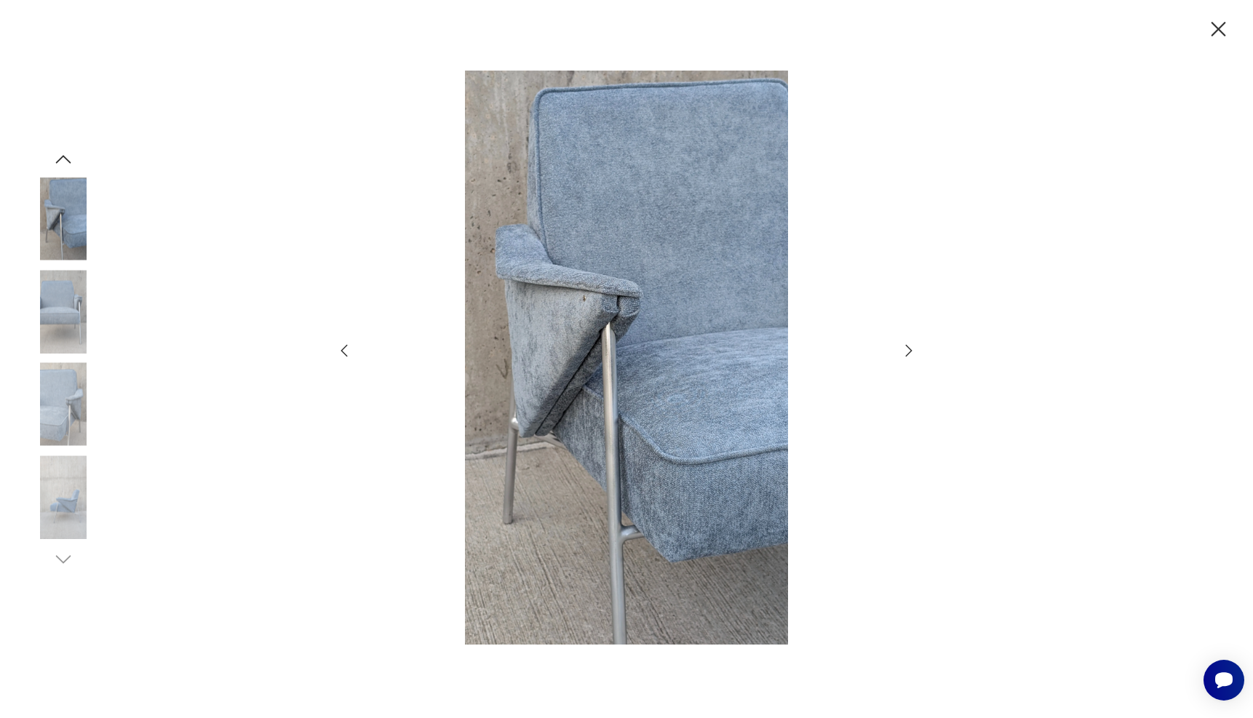
click at [913, 350] on icon "button" at bounding box center [908, 350] width 17 height 17
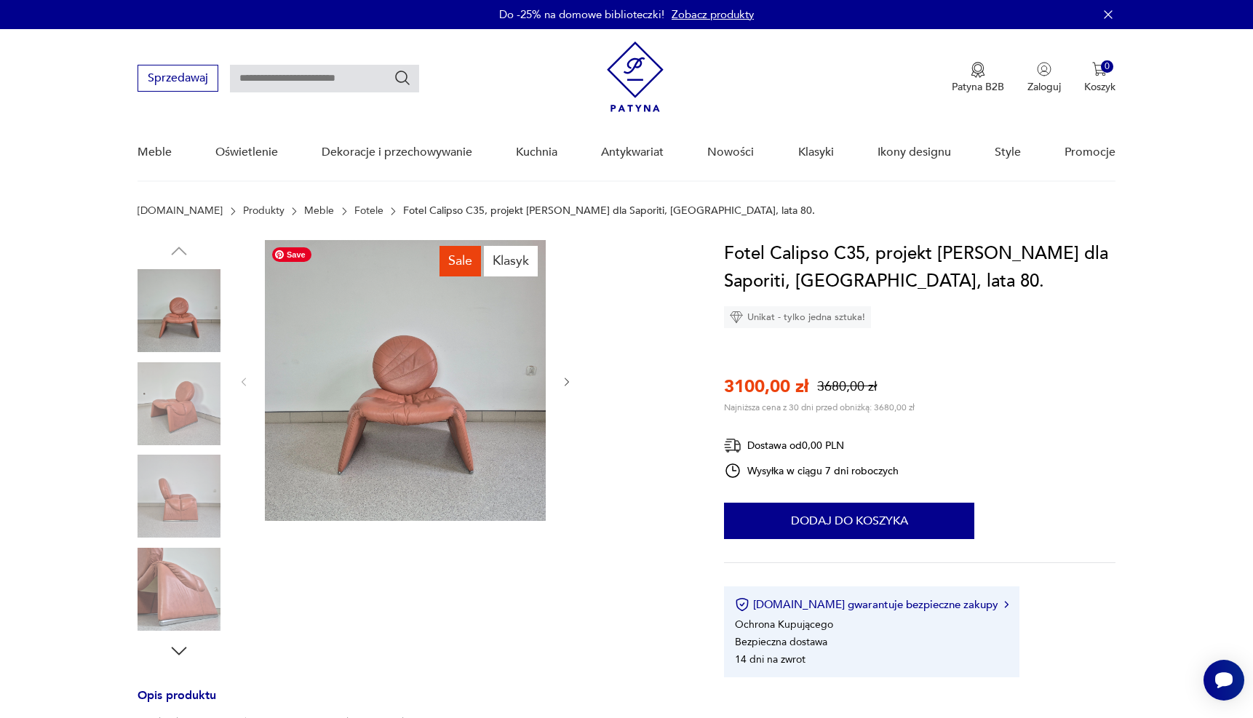
click at [440, 439] on img at bounding box center [405, 380] width 281 height 281
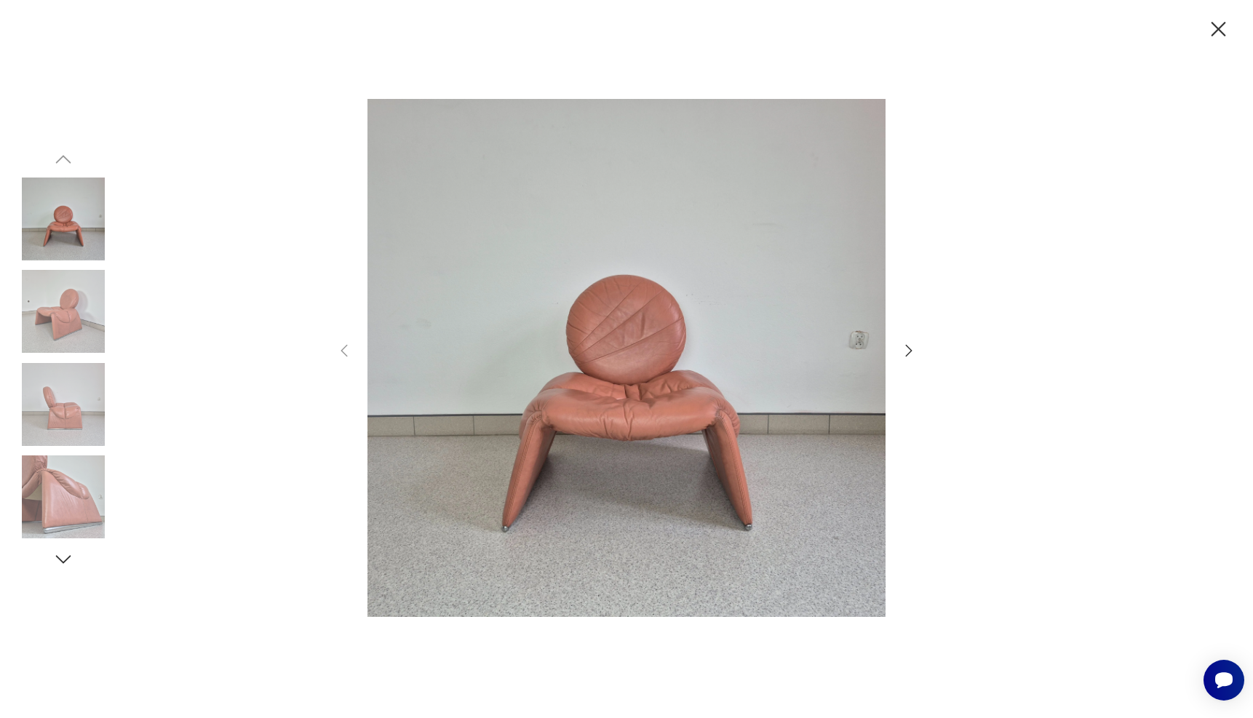
click at [909, 353] on icon "button" at bounding box center [909, 350] width 7 height 12
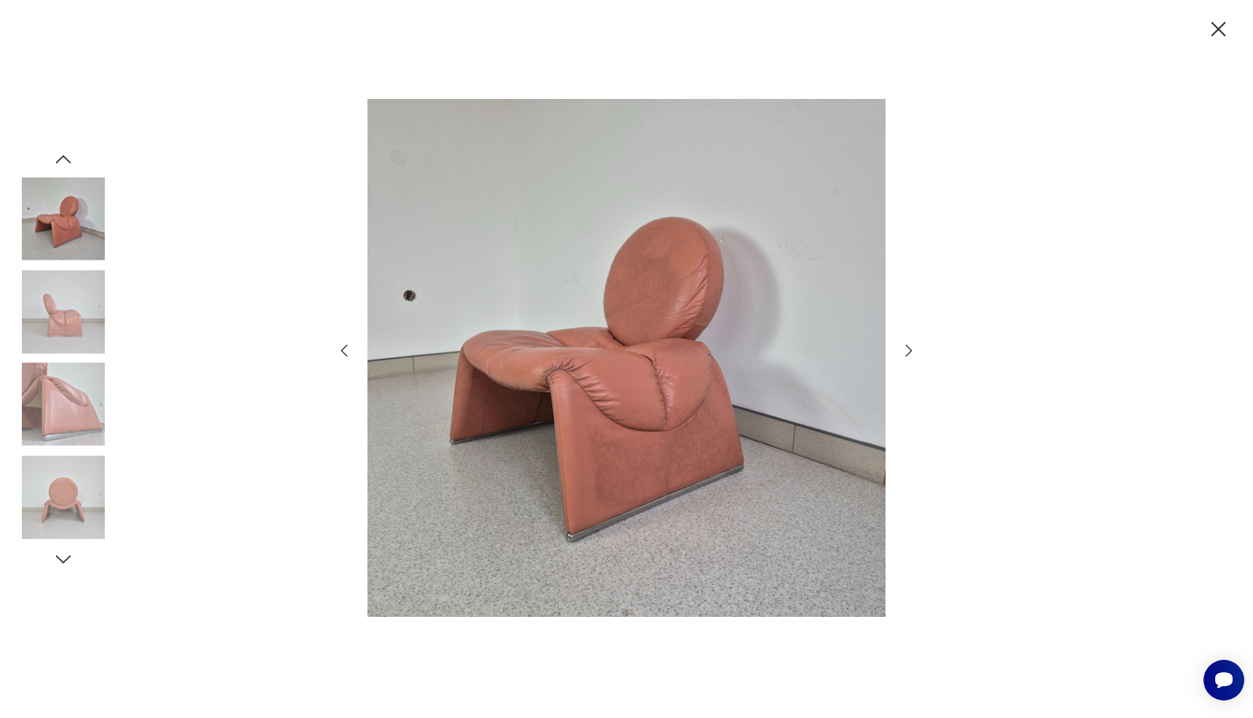
click at [909, 353] on icon "button" at bounding box center [909, 350] width 7 height 12
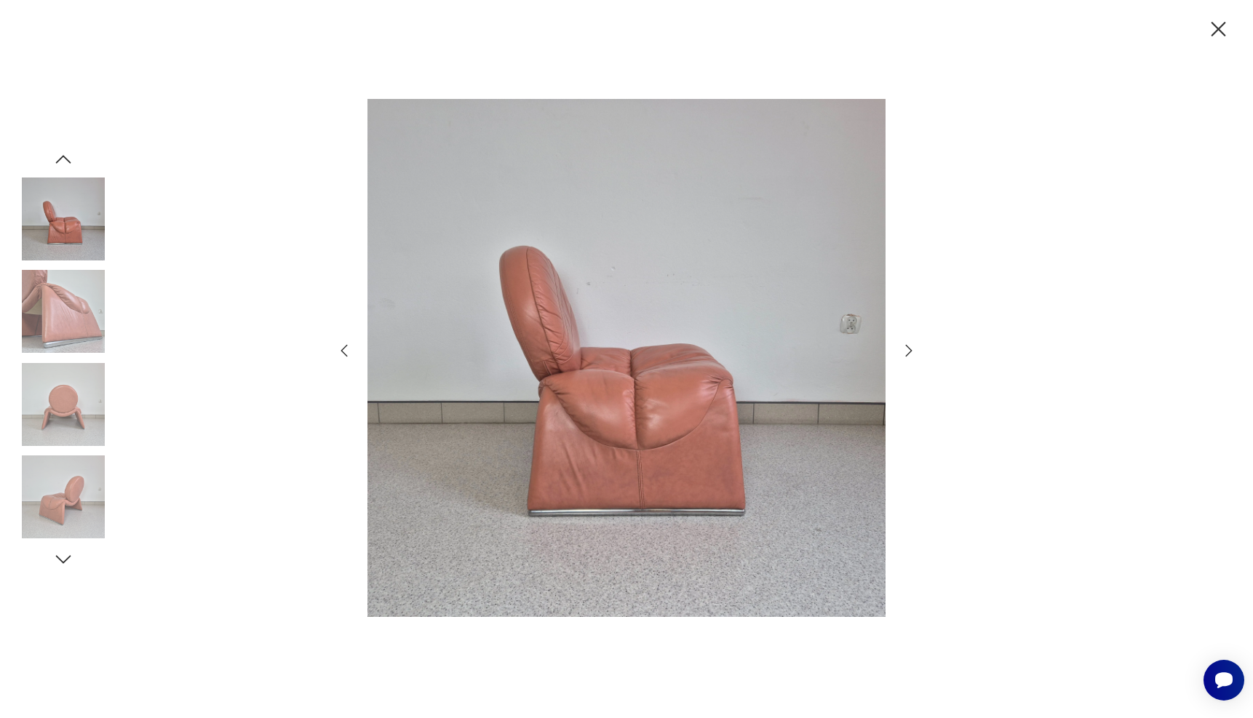
click at [909, 353] on icon "button" at bounding box center [909, 350] width 7 height 12
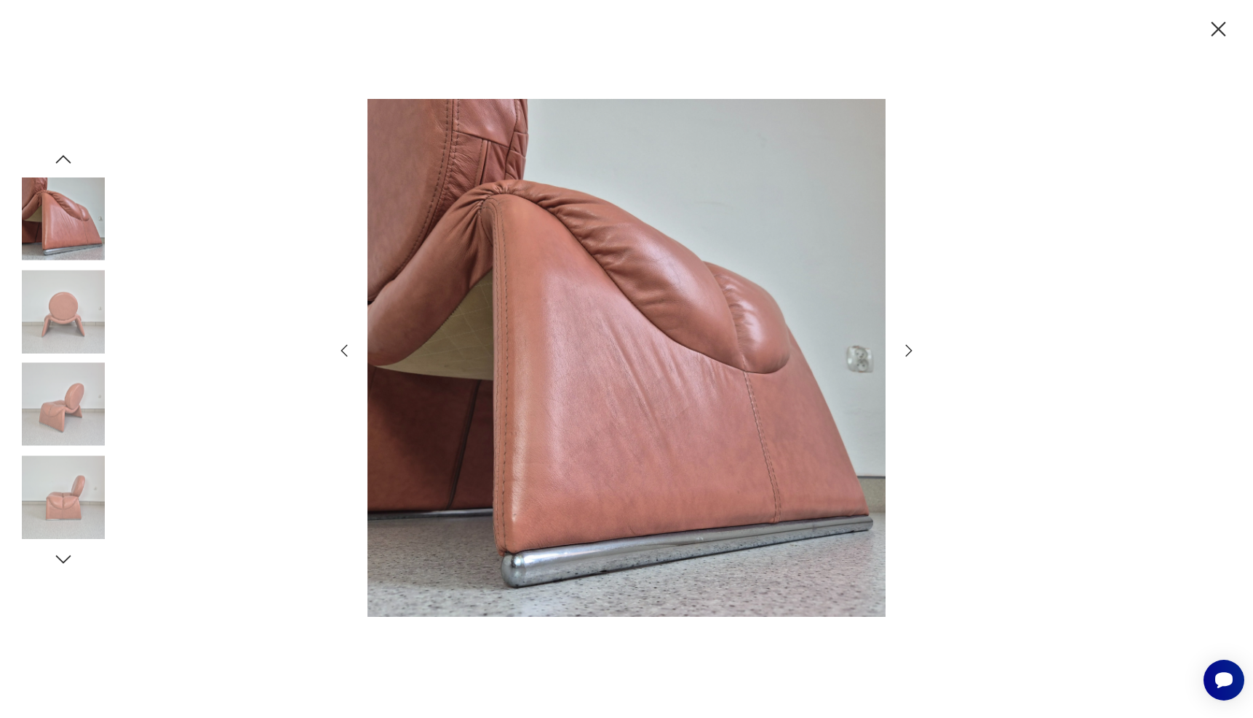
click at [909, 353] on icon "button" at bounding box center [909, 350] width 7 height 12
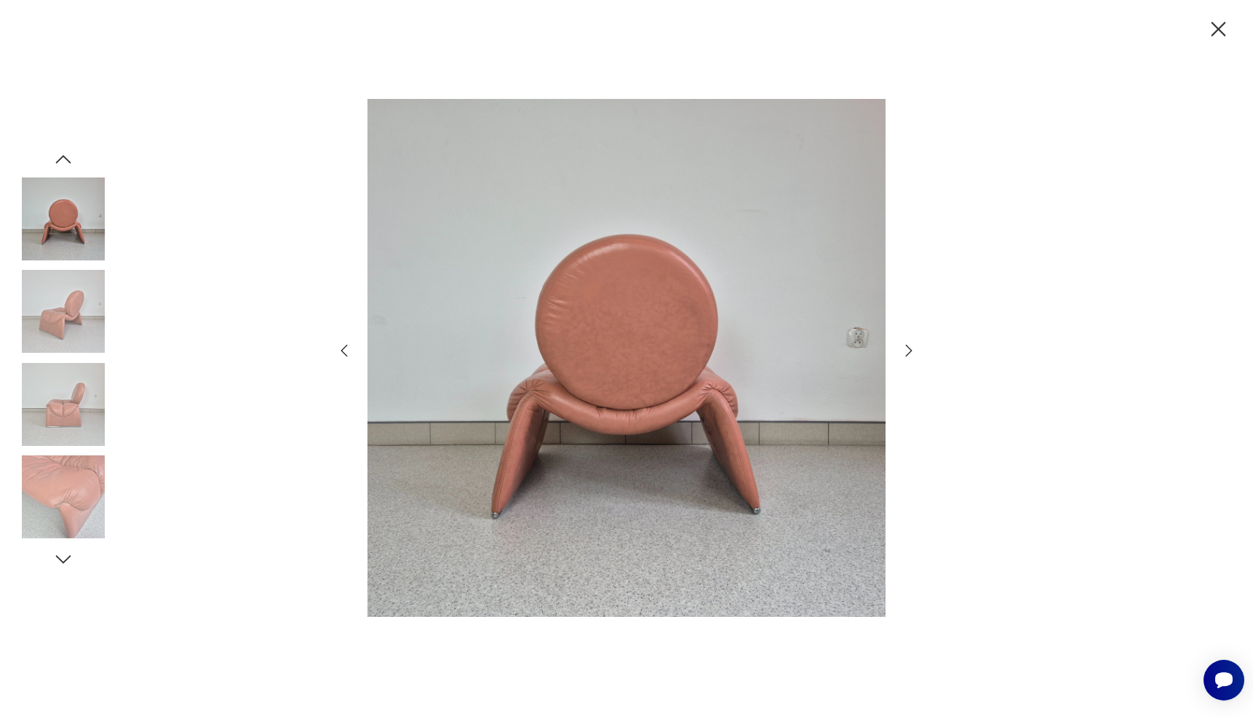
click at [909, 353] on icon "button" at bounding box center [909, 350] width 7 height 12
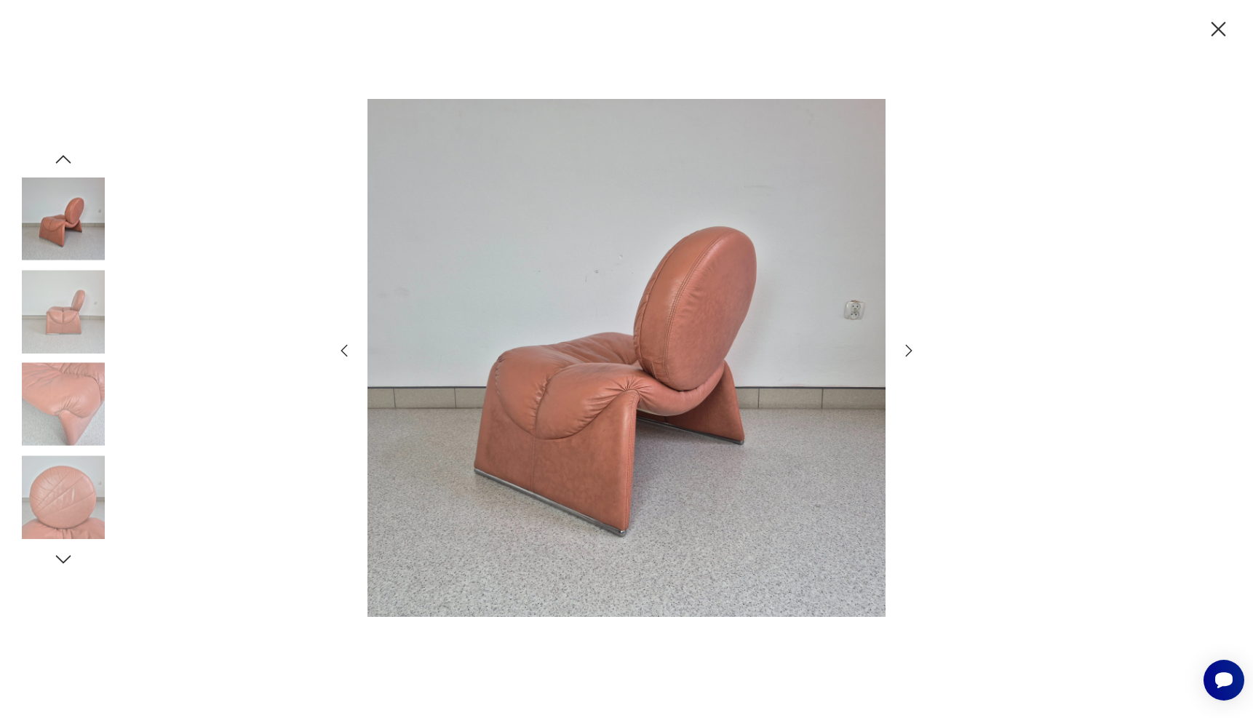
click at [909, 353] on icon "button" at bounding box center [909, 350] width 7 height 12
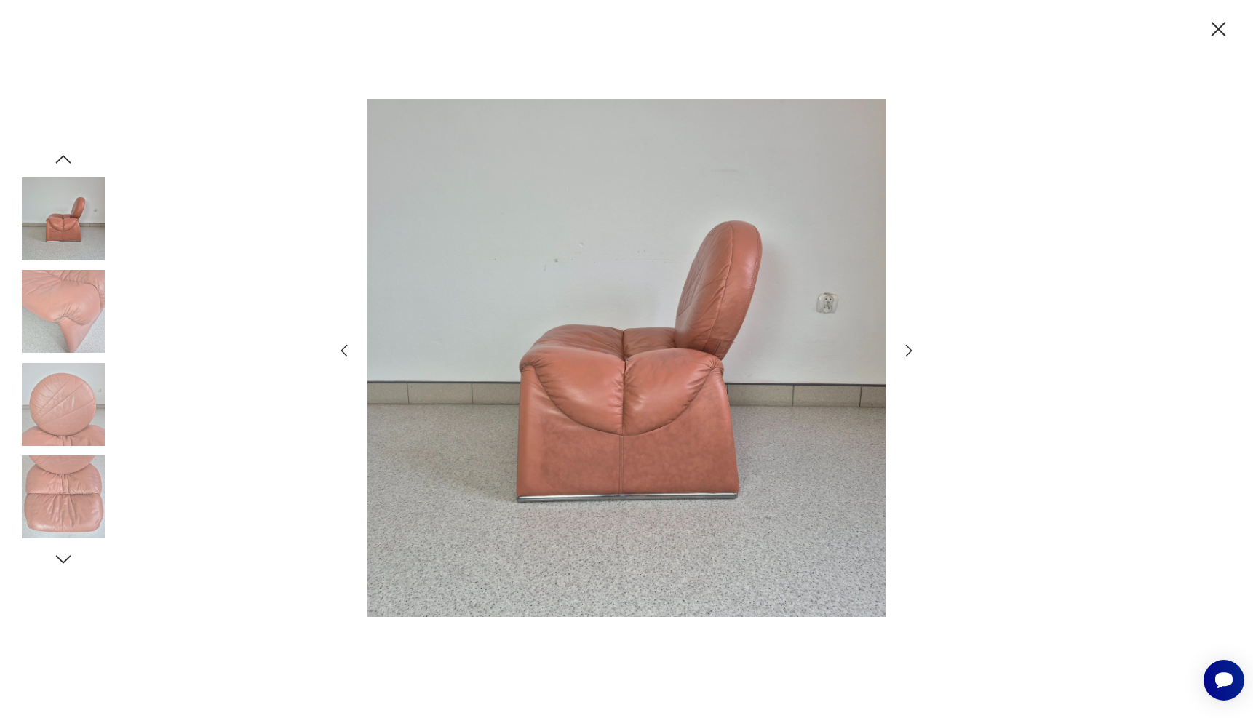
click at [909, 353] on icon "button" at bounding box center [909, 350] width 7 height 12
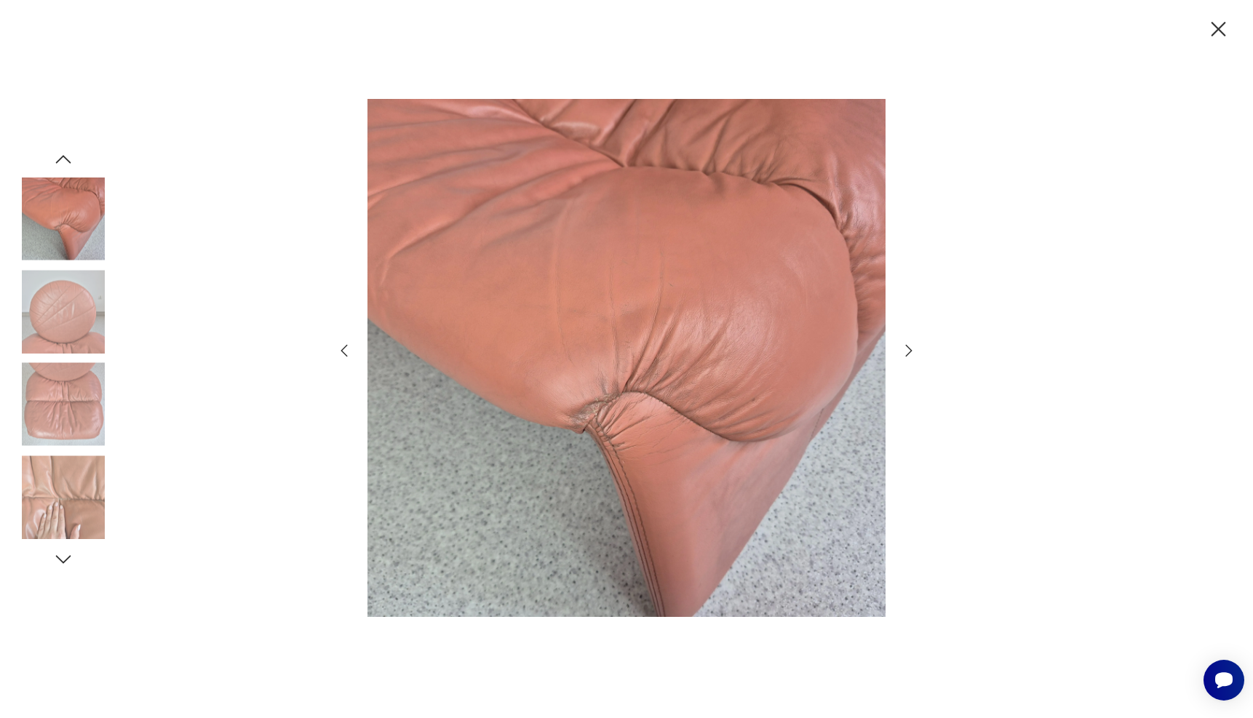
click at [909, 353] on icon "button" at bounding box center [909, 350] width 7 height 12
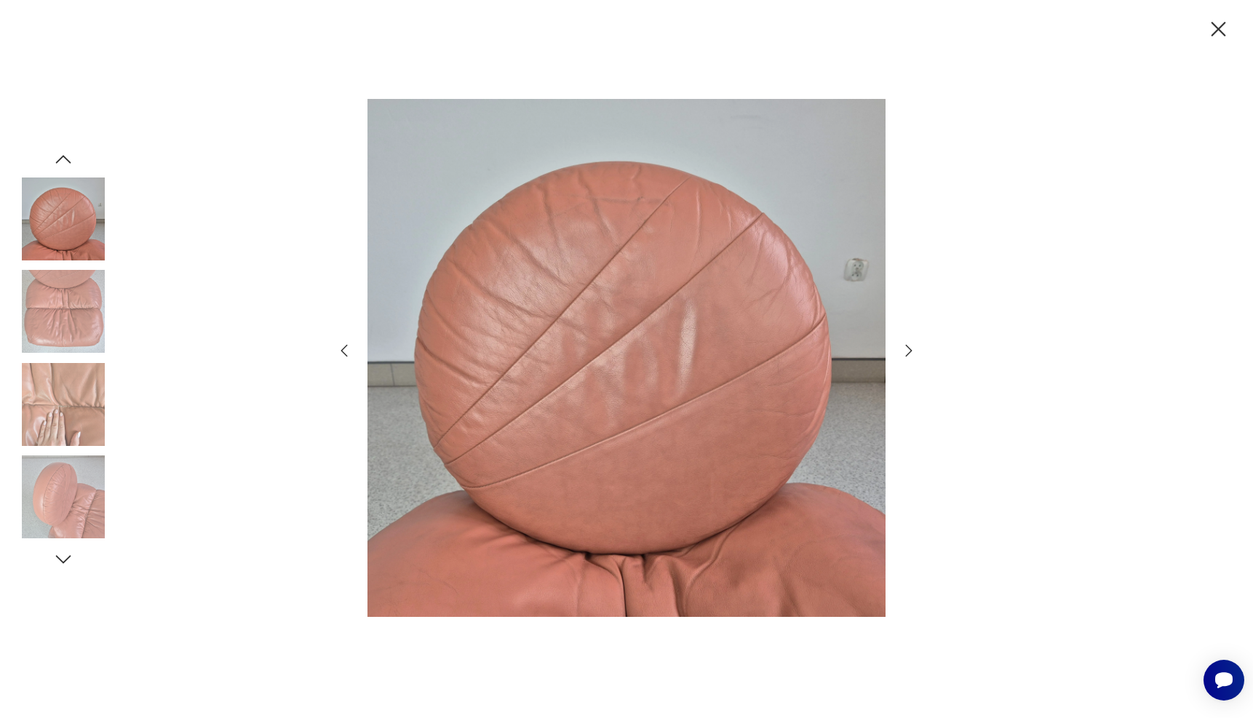
click at [1216, 32] on icon "button" at bounding box center [1218, 29] width 25 height 25
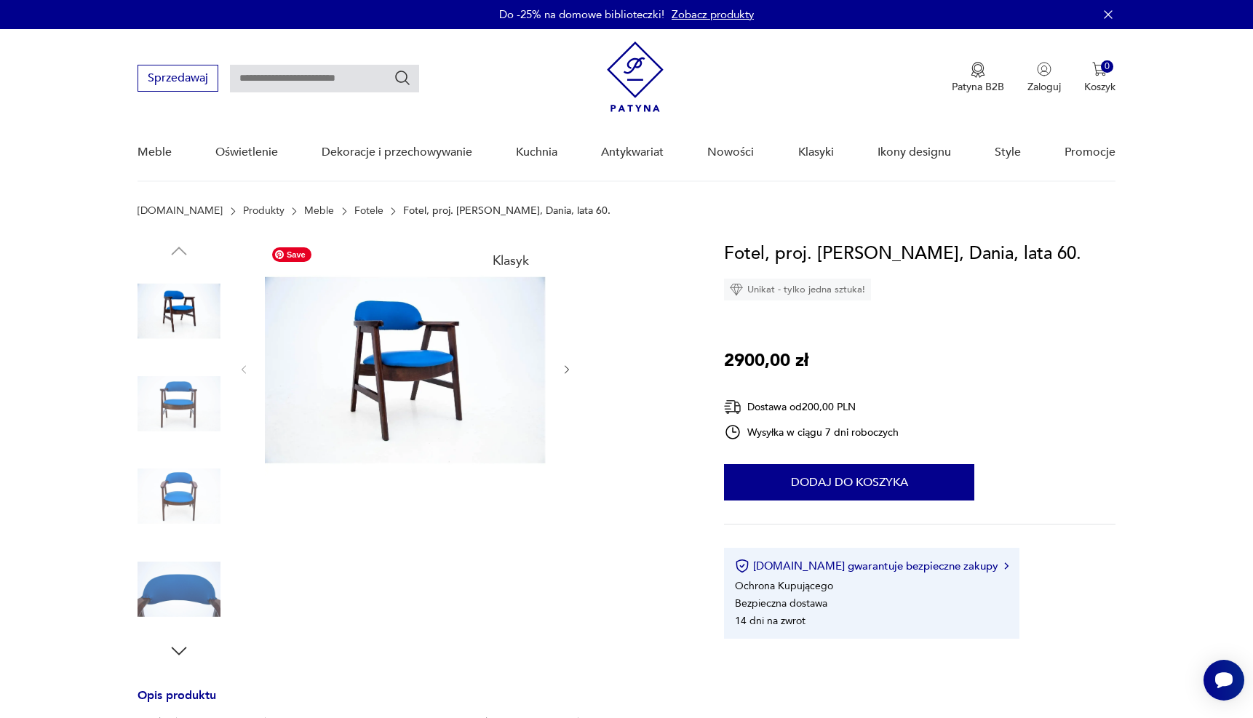
click at [467, 359] on img at bounding box center [405, 368] width 281 height 257
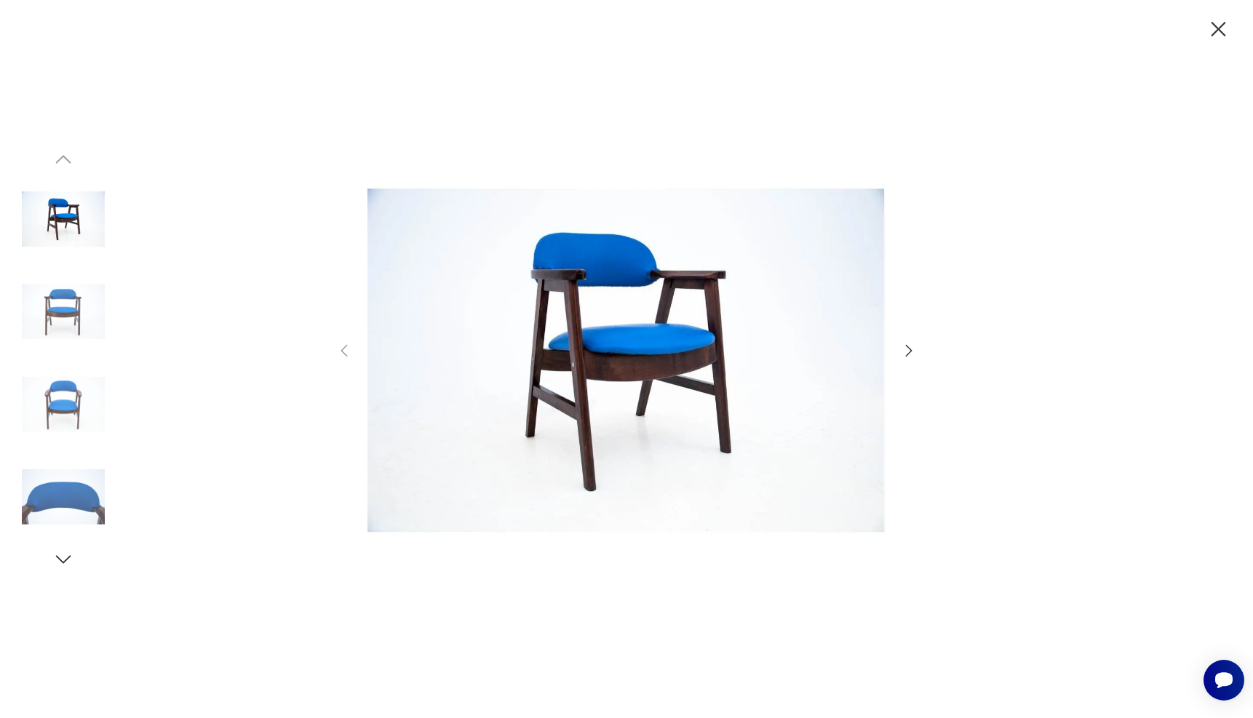
click at [906, 348] on icon "button" at bounding box center [908, 350] width 17 height 17
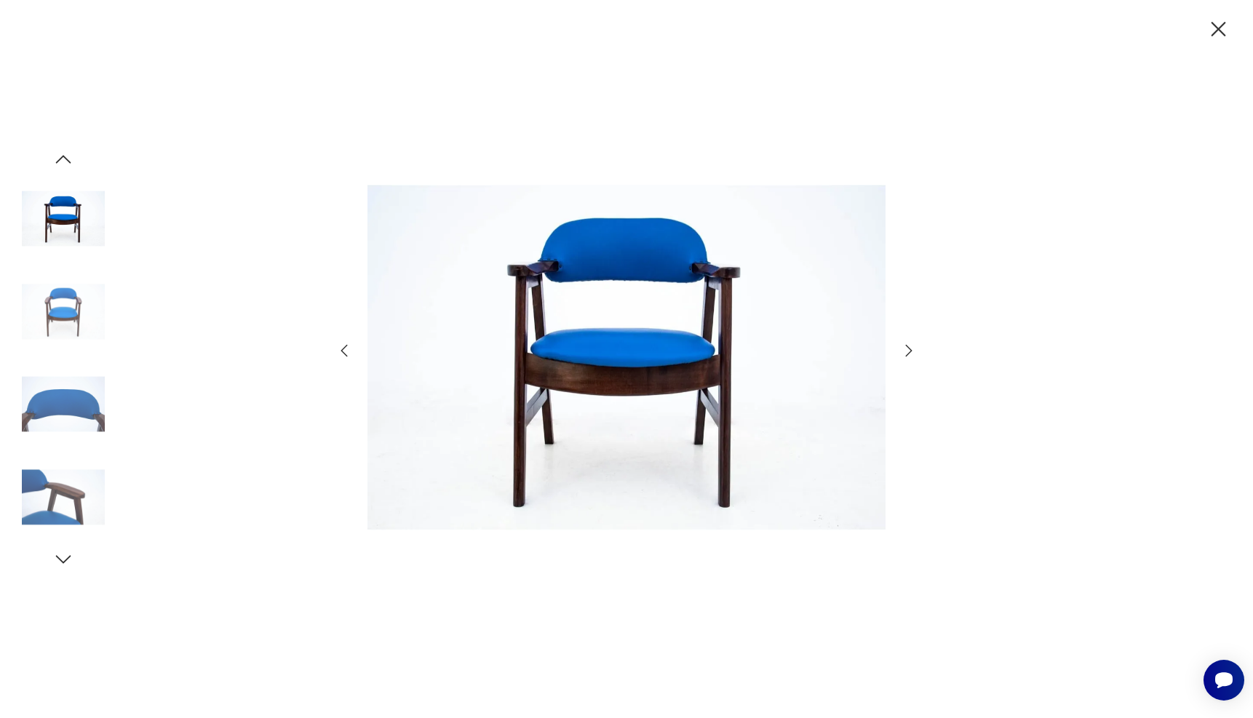
click at [906, 348] on icon "button" at bounding box center [908, 350] width 17 height 17
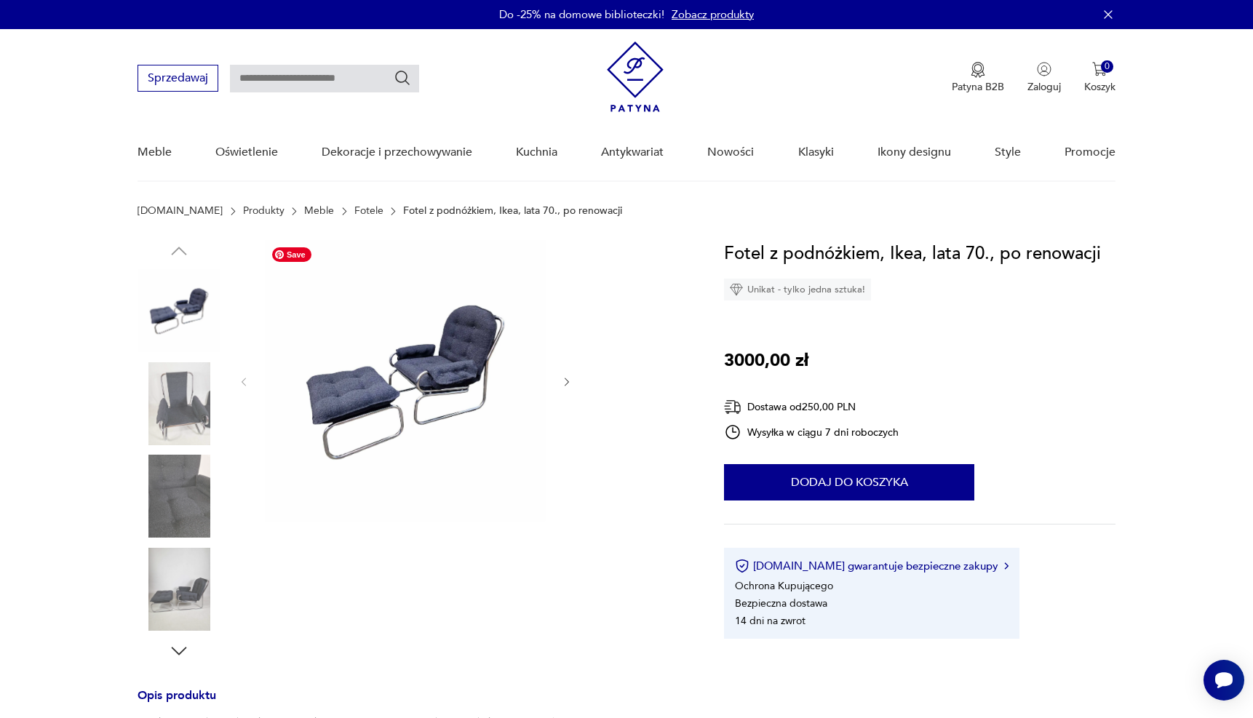
click at [446, 363] on img at bounding box center [405, 380] width 281 height 281
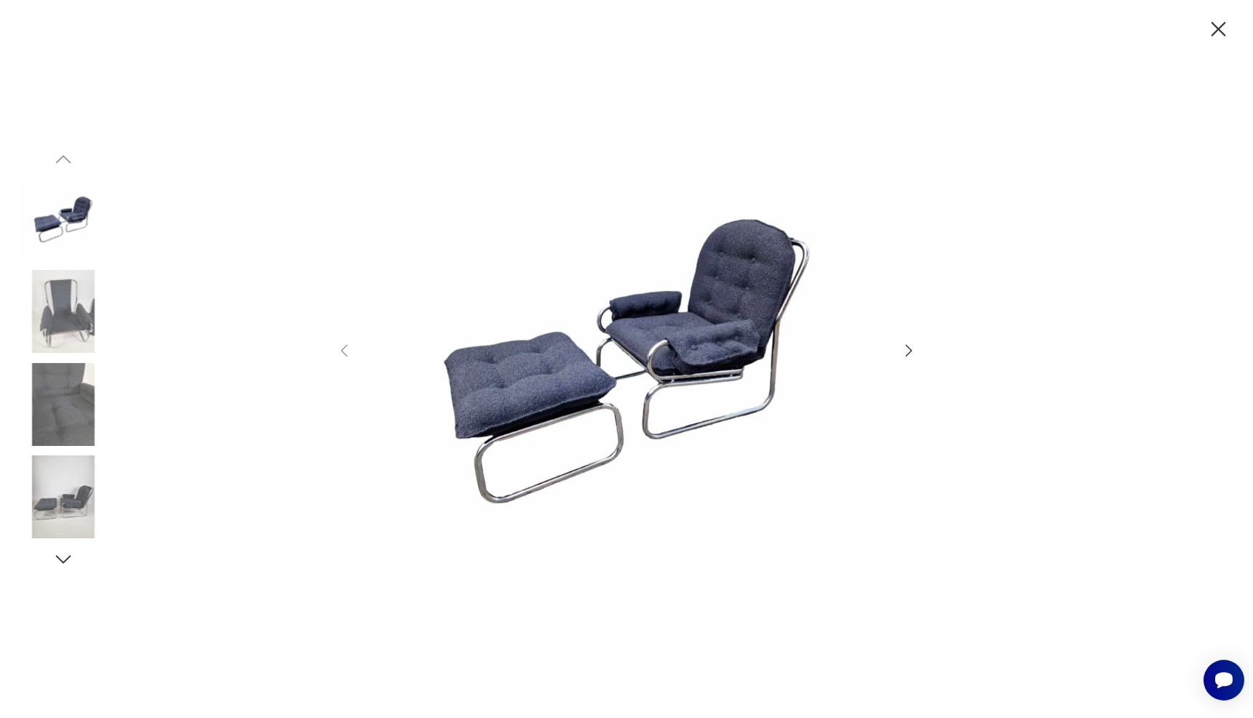
click at [911, 351] on icon "button" at bounding box center [908, 350] width 17 height 17
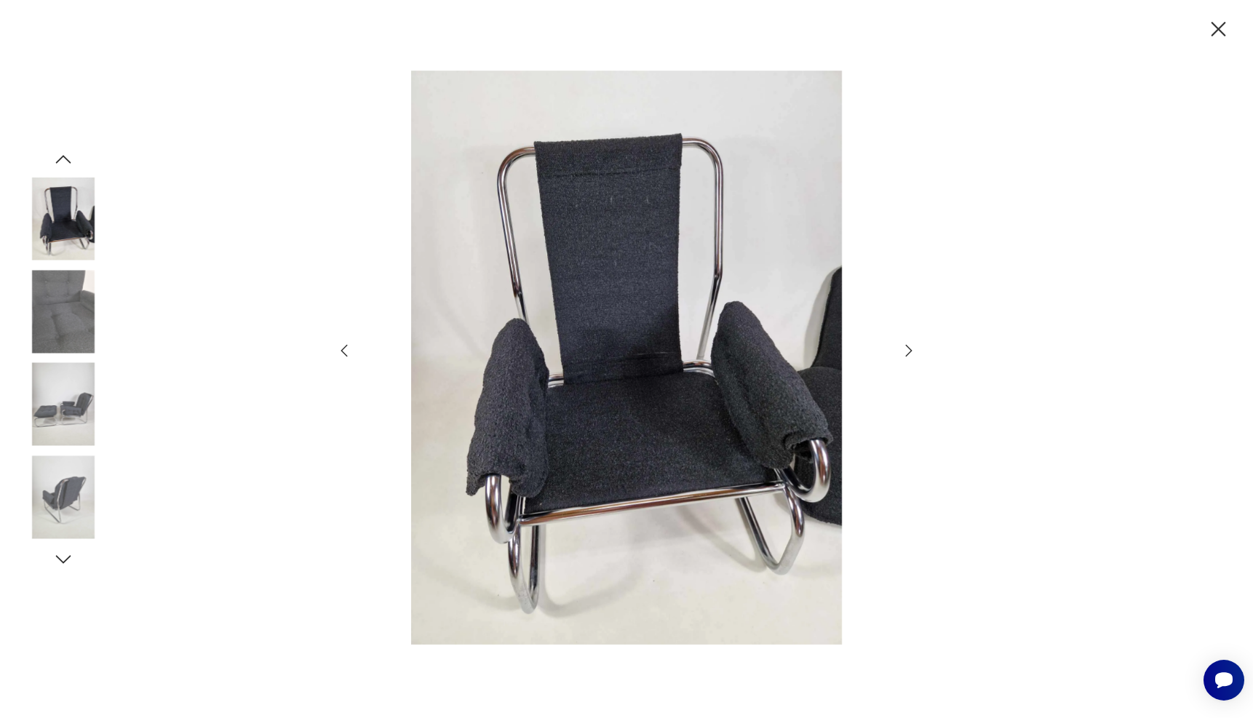
click at [911, 351] on icon "button" at bounding box center [908, 350] width 17 height 17
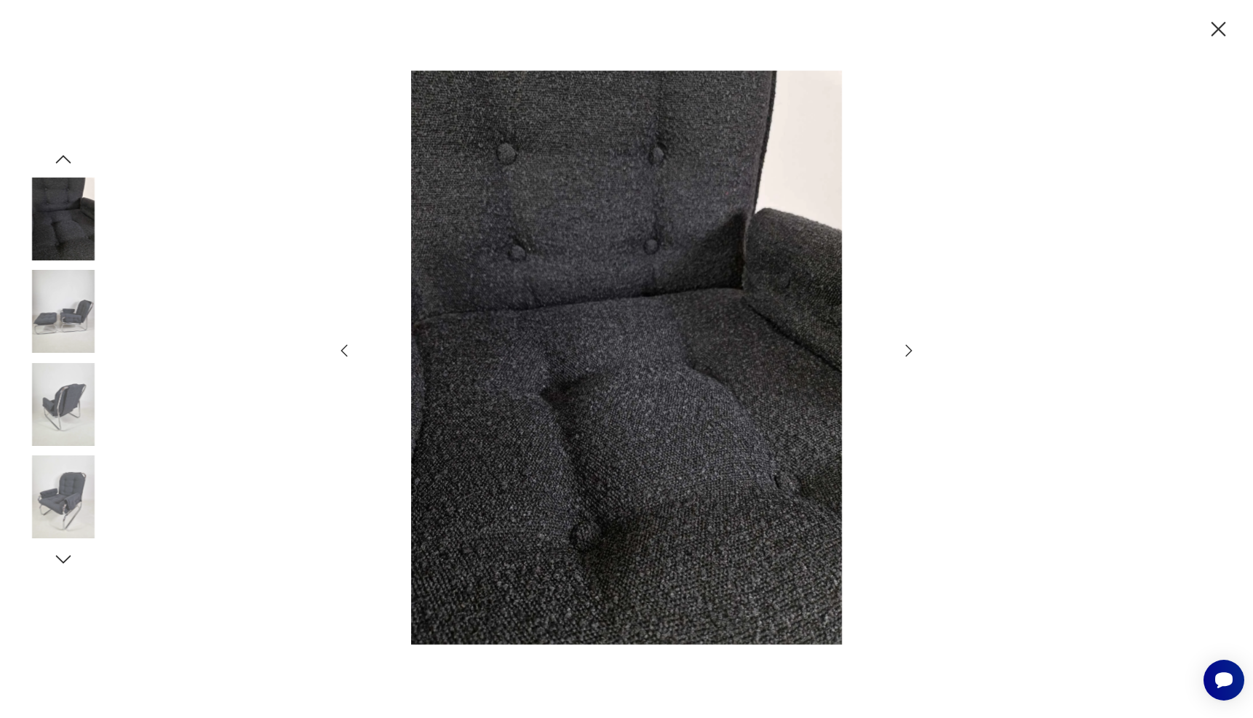
click at [911, 351] on icon "button" at bounding box center [908, 350] width 17 height 17
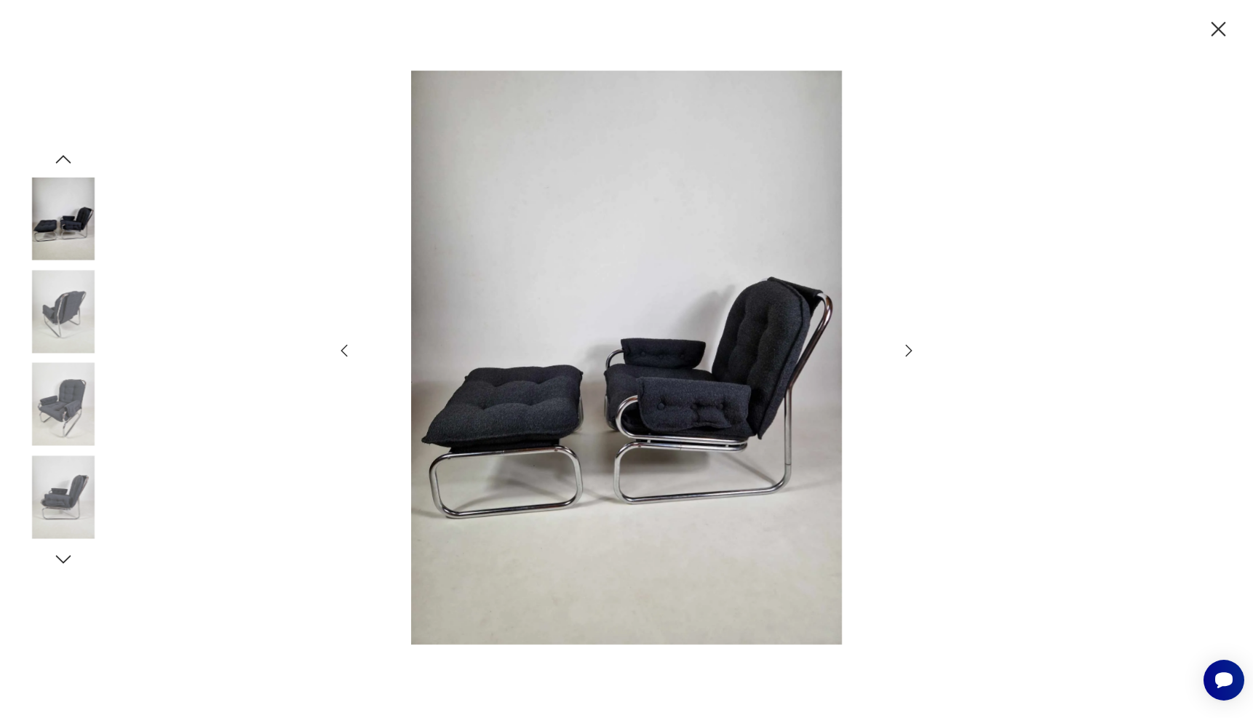
click at [911, 351] on icon "button" at bounding box center [908, 350] width 17 height 17
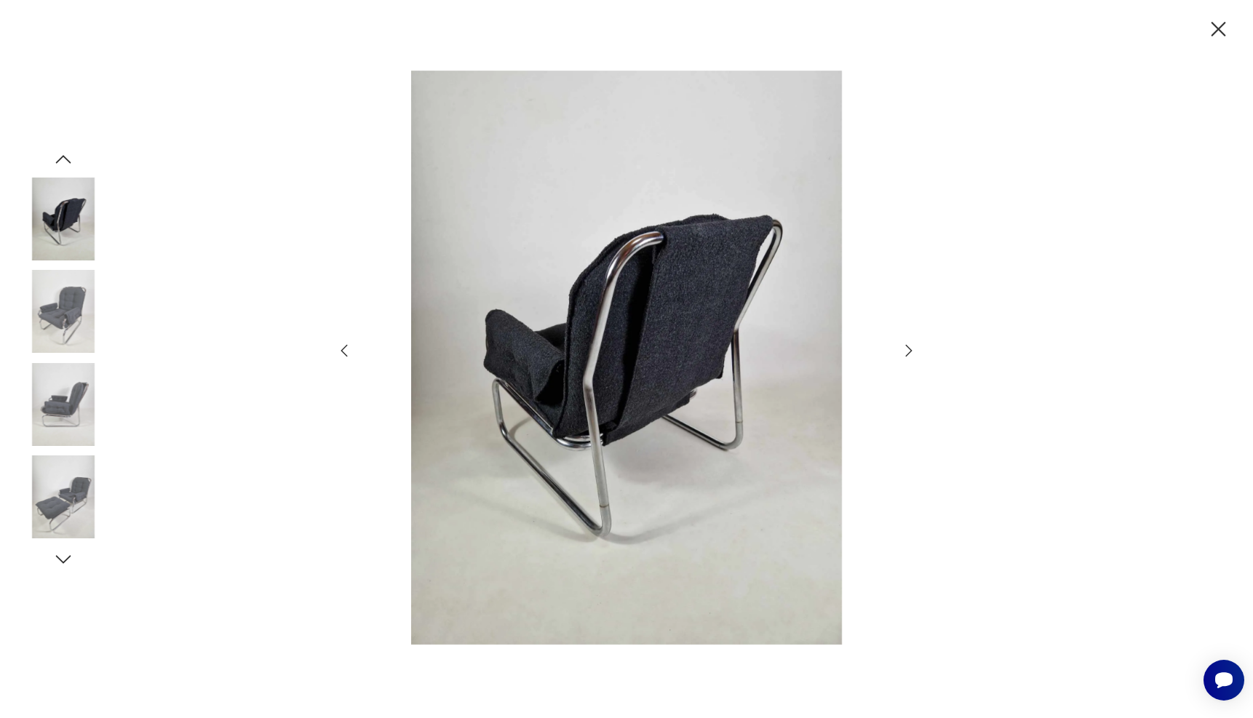
click at [911, 351] on icon "button" at bounding box center [908, 350] width 17 height 17
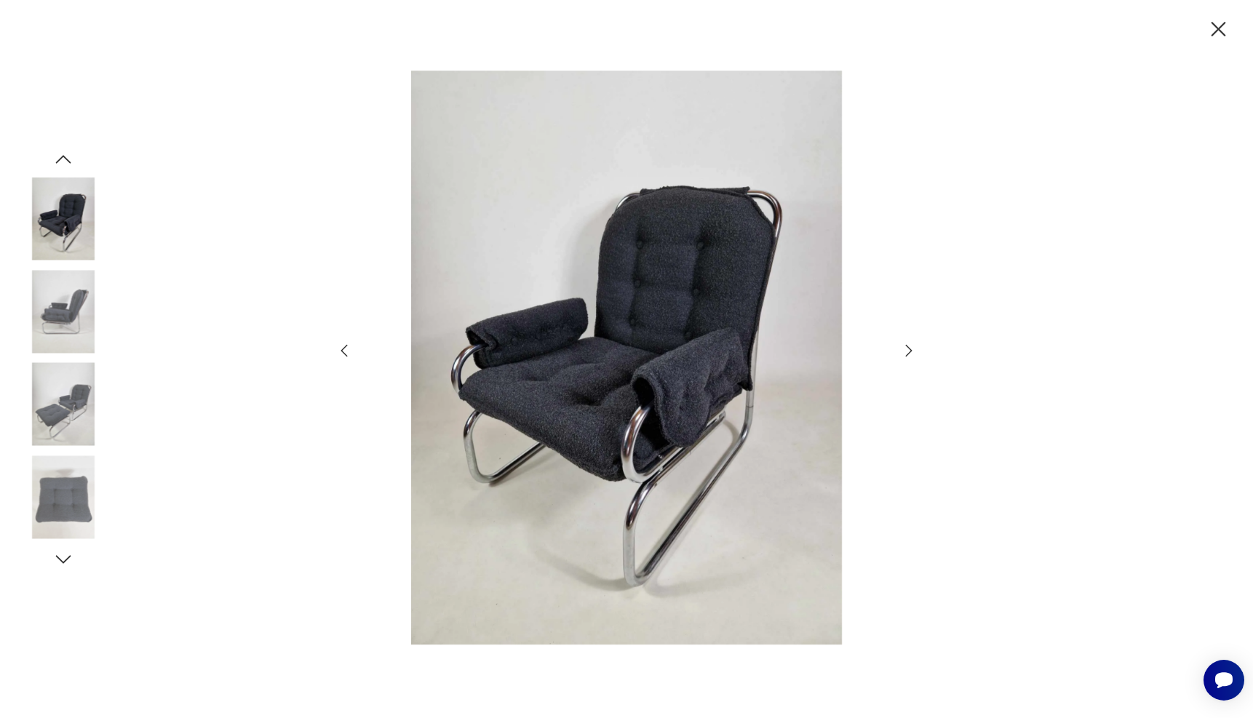
click at [911, 351] on icon "button" at bounding box center [908, 350] width 17 height 17
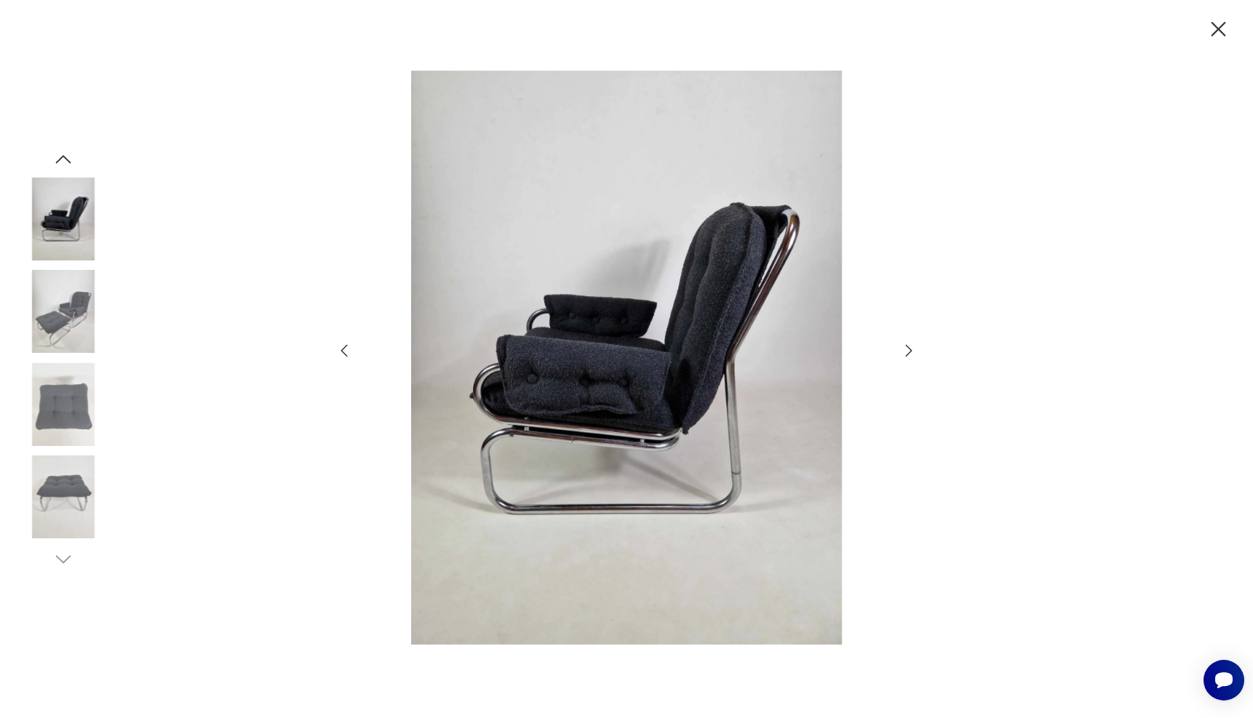
click at [911, 351] on icon "button" at bounding box center [908, 350] width 17 height 17
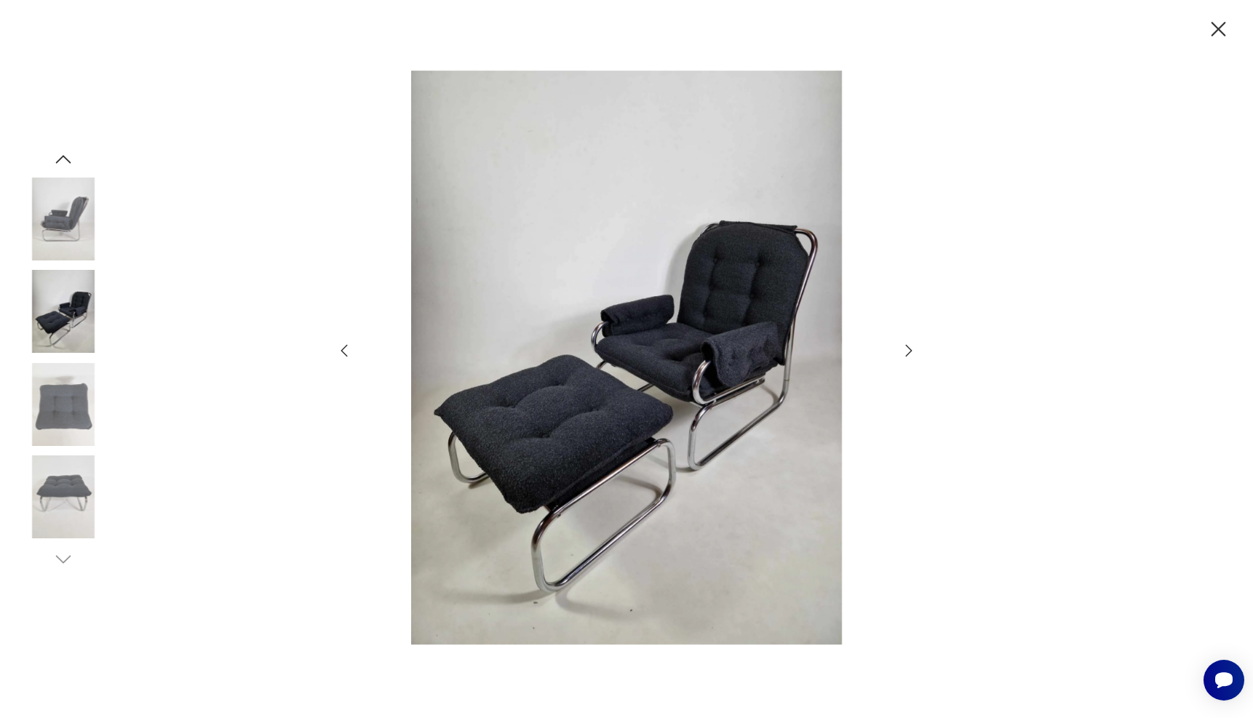
click at [911, 351] on icon "button" at bounding box center [908, 350] width 17 height 17
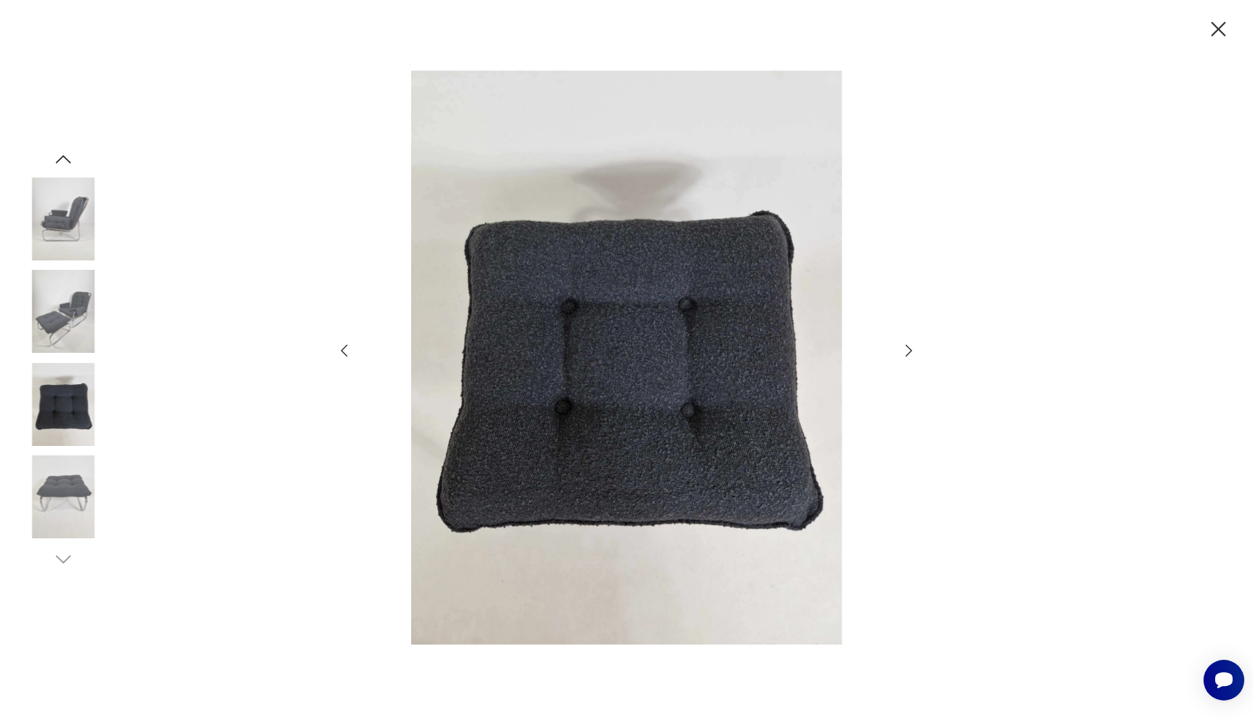
click at [911, 351] on icon "button" at bounding box center [908, 350] width 17 height 17
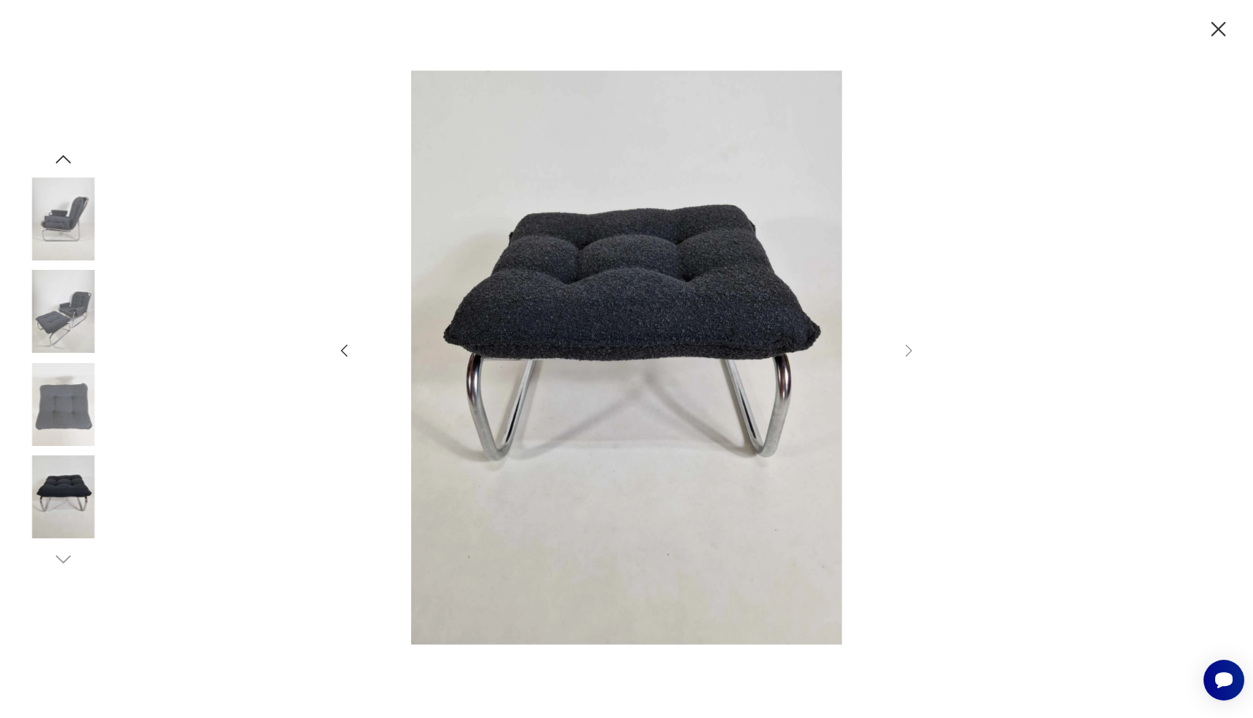
click at [342, 343] on icon "button" at bounding box center [343, 350] width 17 height 17
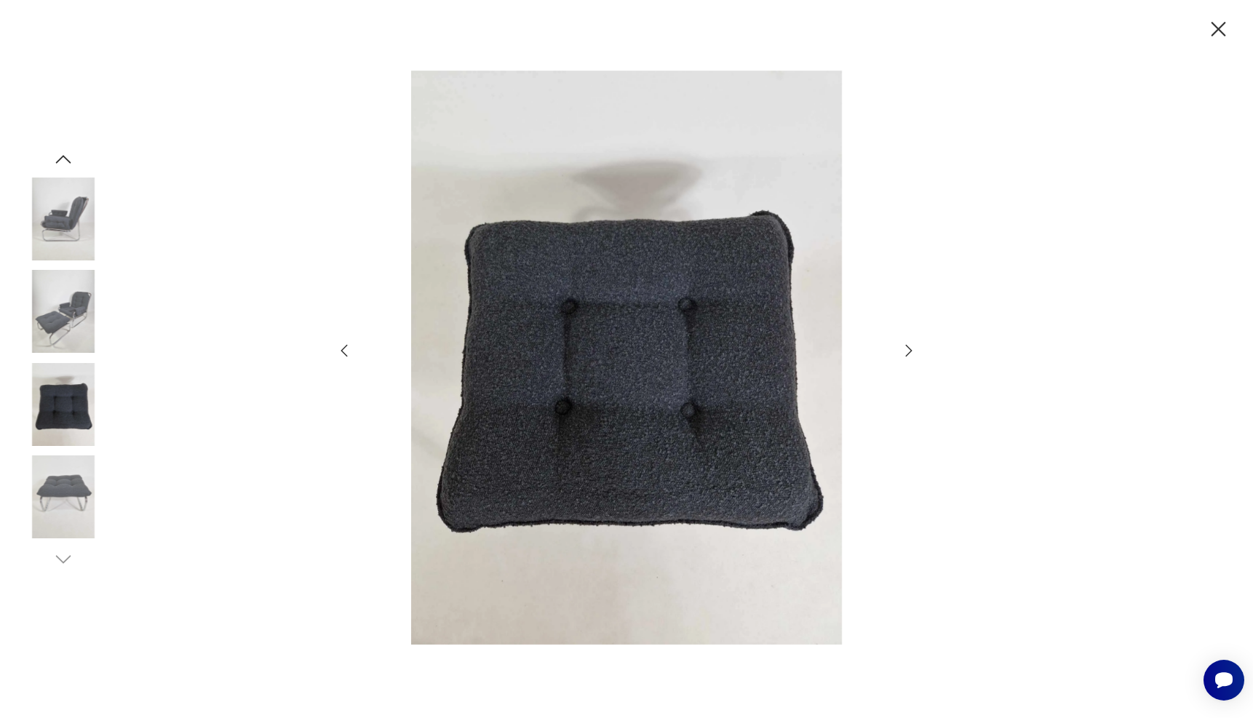
click at [342, 343] on icon "button" at bounding box center [343, 350] width 17 height 17
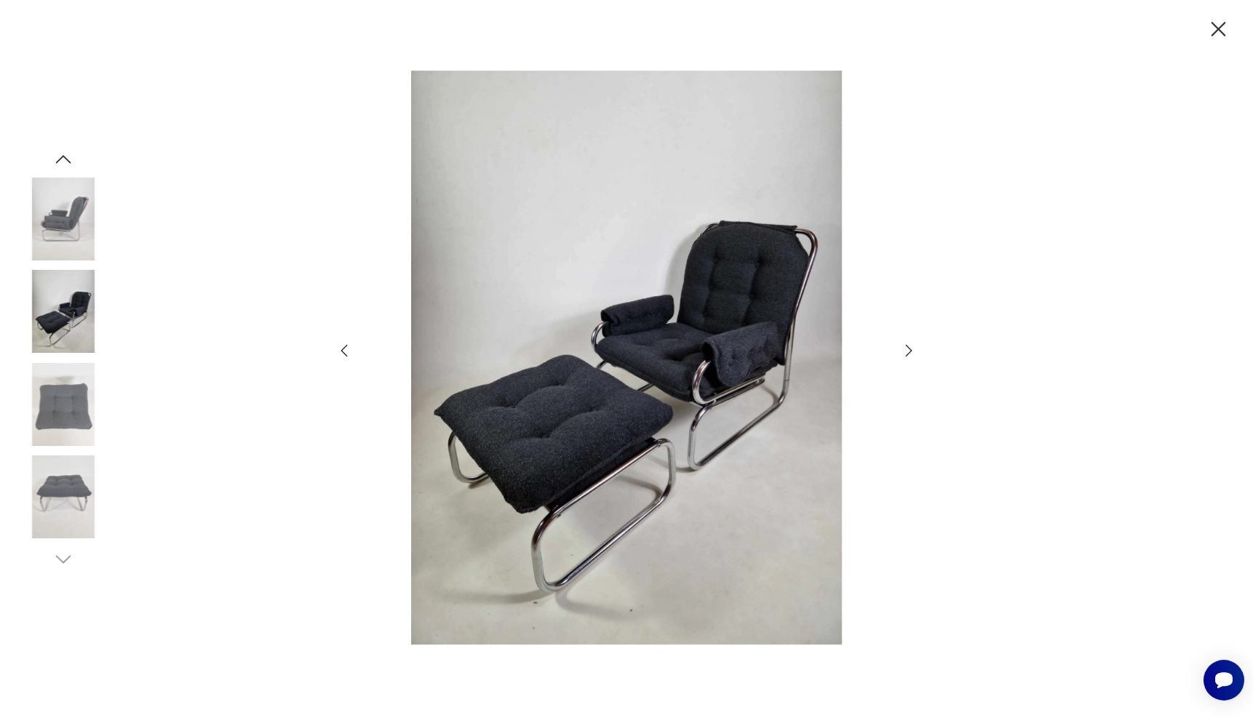
click at [342, 343] on icon "button" at bounding box center [343, 350] width 17 height 17
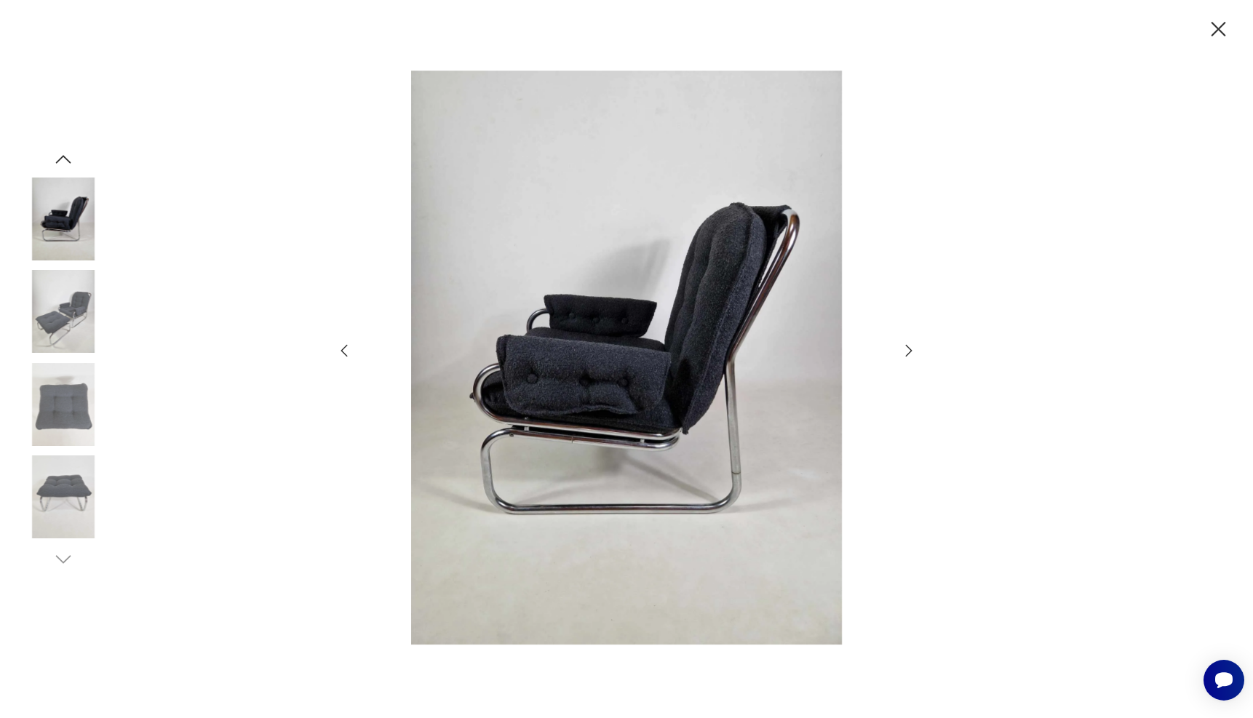
click at [342, 343] on icon "button" at bounding box center [343, 350] width 17 height 17
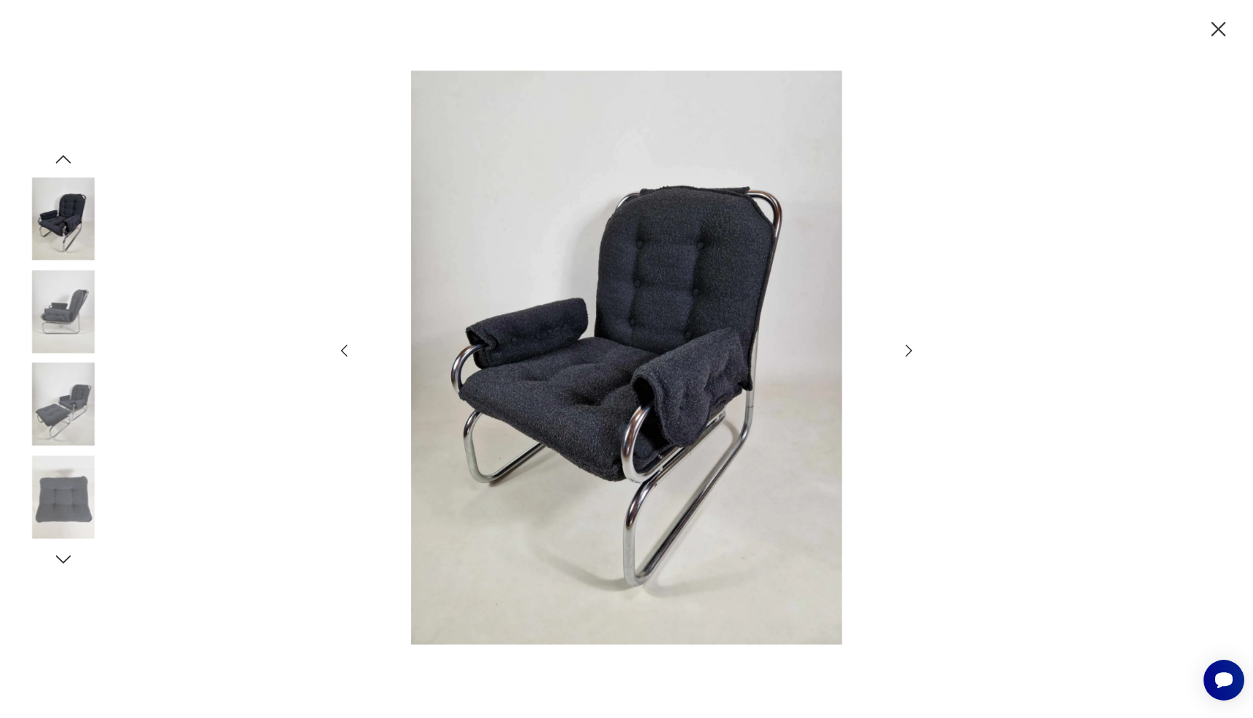
click at [342, 343] on icon "button" at bounding box center [343, 350] width 17 height 17
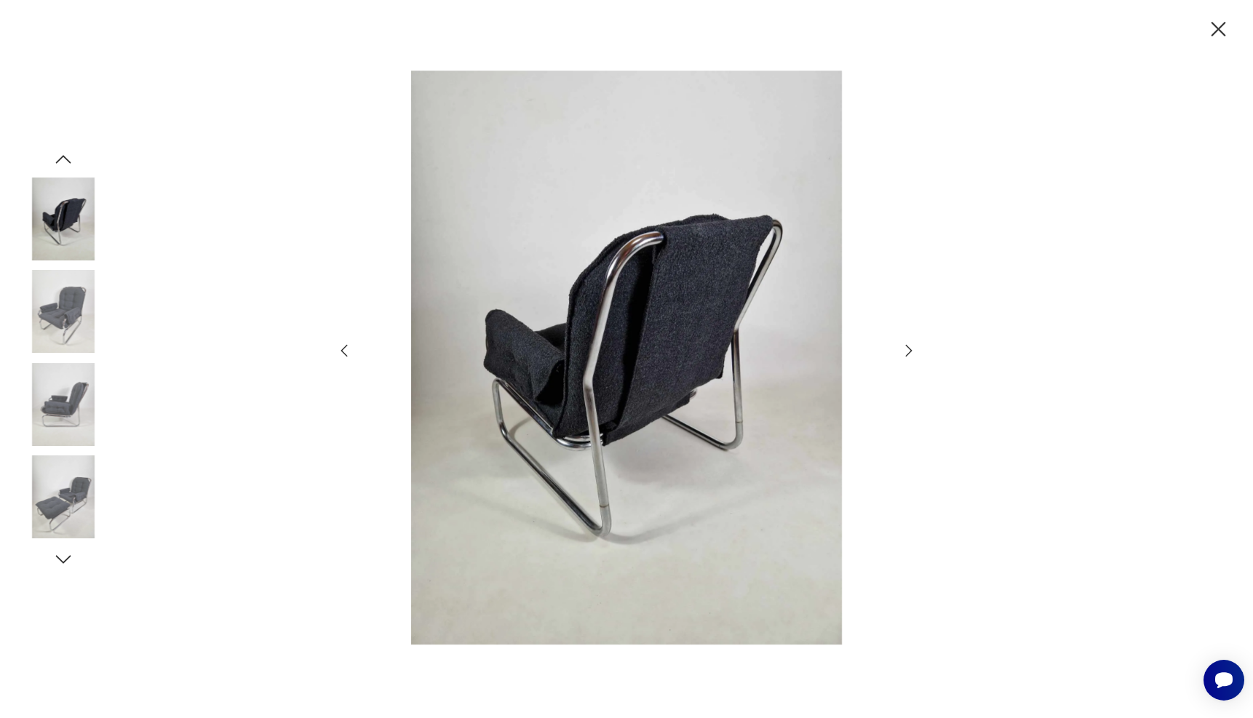
click at [342, 343] on icon "button" at bounding box center [343, 350] width 17 height 17
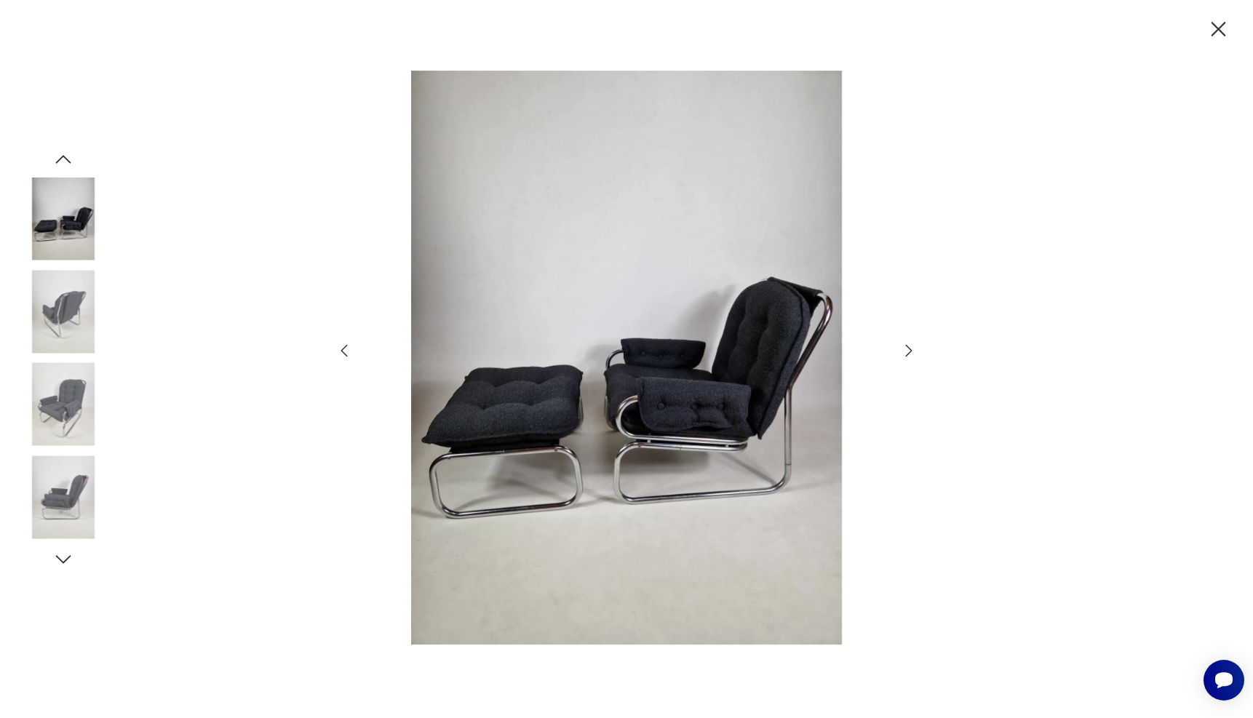
click at [342, 343] on icon "button" at bounding box center [343, 350] width 17 height 17
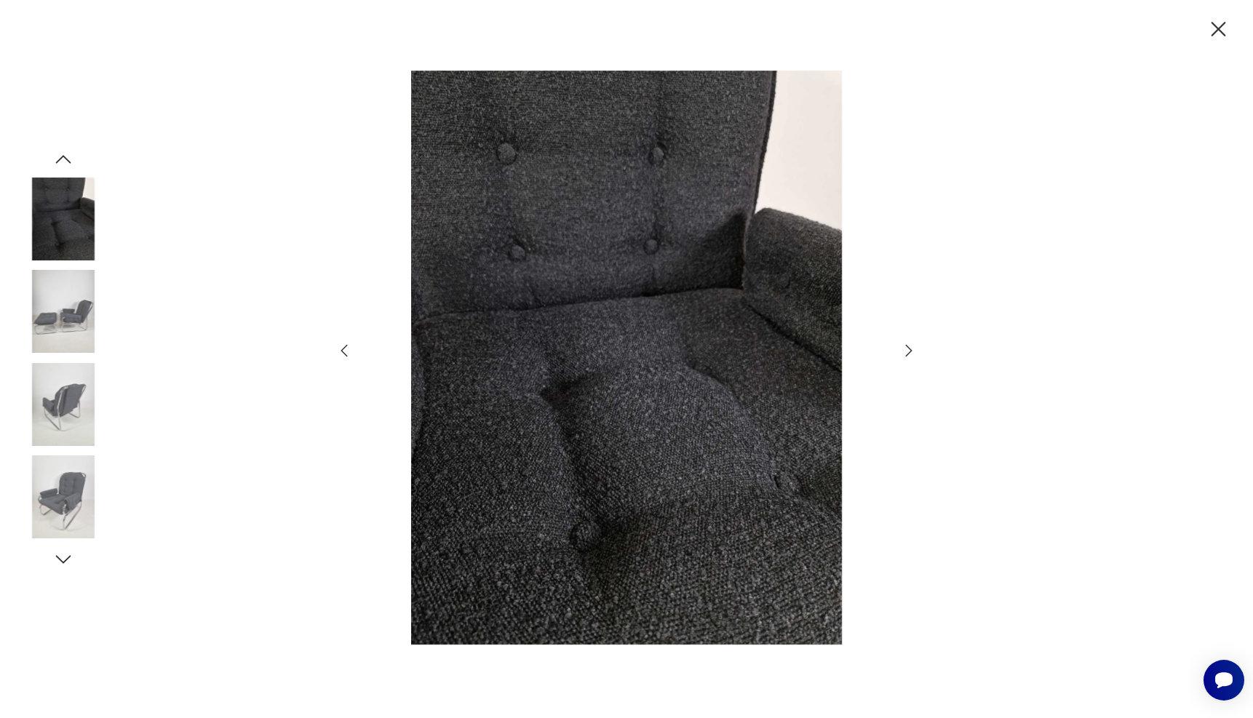
click at [342, 343] on icon "button" at bounding box center [343, 350] width 17 height 17
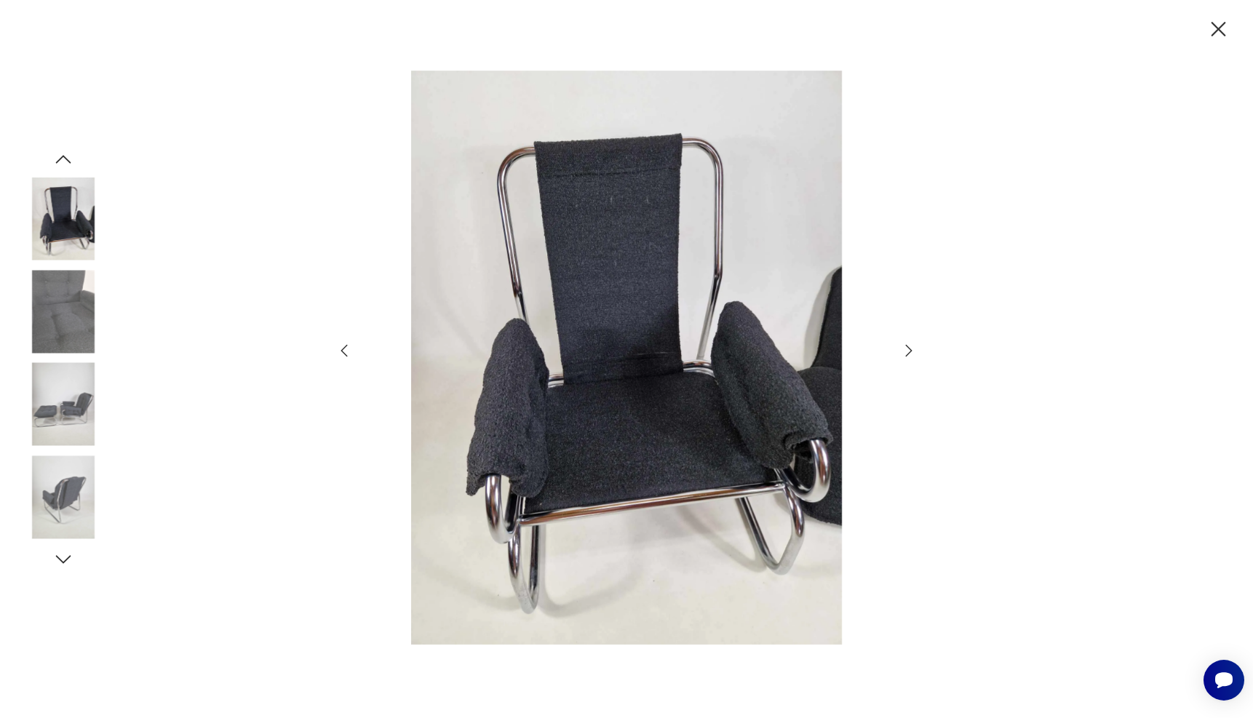
click at [914, 349] on icon "button" at bounding box center [908, 350] width 17 height 17
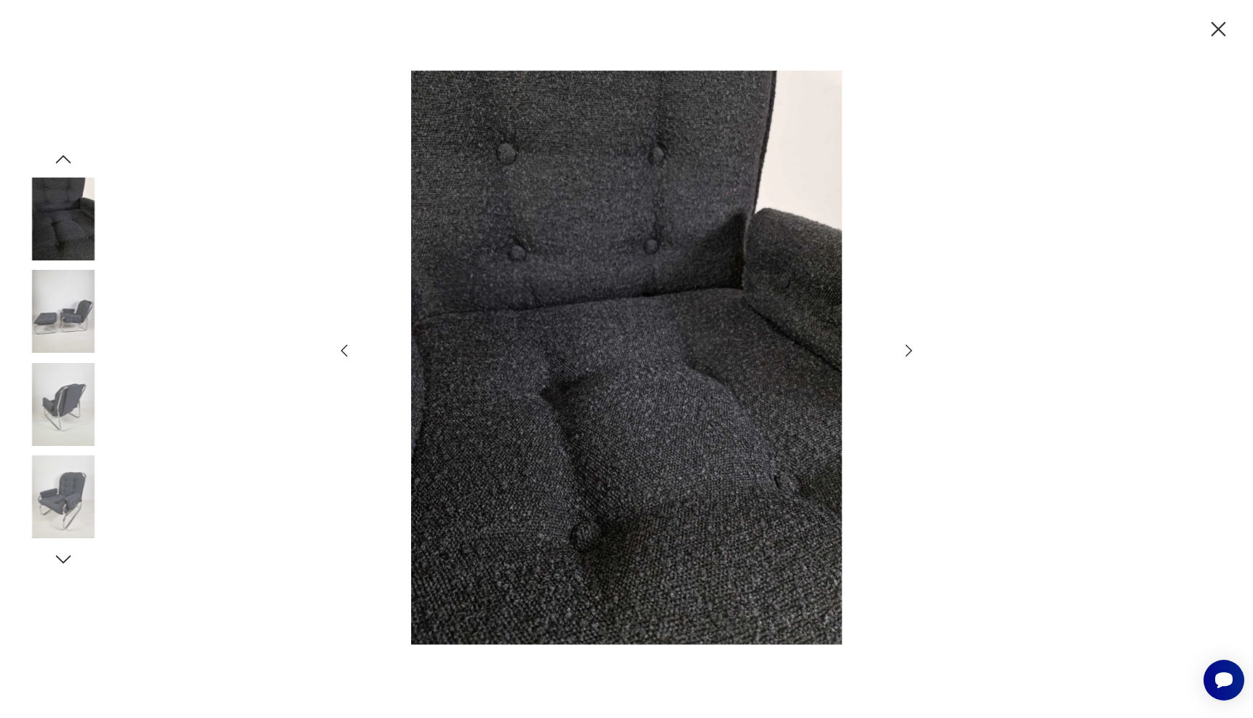
click at [343, 352] on icon "button" at bounding box center [344, 350] width 7 height 12
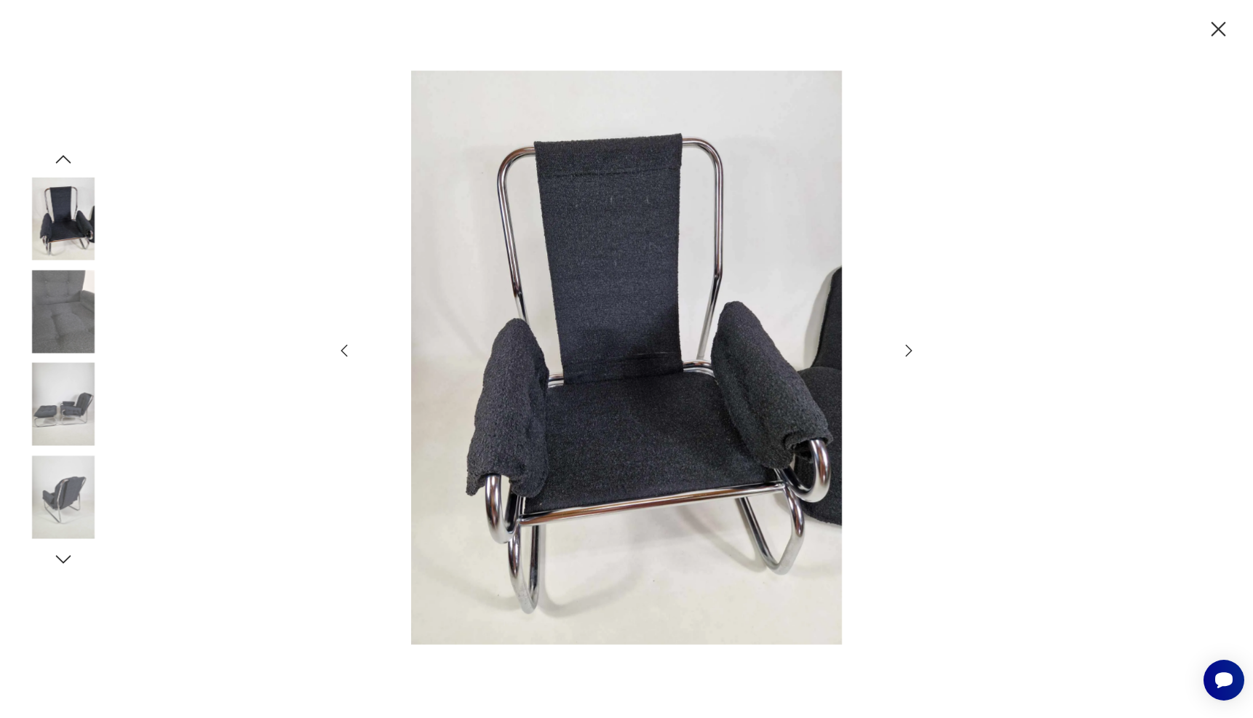
click at [343, 352] on icon "button" at bounding box center [344, 350] width 7 height 12
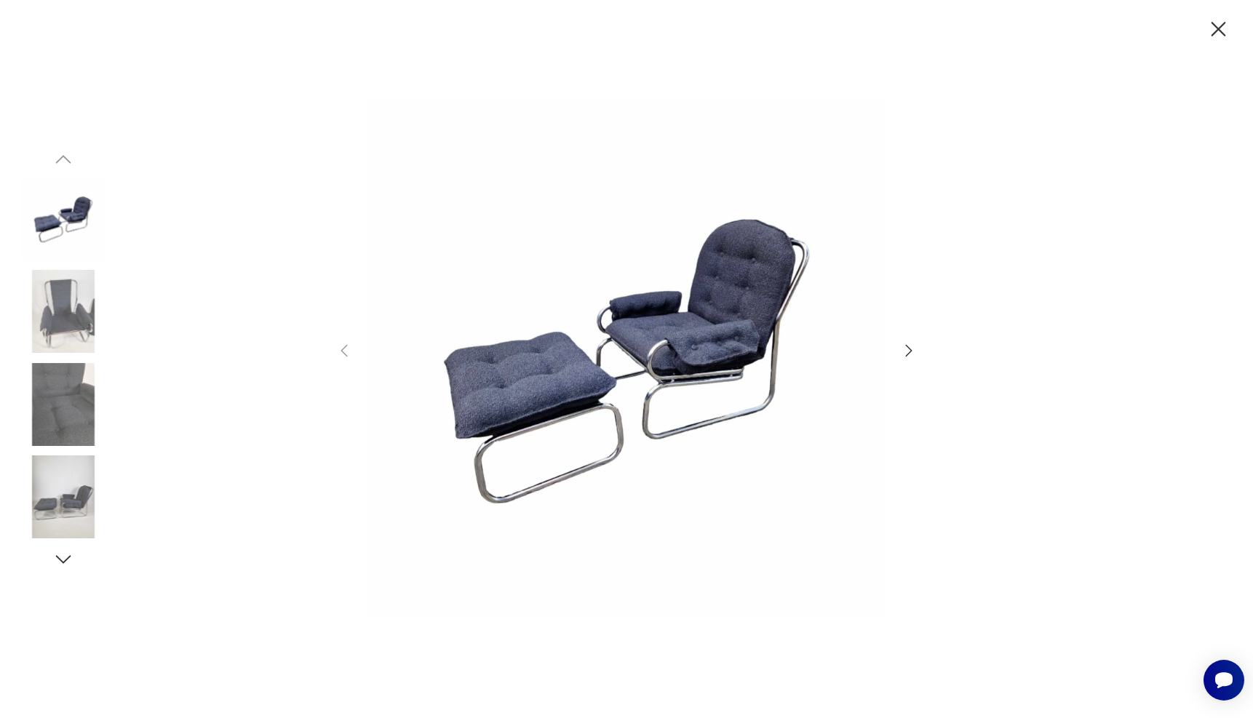
click at [1216, 28] on icon "button" at bounding box center [1218, 29] width 15 height 15
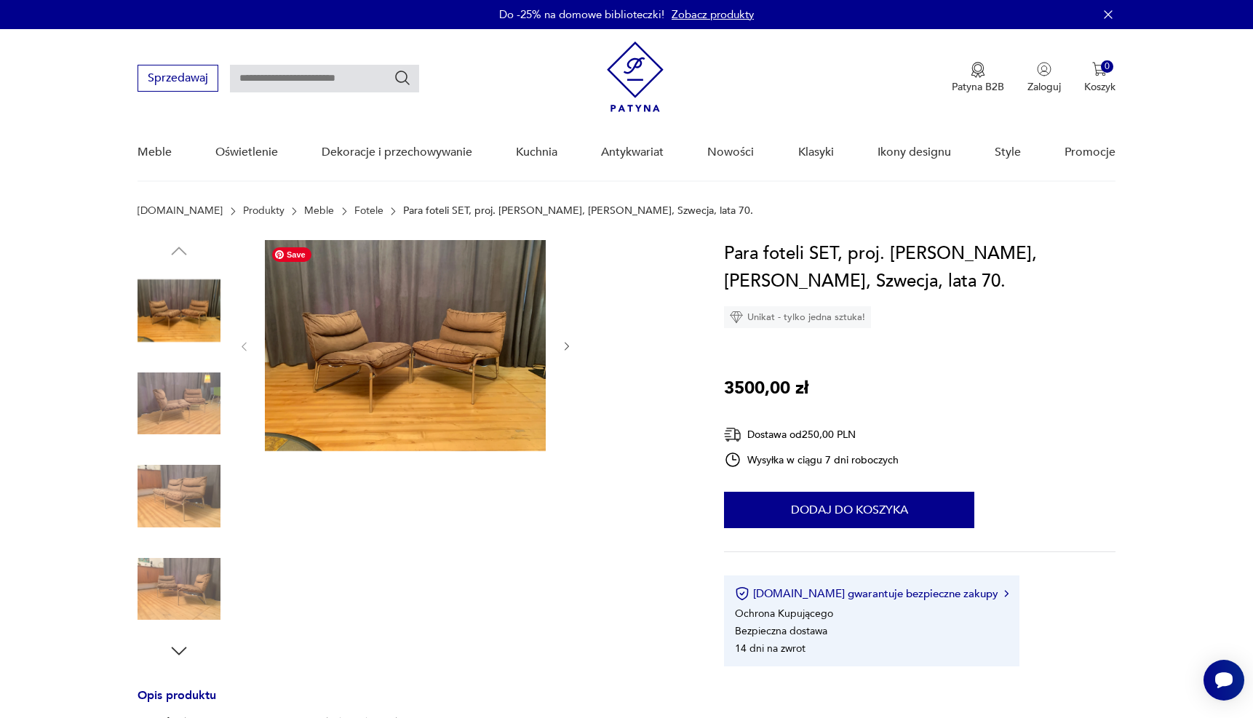
click at [514, 309] on img at bounding box center [405, 345] width 281 height 211
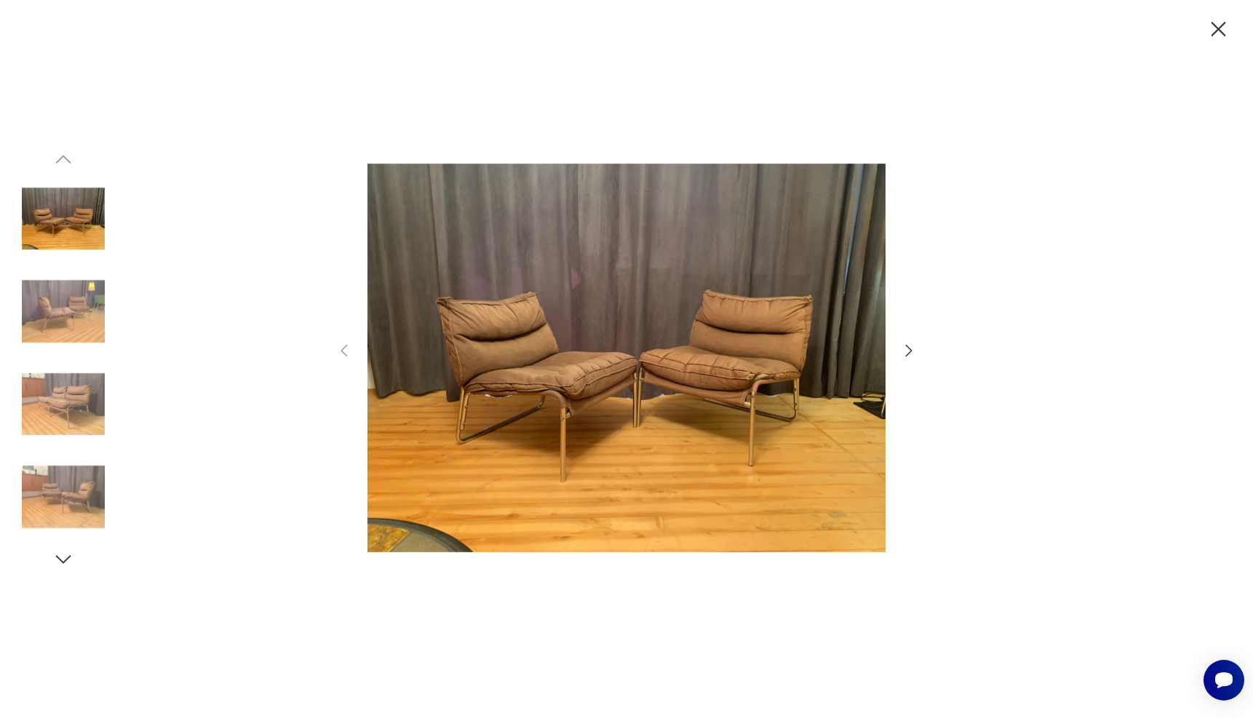
click at [911, 352] on icon "button" at bounding box center [908, 350] width 17 height 17
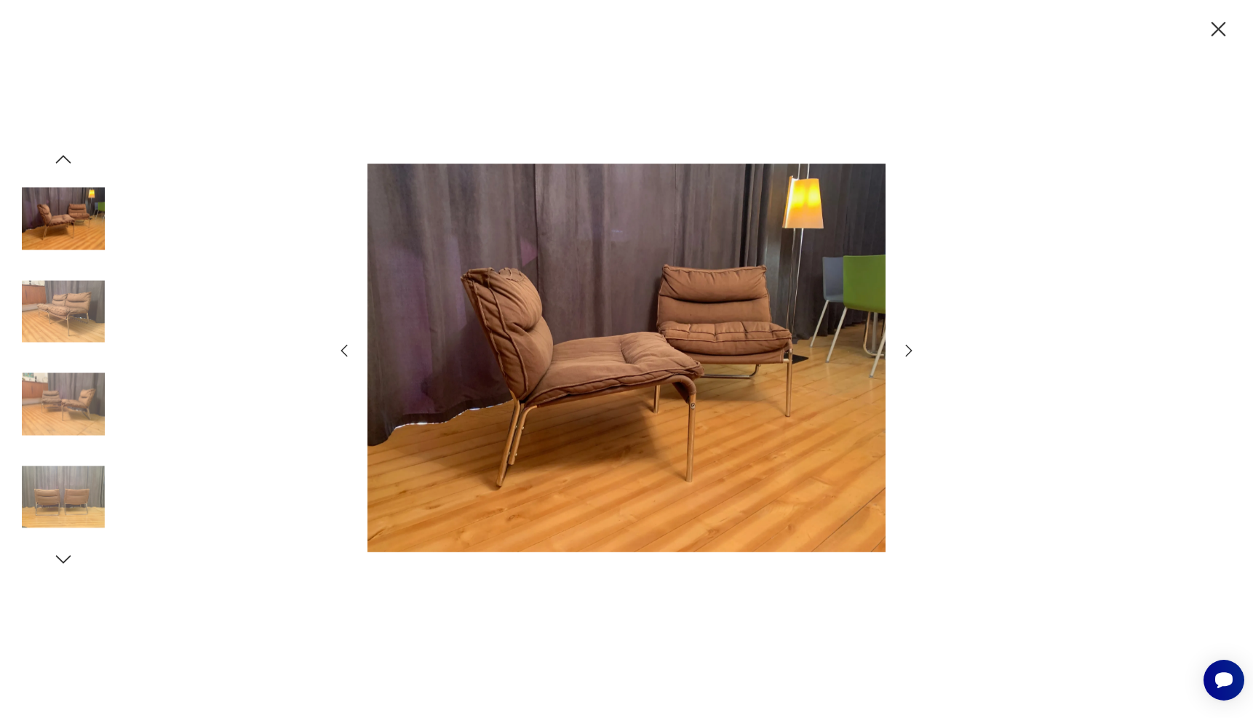
click at [911, 352] on icon "button" at bounding box center [908, 350] width 17 height 17
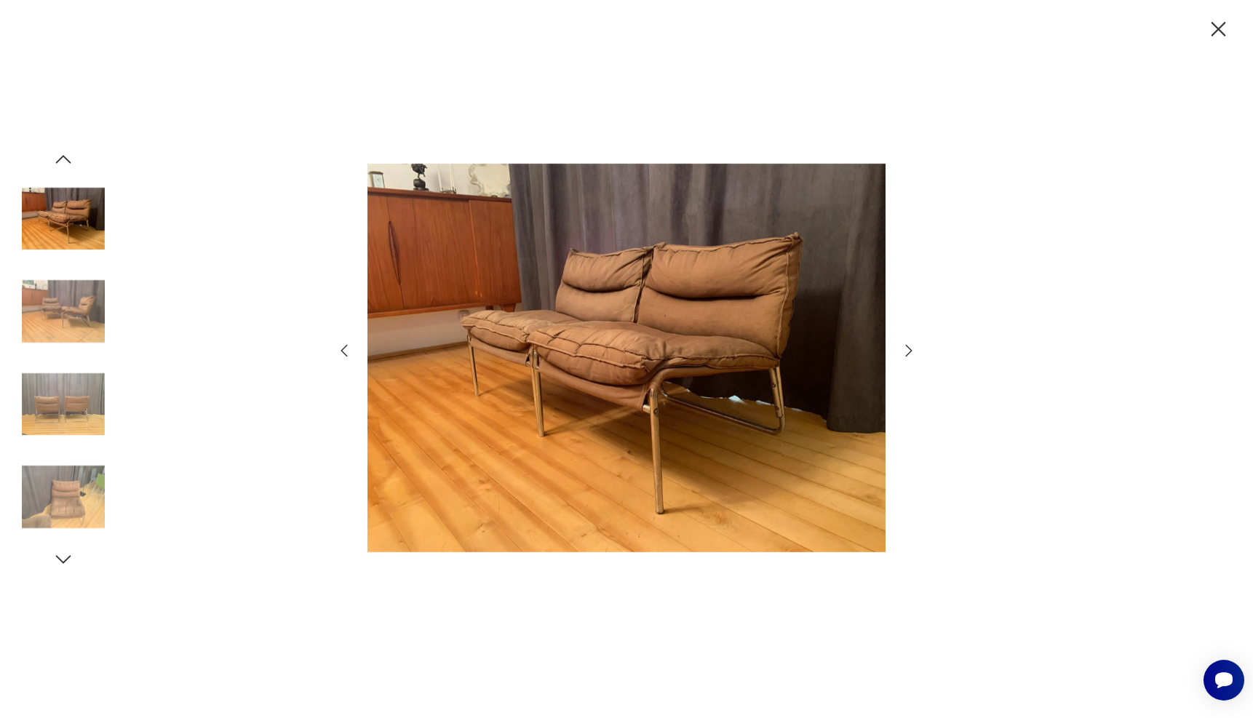
click at [911, 352] on icon "button" at bounding box center [908, 350] width 17 height 17
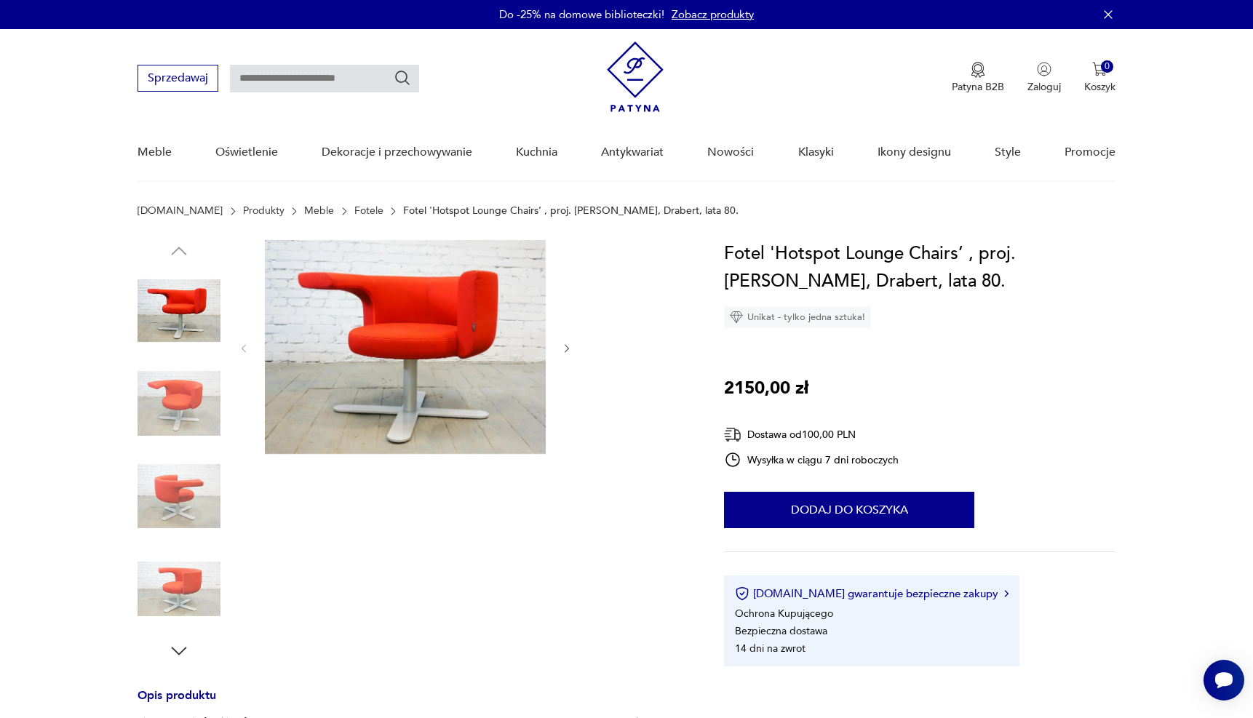
click at [469, 356] on img at bounding box center [405, 347] width 281 height 214
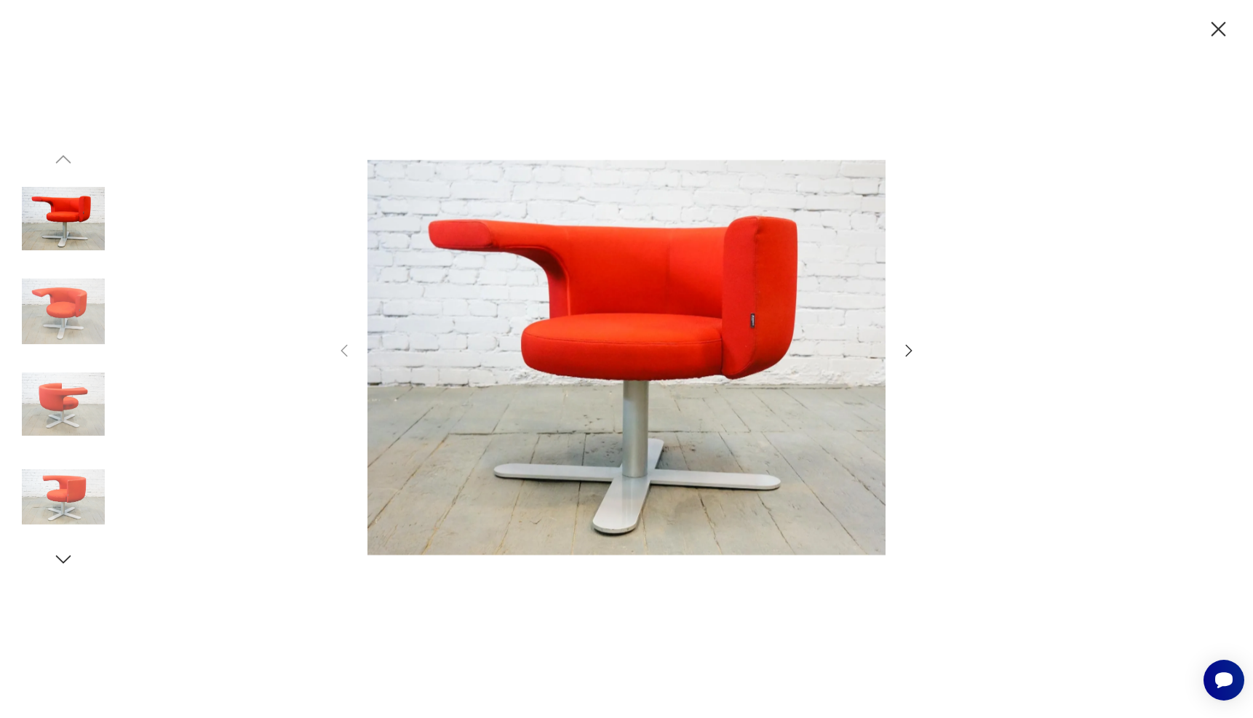
click at [907, 348] on icon "button" at bounding box center [908, 350] width 17 height 17
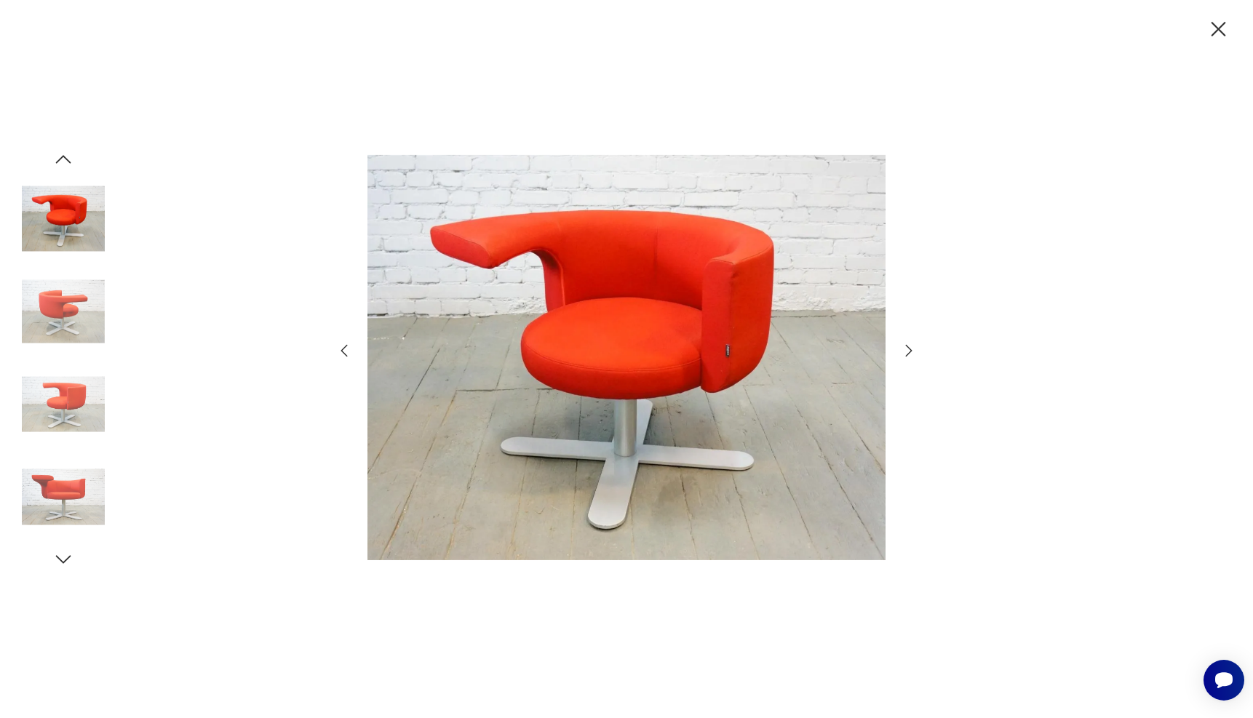
click at [907, 348] on icon "button" at bounding box center [908, 350] width 17 height 17
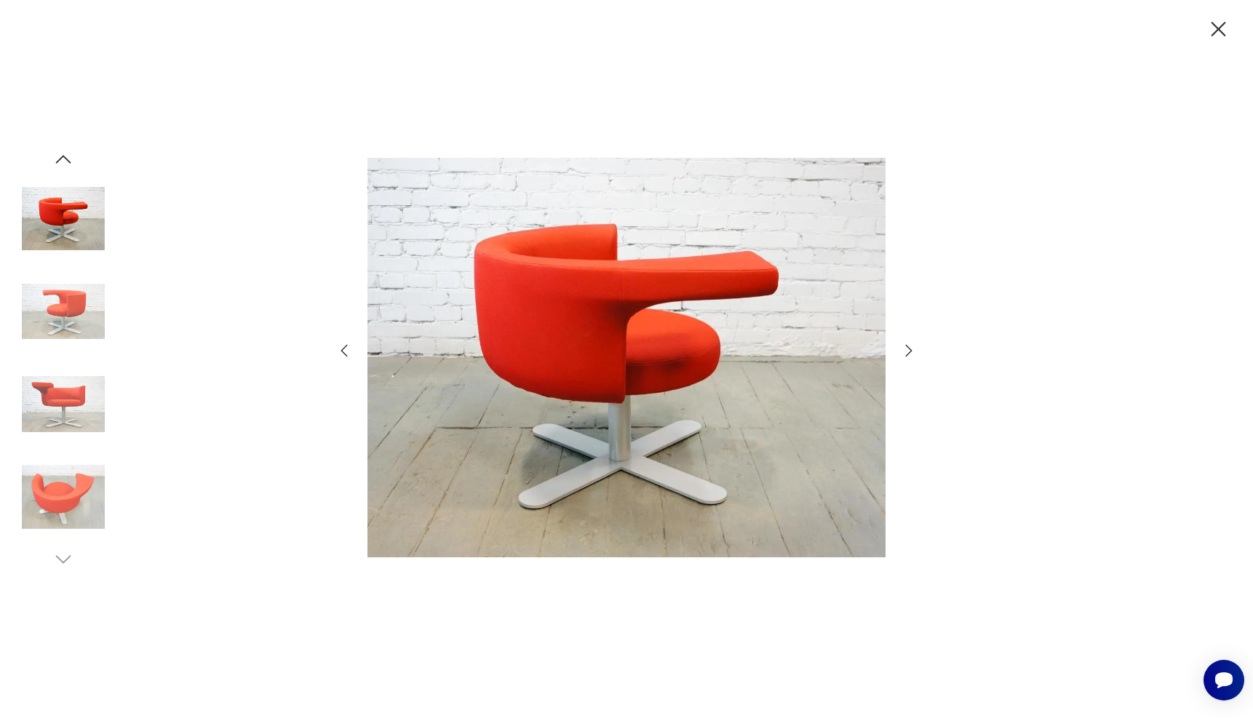
click at [907, 348] on icon "button" at bounding box center [908, 350] width 17 height 17
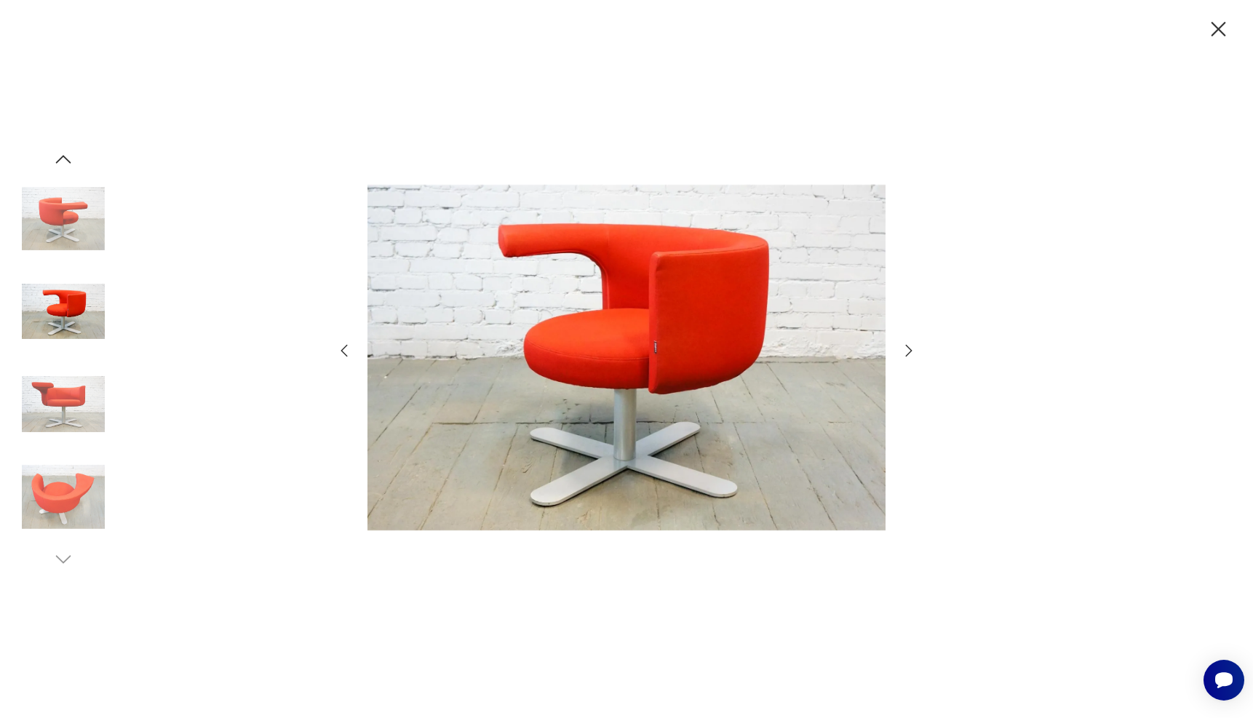
click at [907, 348] on icon "button" at bounding box center [908, 350] width 17 height 17
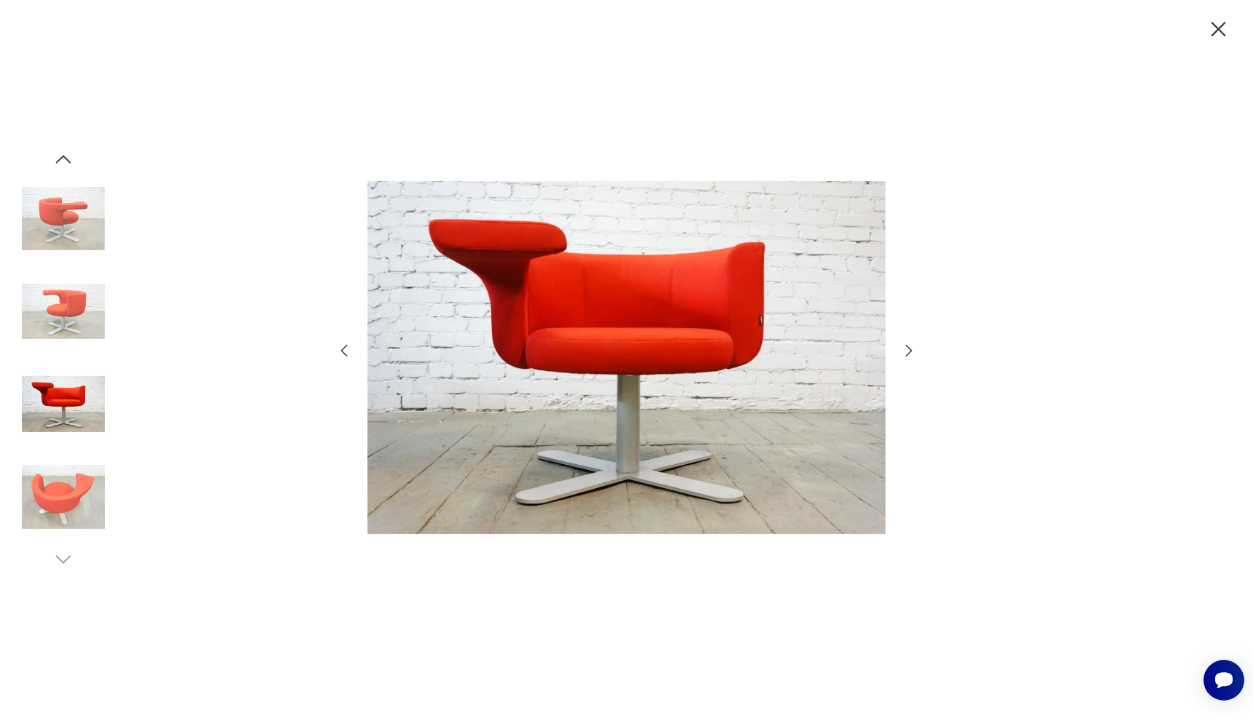
click at [907, 348] on icon "button" at bounding box center [908, 350] width 17 height 17
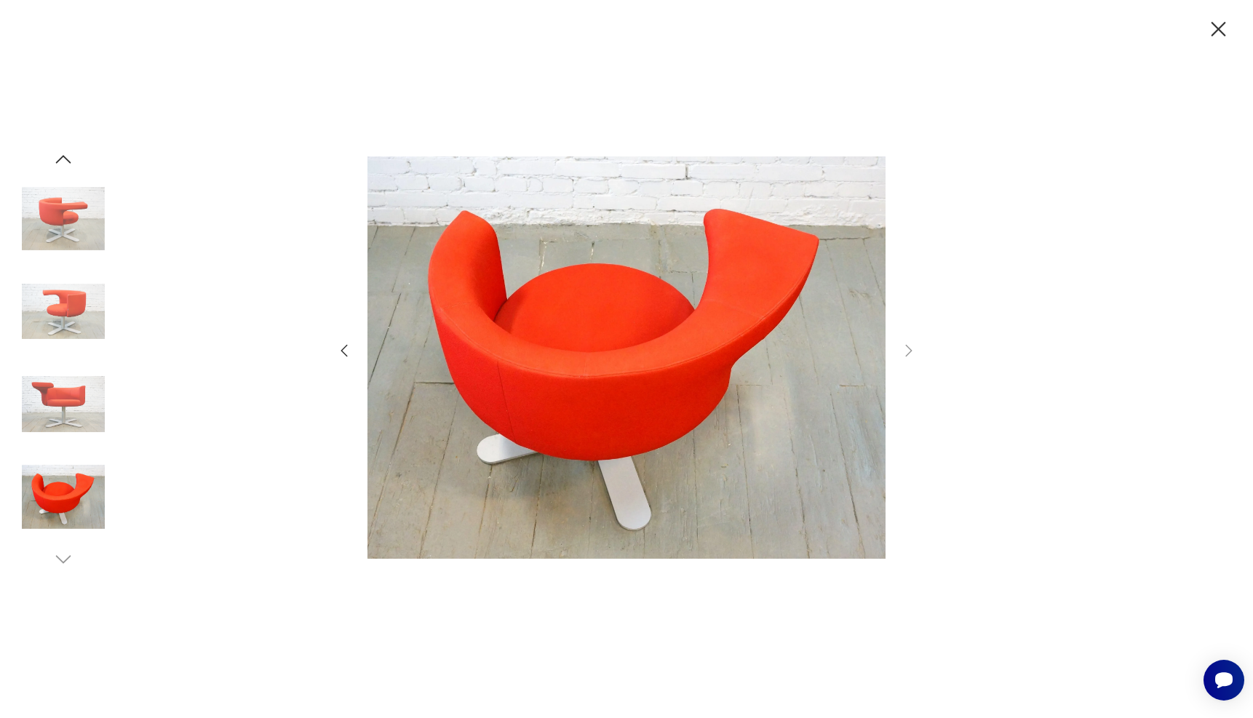
click at [1214, 25] on icon "button" at bounding box center [1218, 29] width 15 height 15
